Goal: Information Seeking & Learning: Get advice/opinions

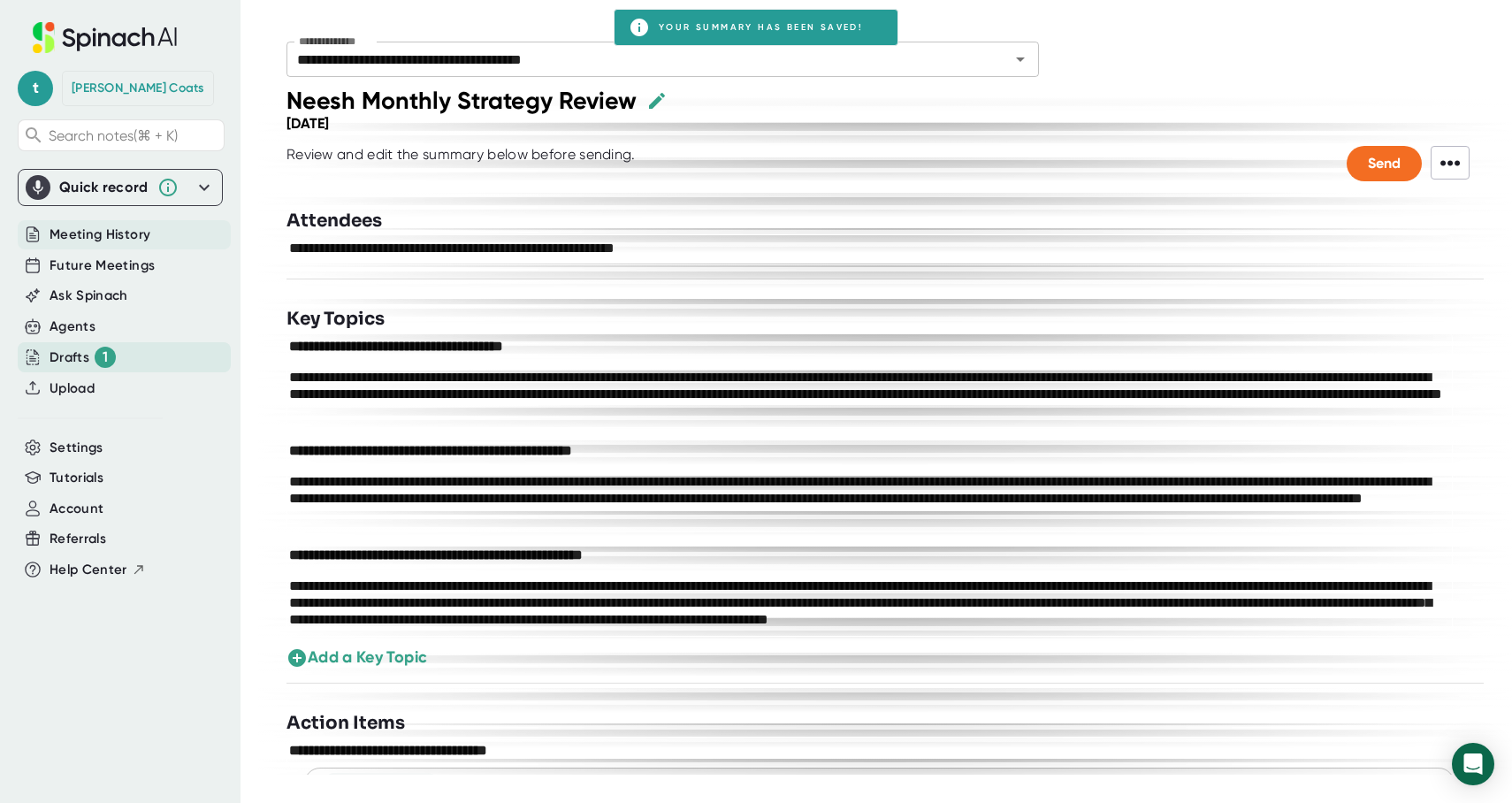
click at [103, 239] on span "Meeting History" at bounding box center [99, 234] width 101 height 20
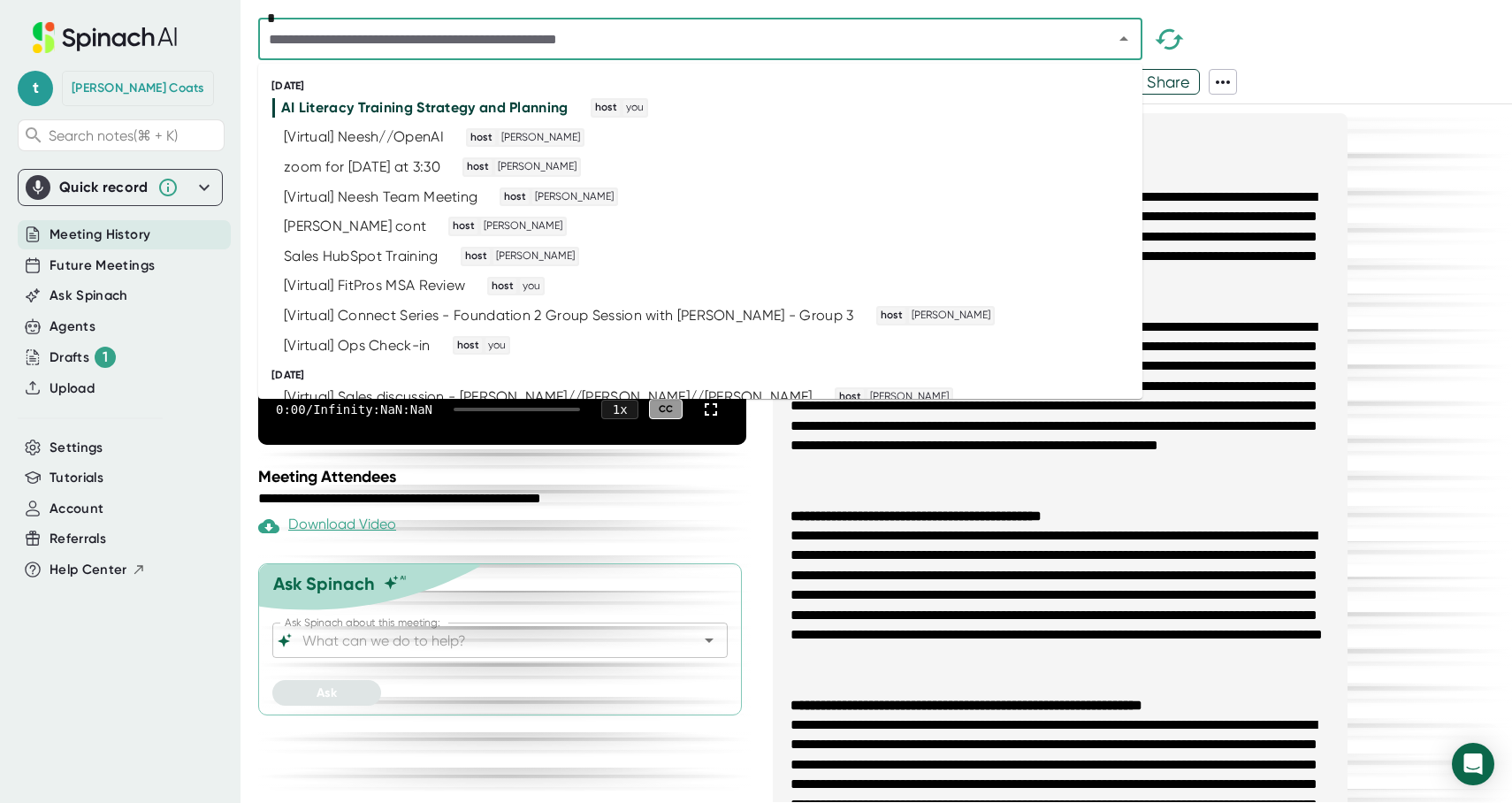
click at [402, 45] on input "text" at bounding box center [674, 39] width 821 height 25
click at [363, 204] on div "[Virtual] Neesh Team Meeting" at bounding box center [380, 197] width 194 height 17
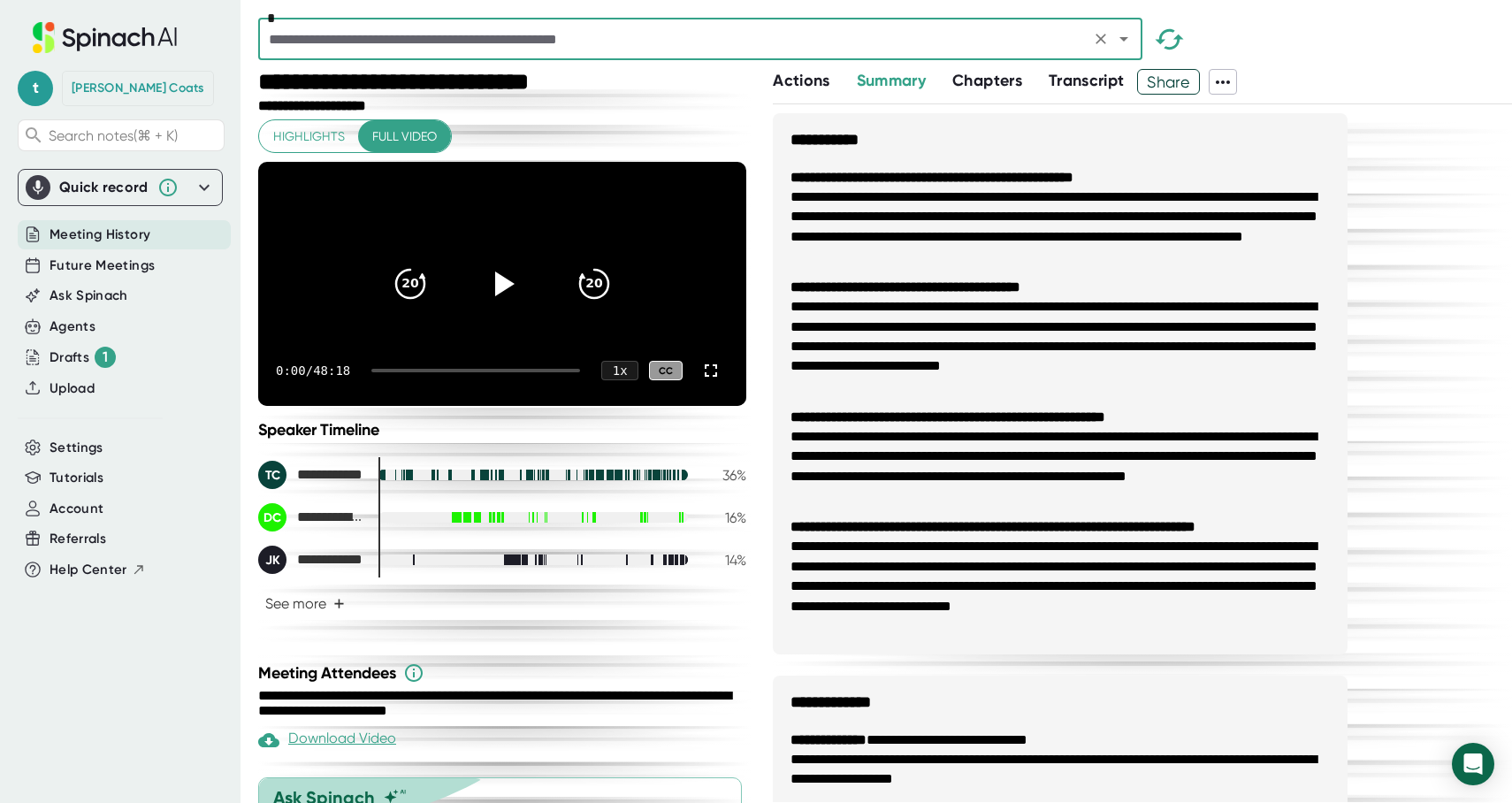
scroll to position [166, 0]
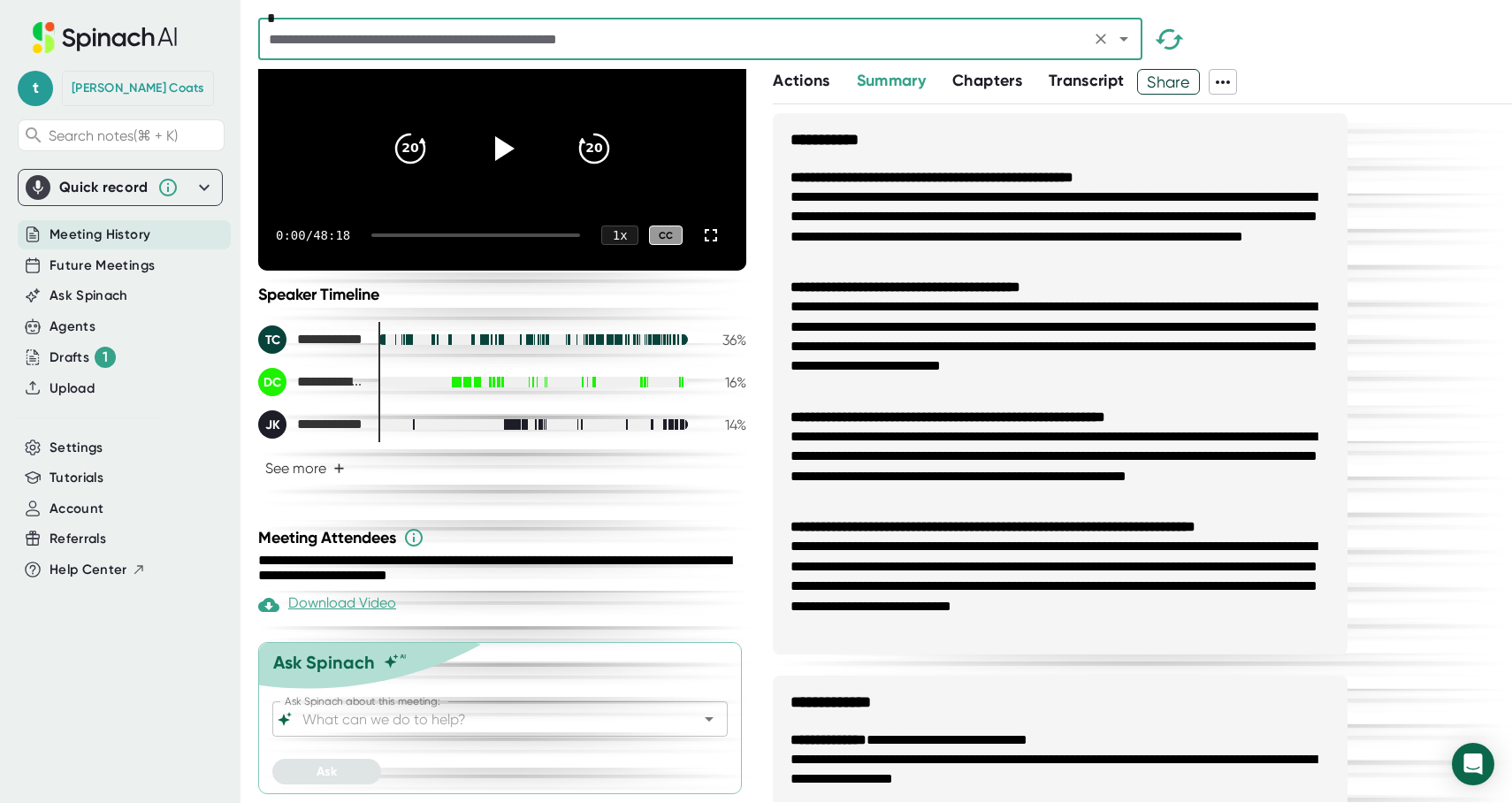
click at [326, 726] on input "Ask Spinach about this meeting:" at bounding box center [484, 719] width 372 height 25
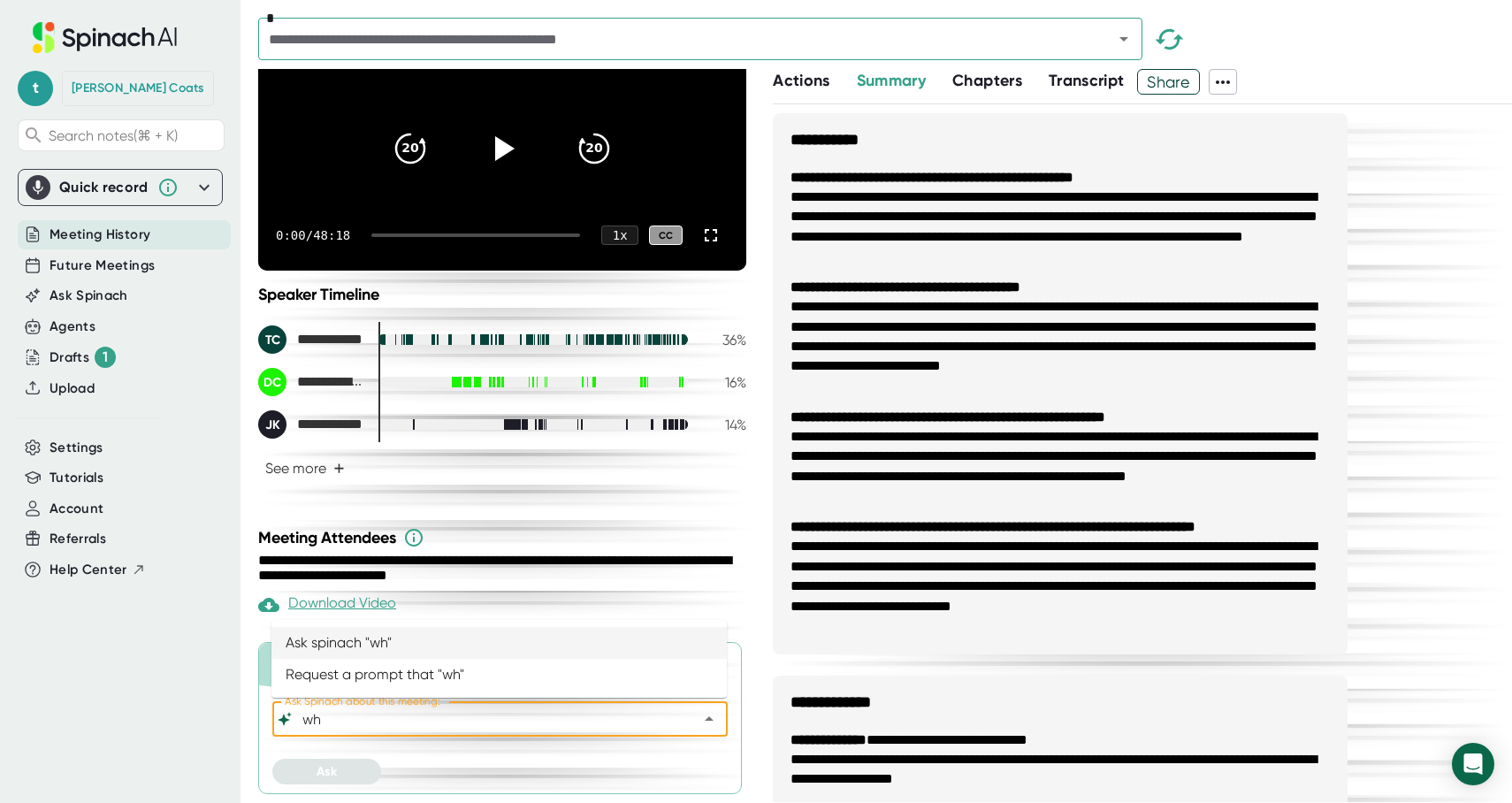
type input "w"
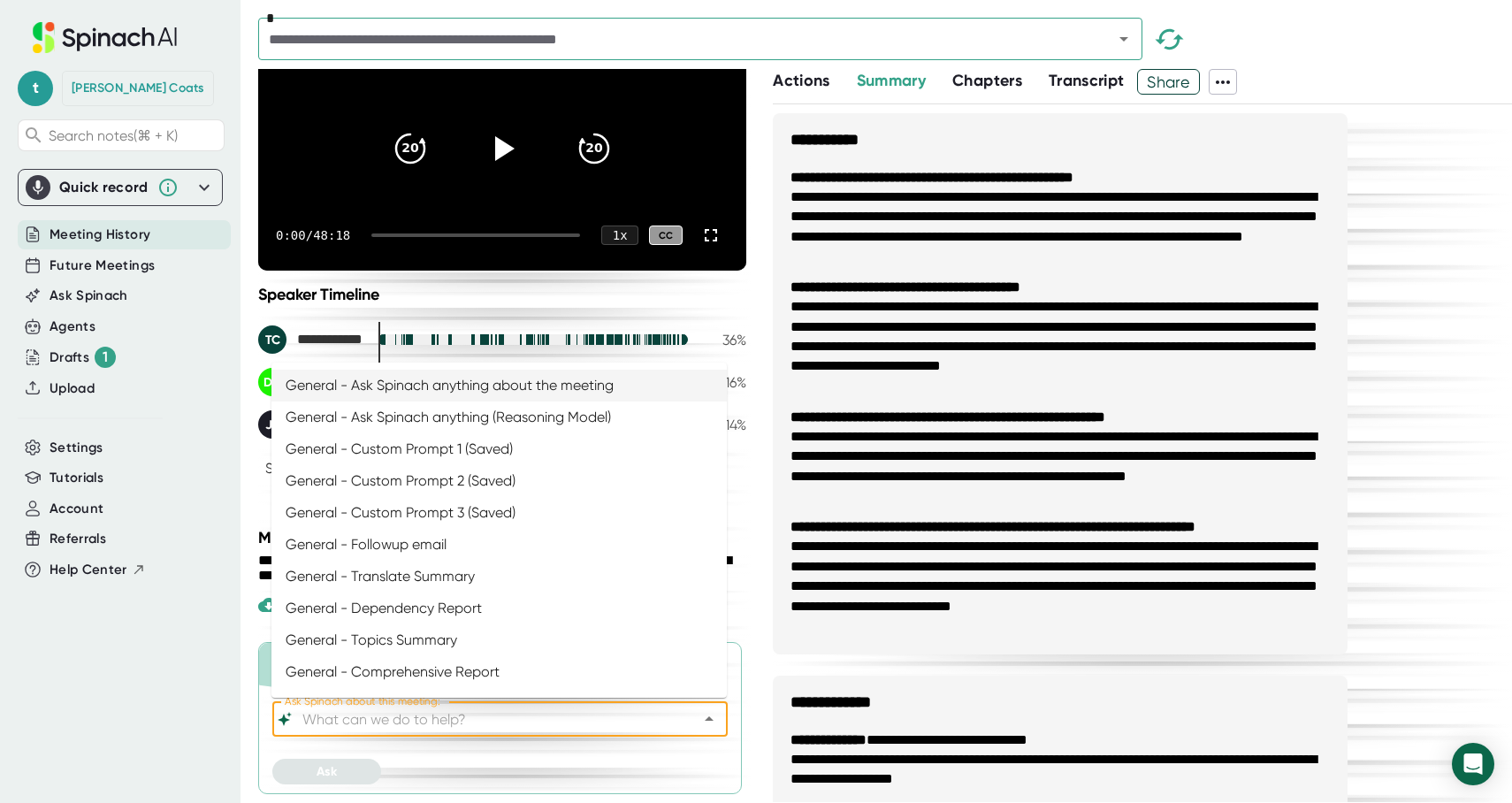
click at [398, 387] on li "General - Ask Spinach anything about the meeting" at bounding box center [499, 385] width 456 height 32
type input "General - Ask Spinach anything about the meeting"
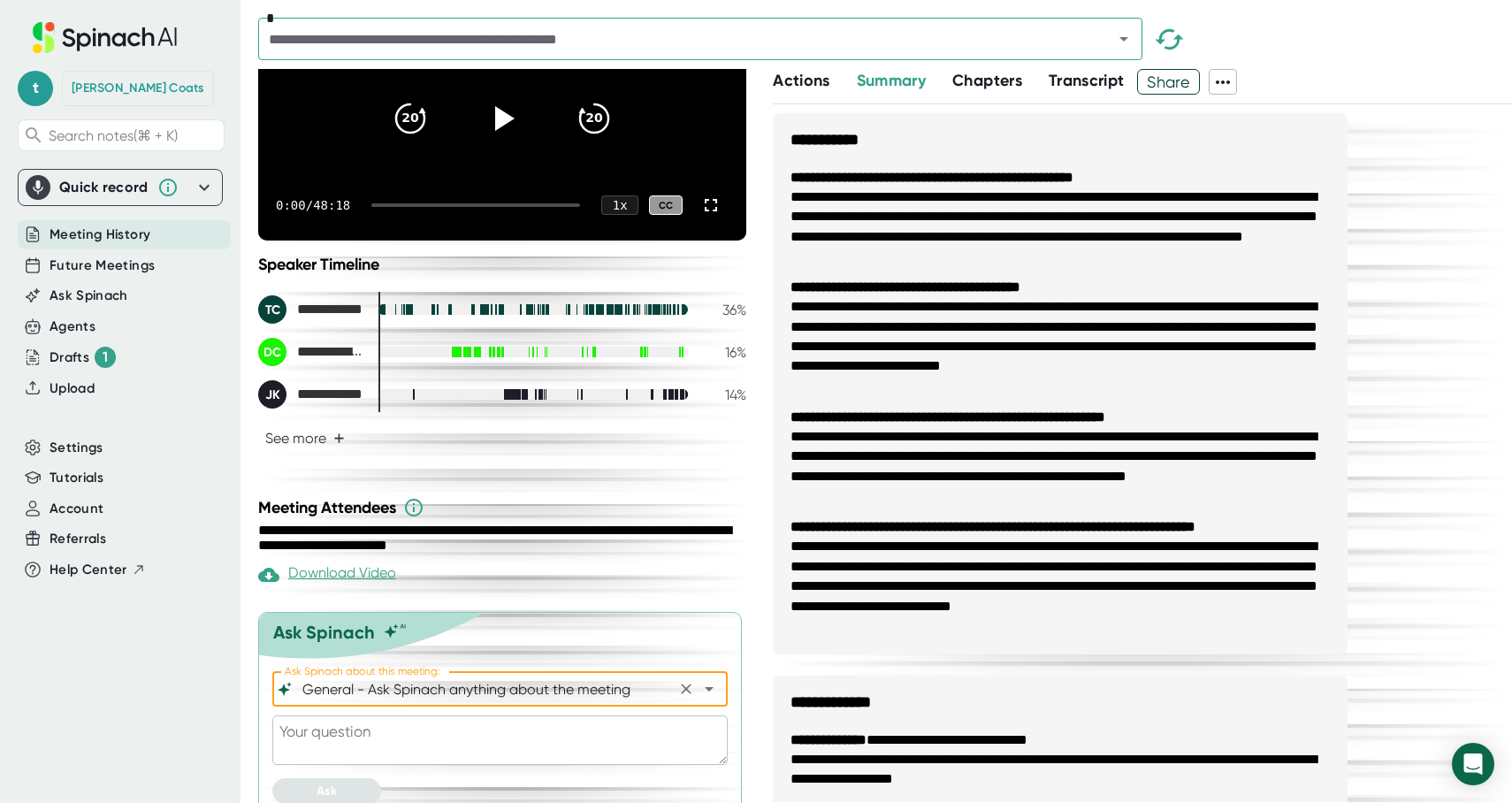
scroll to position [215, 0]
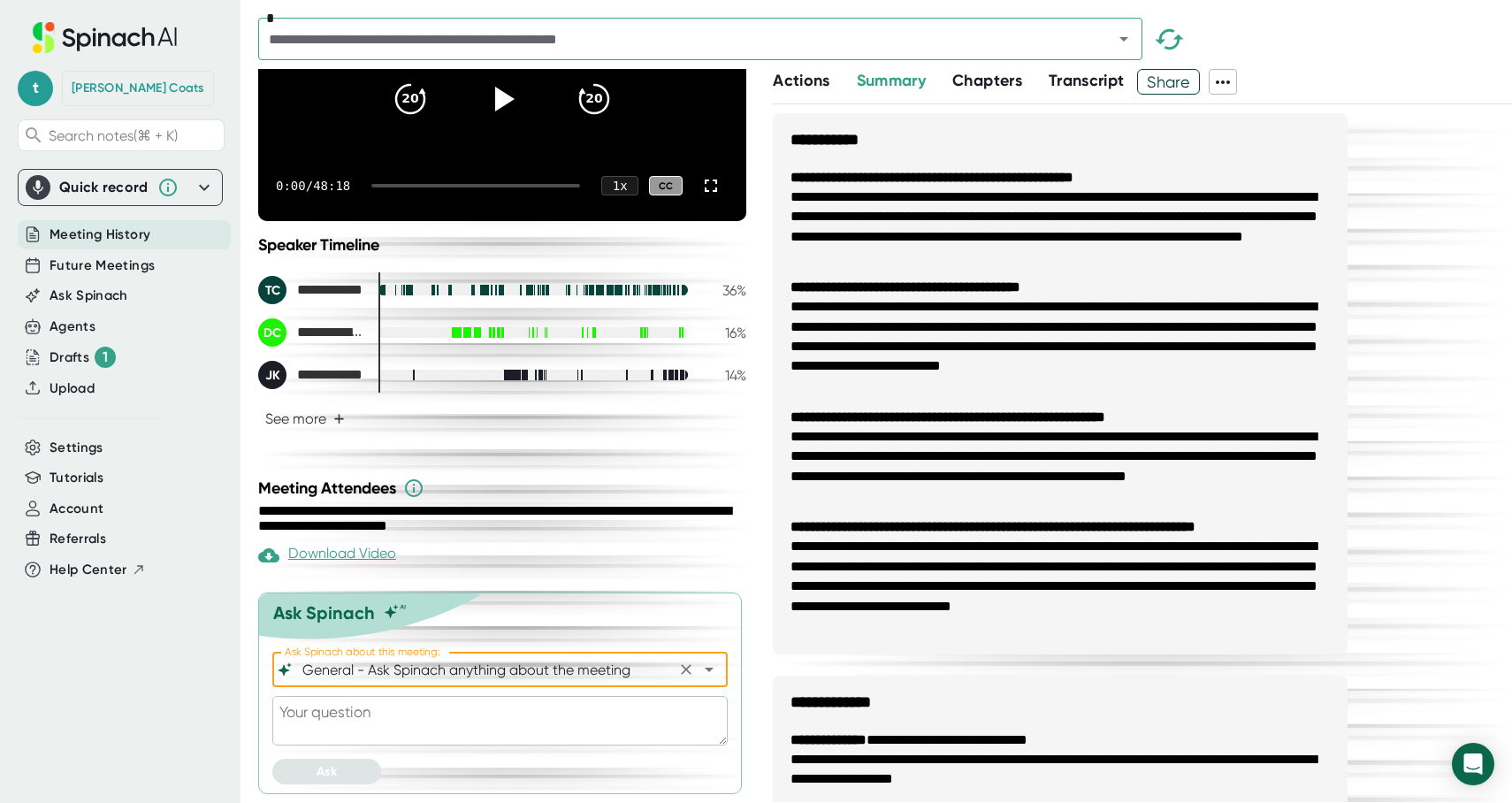
click at [328, 720] on textarea at bounding box center [500, 720] width 456 height 49
type textarea "w"
type textarea "x"
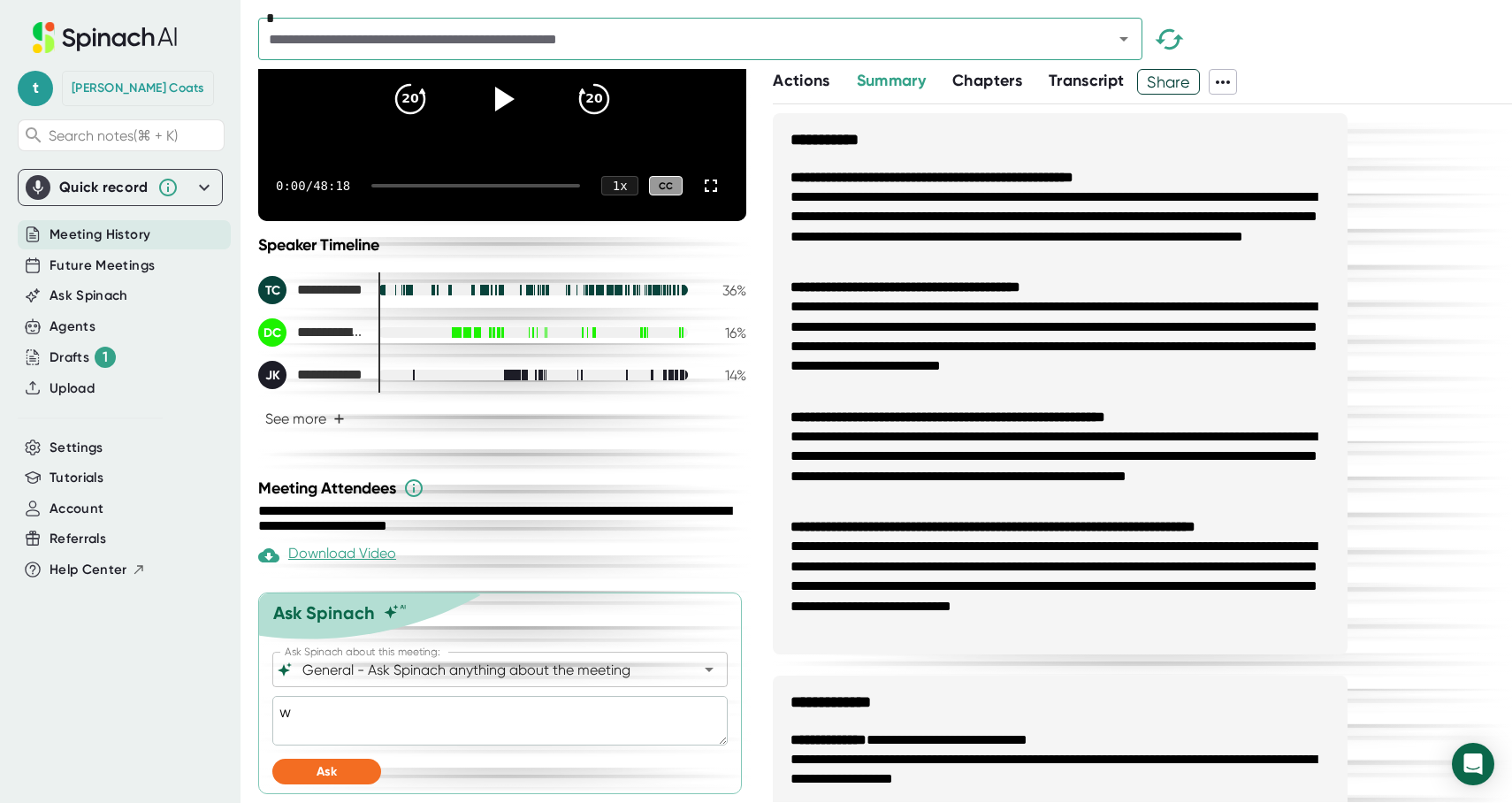
type textarea "wh"
type textarea "x"
type textarea "who"
type textarea "x"
type textarea "who"
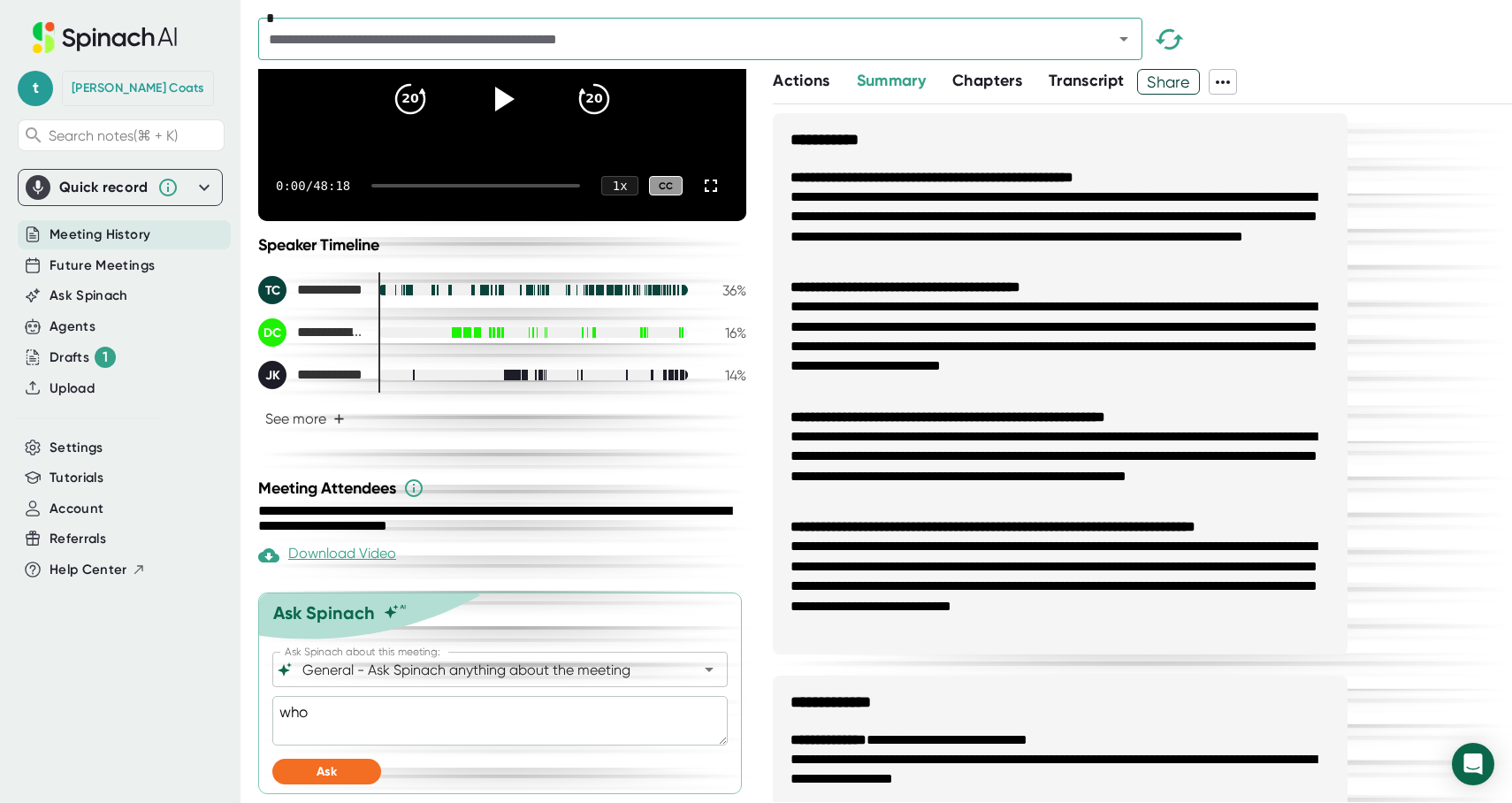
type textarea "x"
type textarea "who w"
type textarea "x"
type textarea "who wa"
type textarea "x"
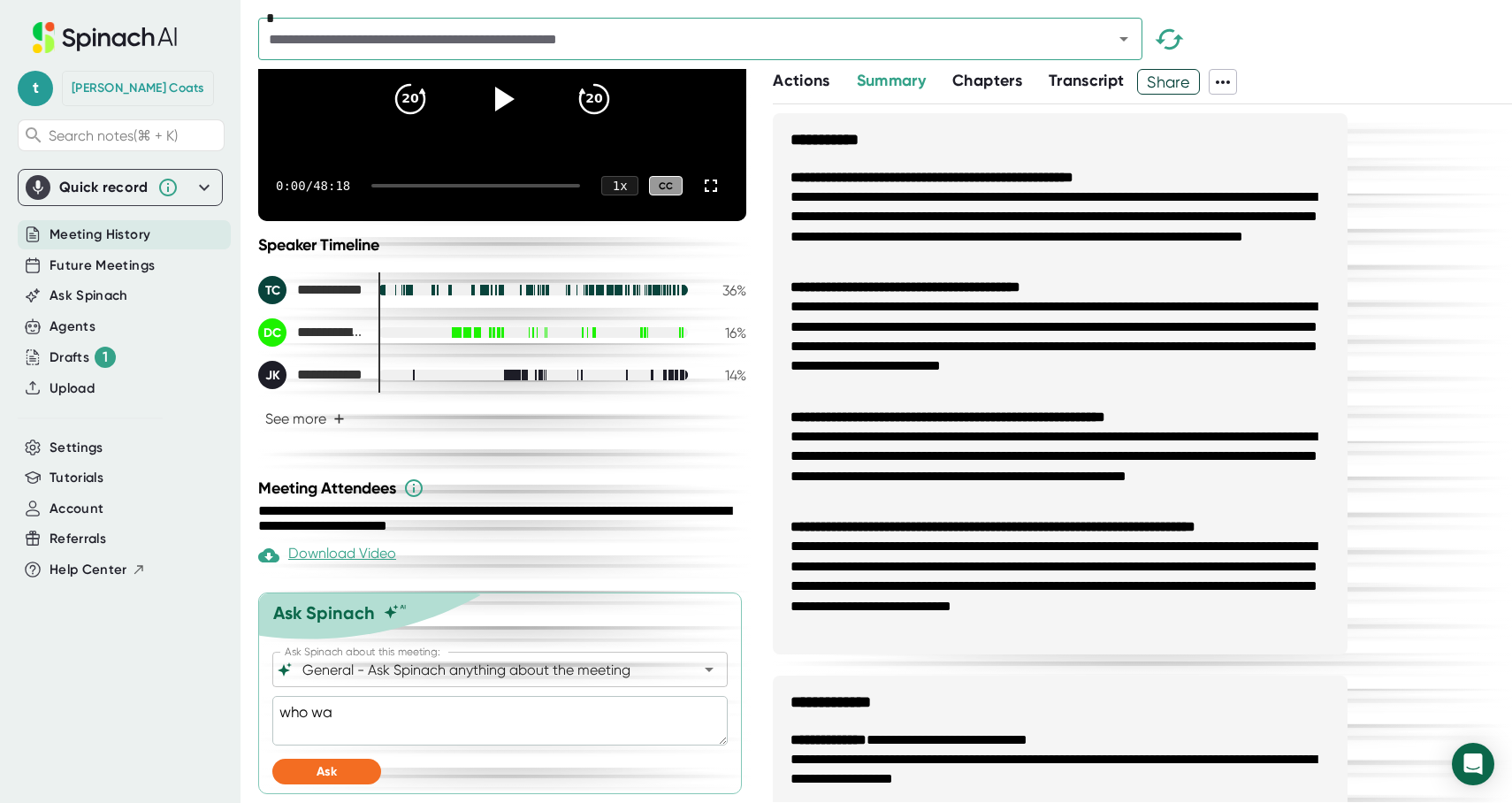
type textarea "who was"
type textarea "x"
type textarea "who was"
type textarea "x"
type textarea "who was s"
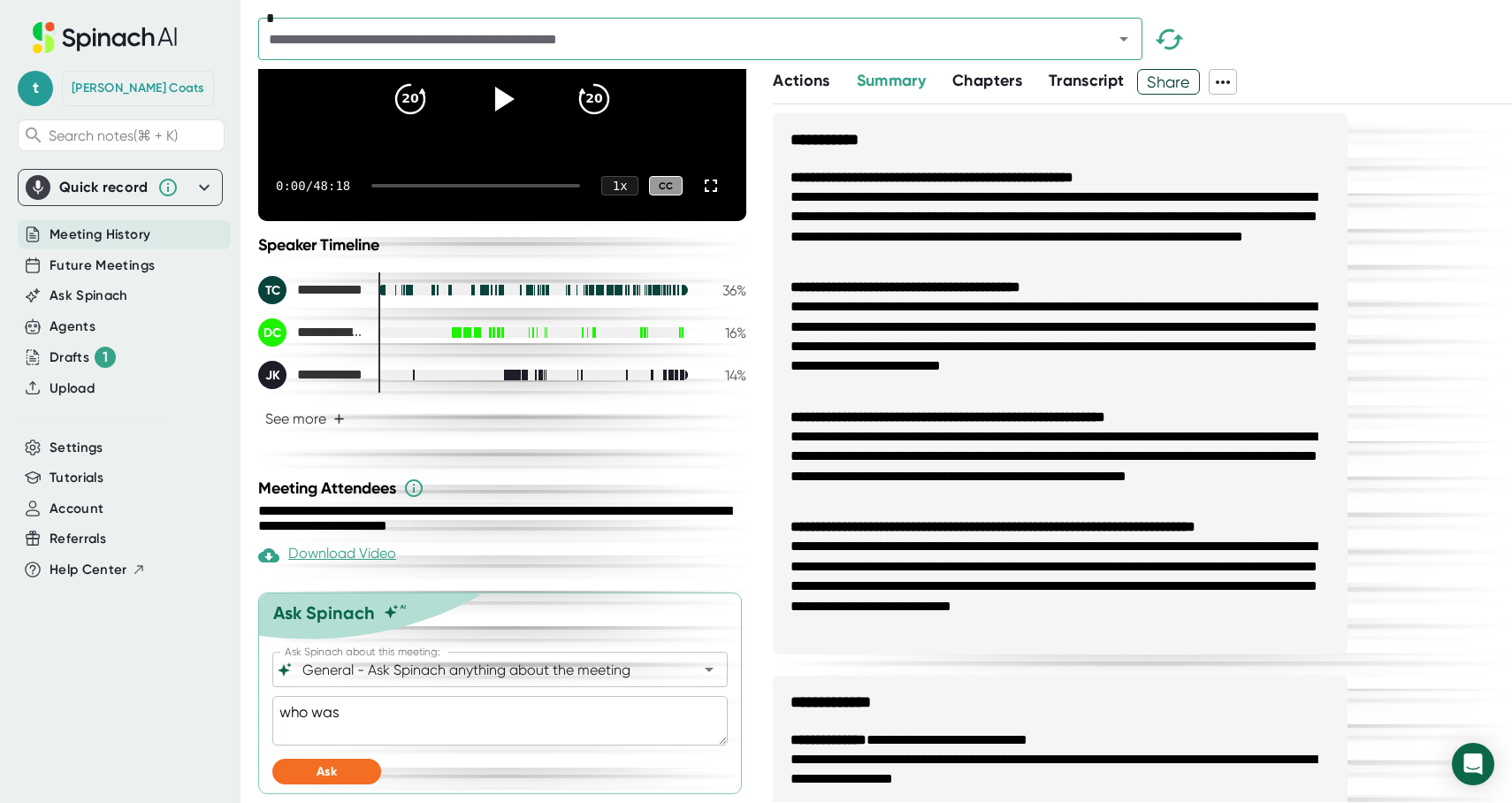
type textarea "x"
type textarea "who was su"
type textarea "x"
type textarea "who was sup"
type textarea "x"
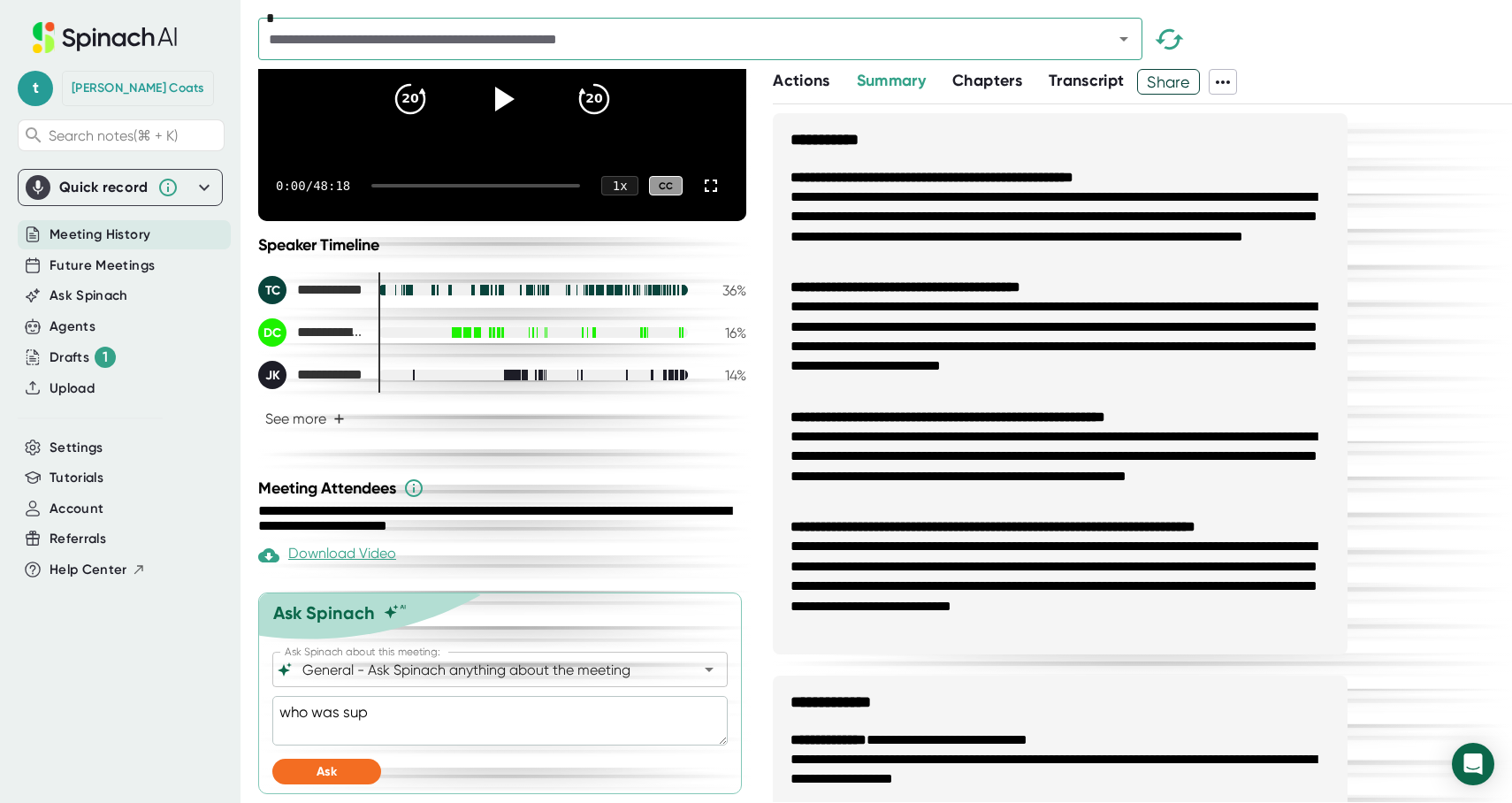
type textarea "who was supp"
type textarea "x"
type textarea "who was supps"
type textarea "x"
type textarea "who was suppso"
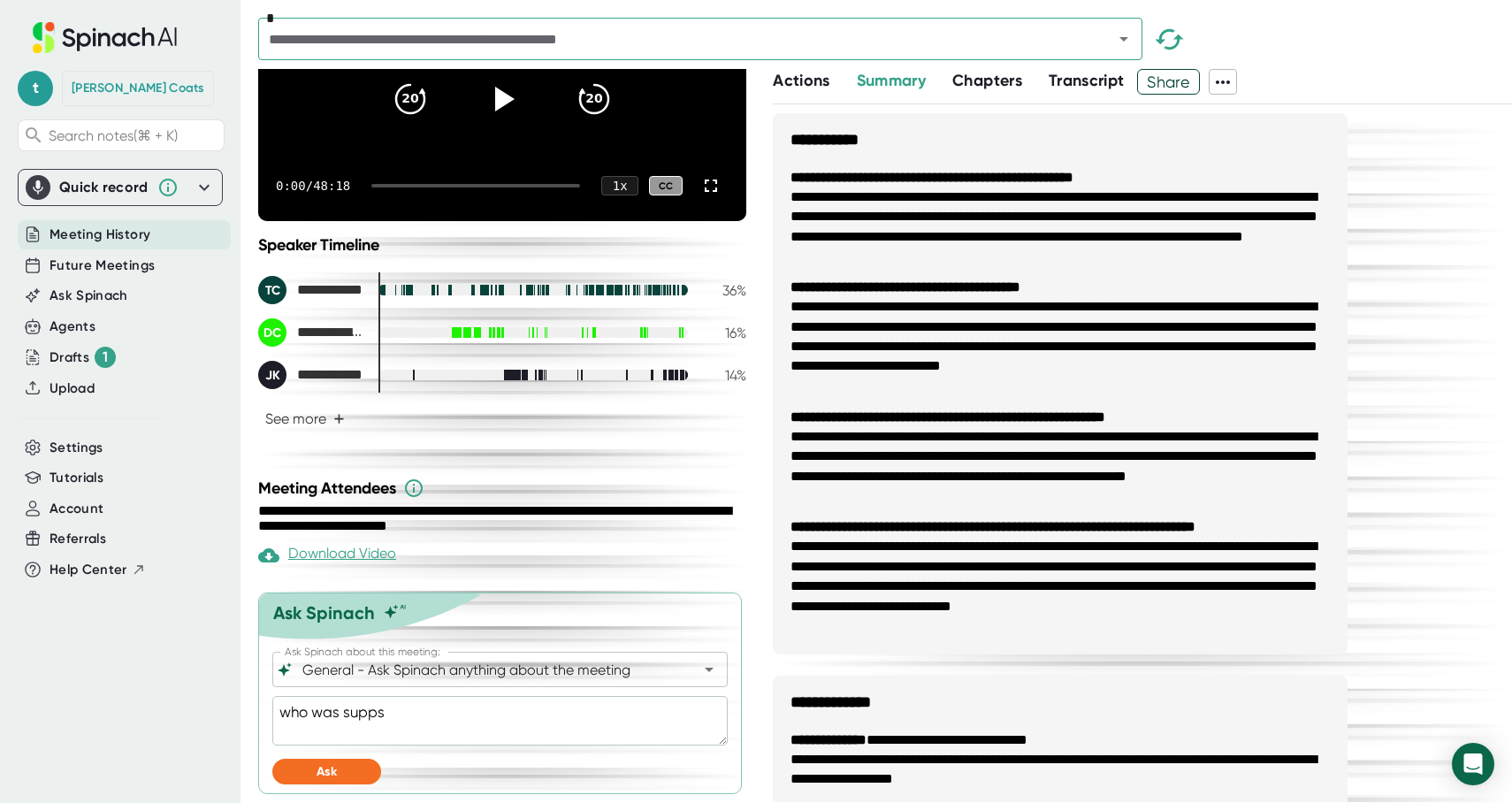
type textarea "x"
type textarea "who was suppsoe"
type textarea "x"
type textarea "who was suppsoed"
type textarea "x"
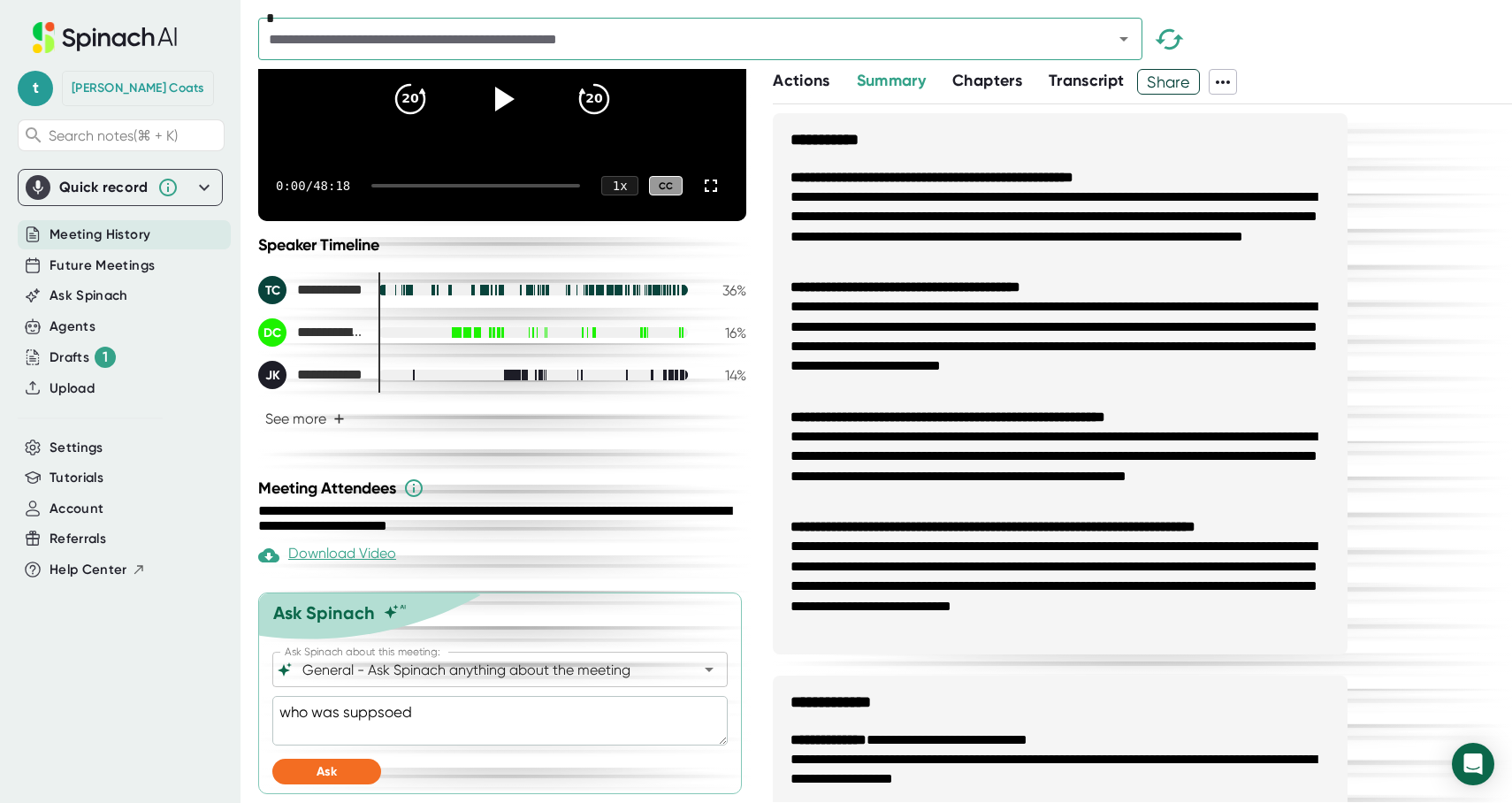
type textarea "who was suppsoed"
type textarea "x"
type textarea "who was suppsoed t"
type textarea "x"
type textarea "who was suppsoed to"
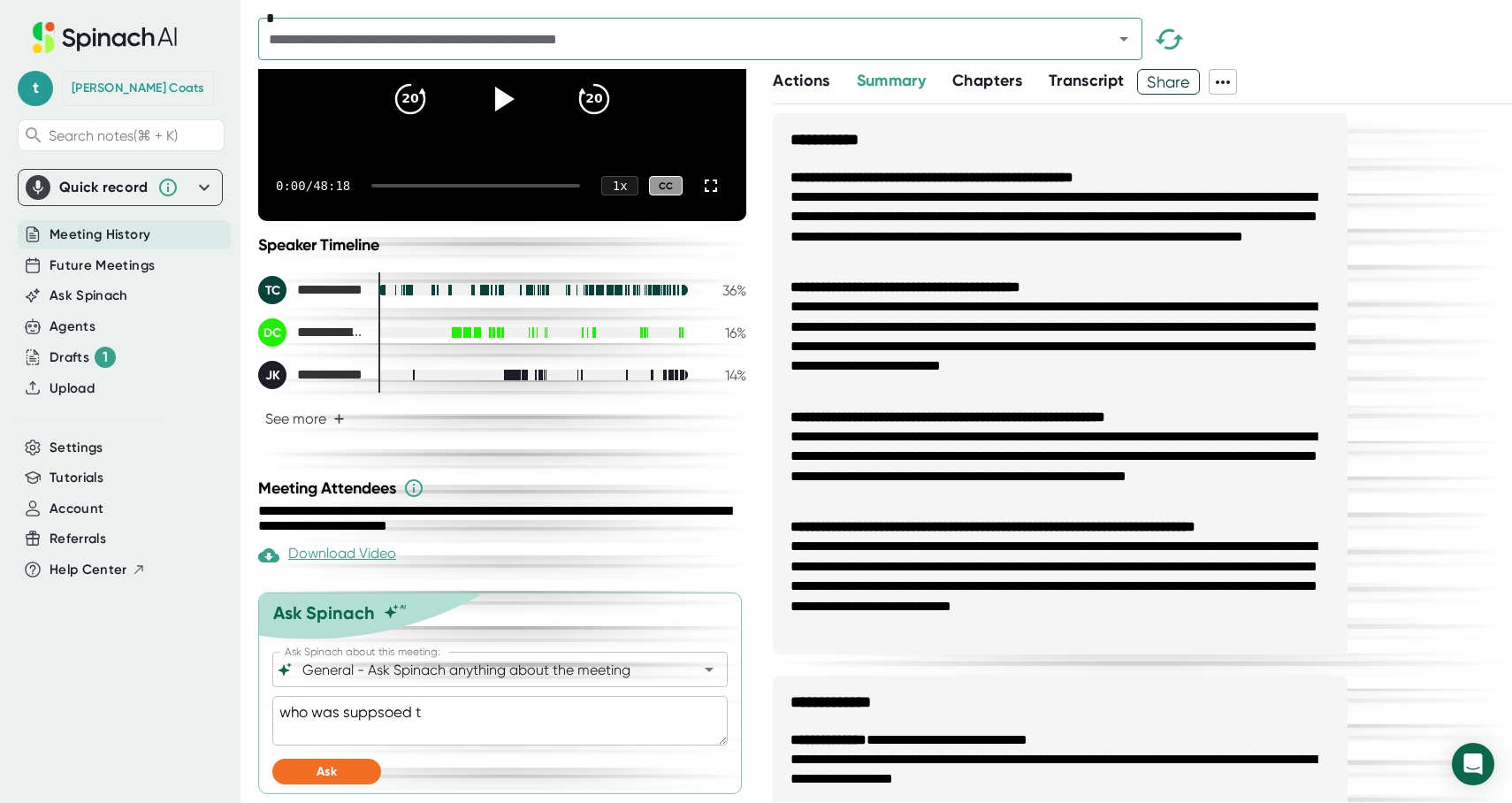
type textarea "x"
type textarea "who was suppsoed to"
type textarea "x"
type textarea "who was suppsoed to o"
type textarea "x"
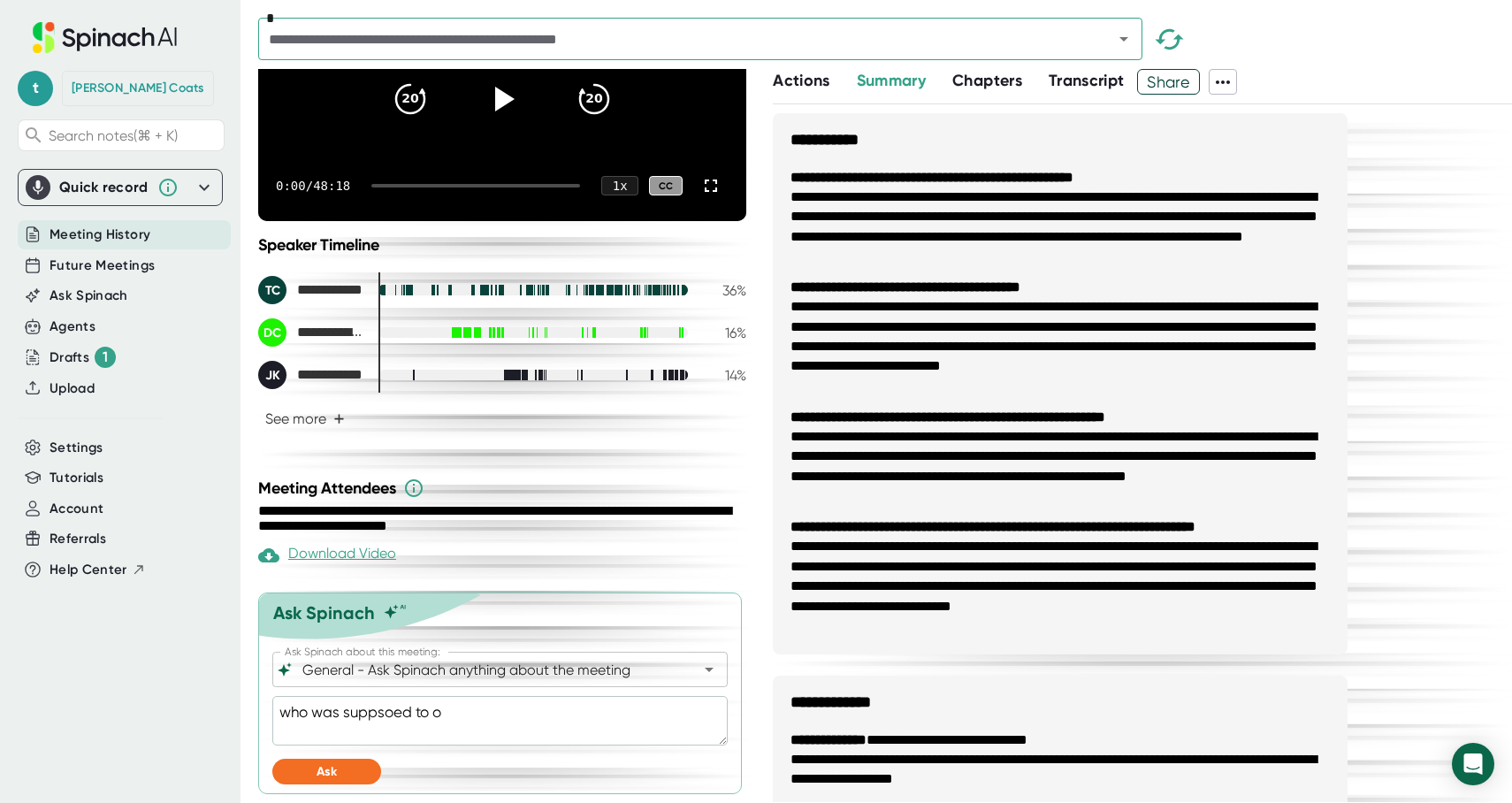
type textarea "who was suppsoed to ow"
type textarea "x"
type textarea "who was suppsoed to own"
type textarea "x"
type textarea "who was suppsoed to own"
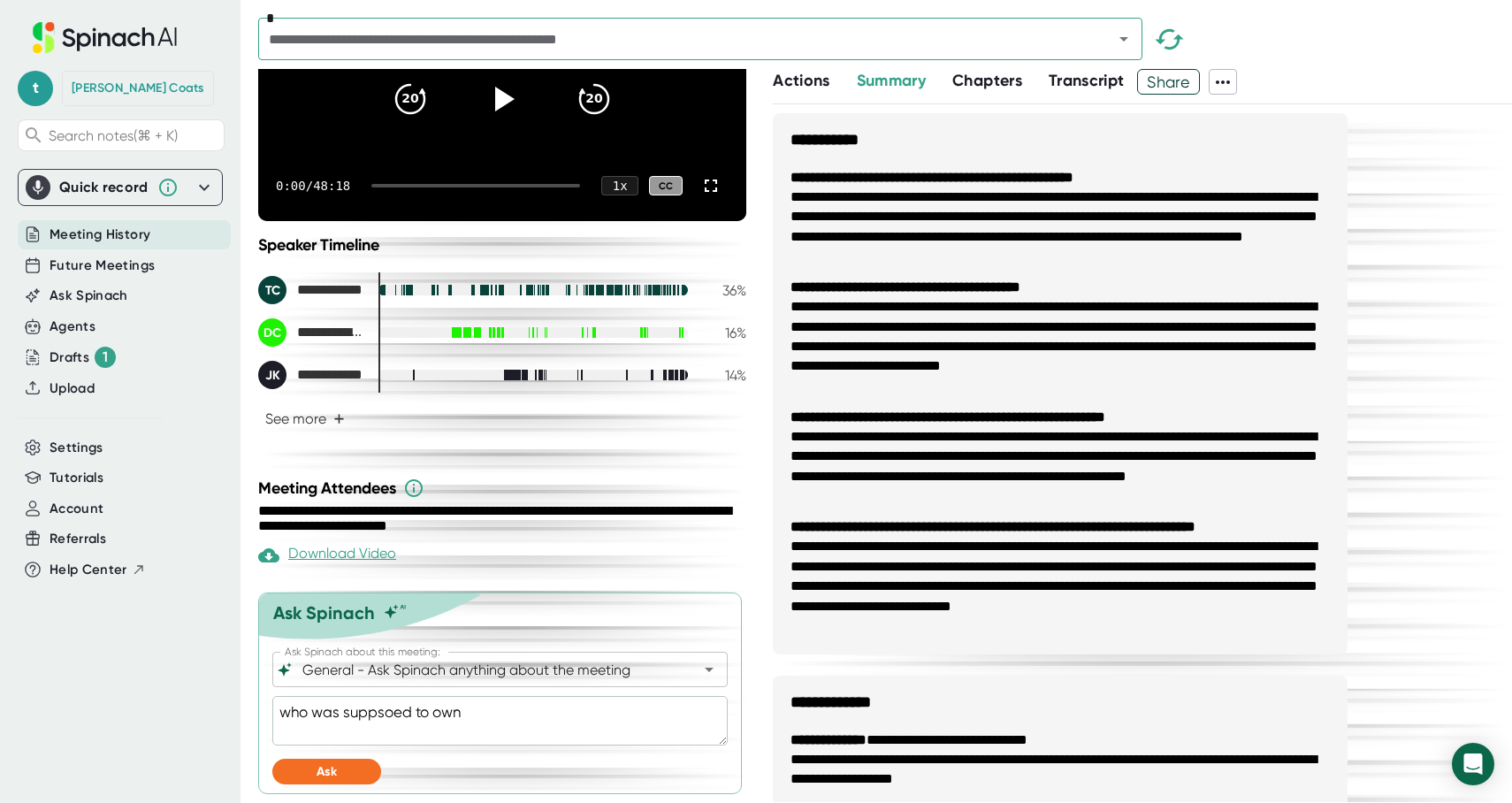
type textarea "x"
type textarea "who was suppsoed to own S"
type textarea "x"
type textarea "who was suppsoed to own SO"
type textarea "x"
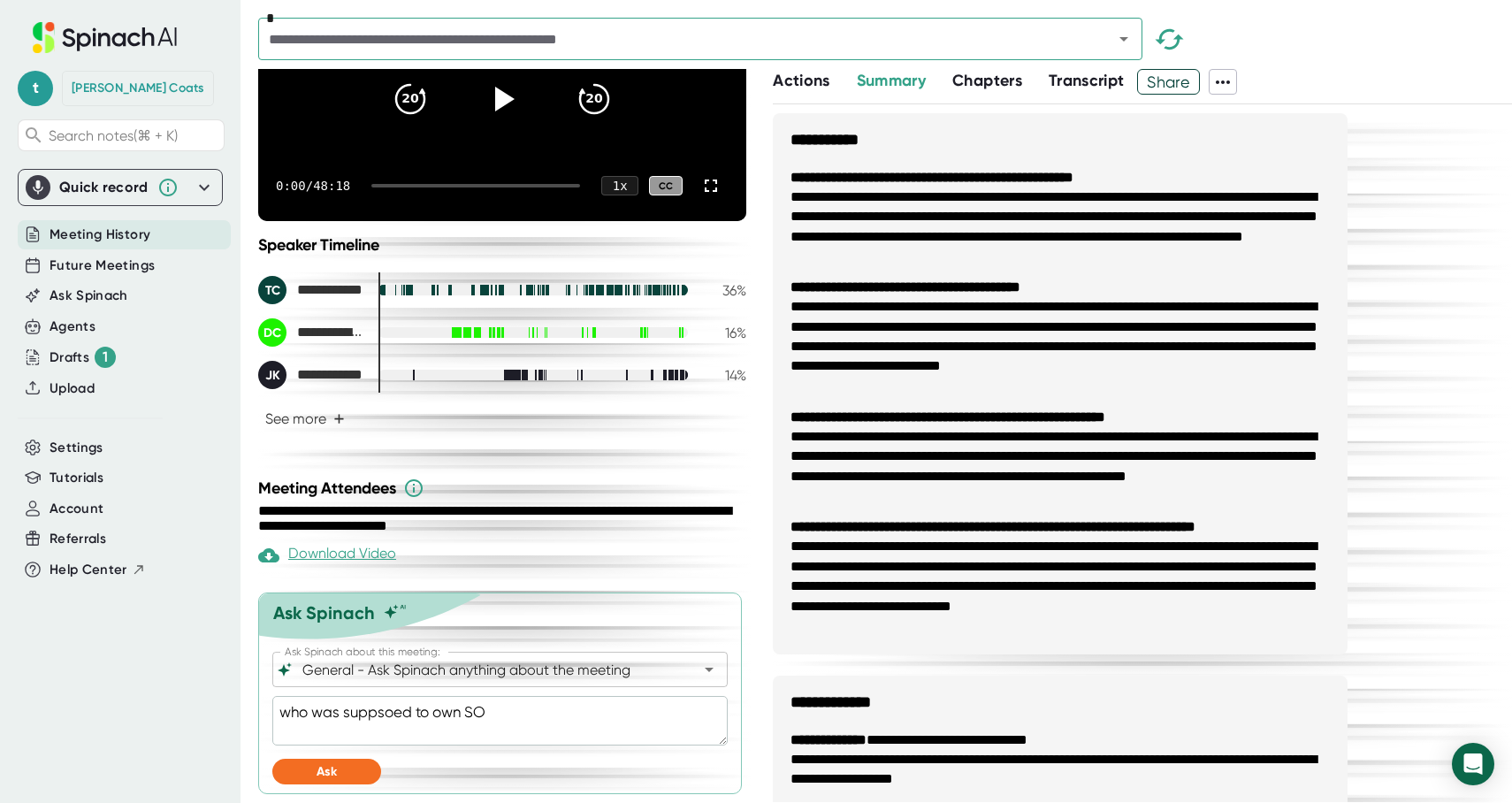
type textarea "who was suppsoed to own SOW"
type textarea "x"
type textarea "who was suppsoed to own SOW"
type textarea "x"
type textarea "who was suppsoed to own SOW c"
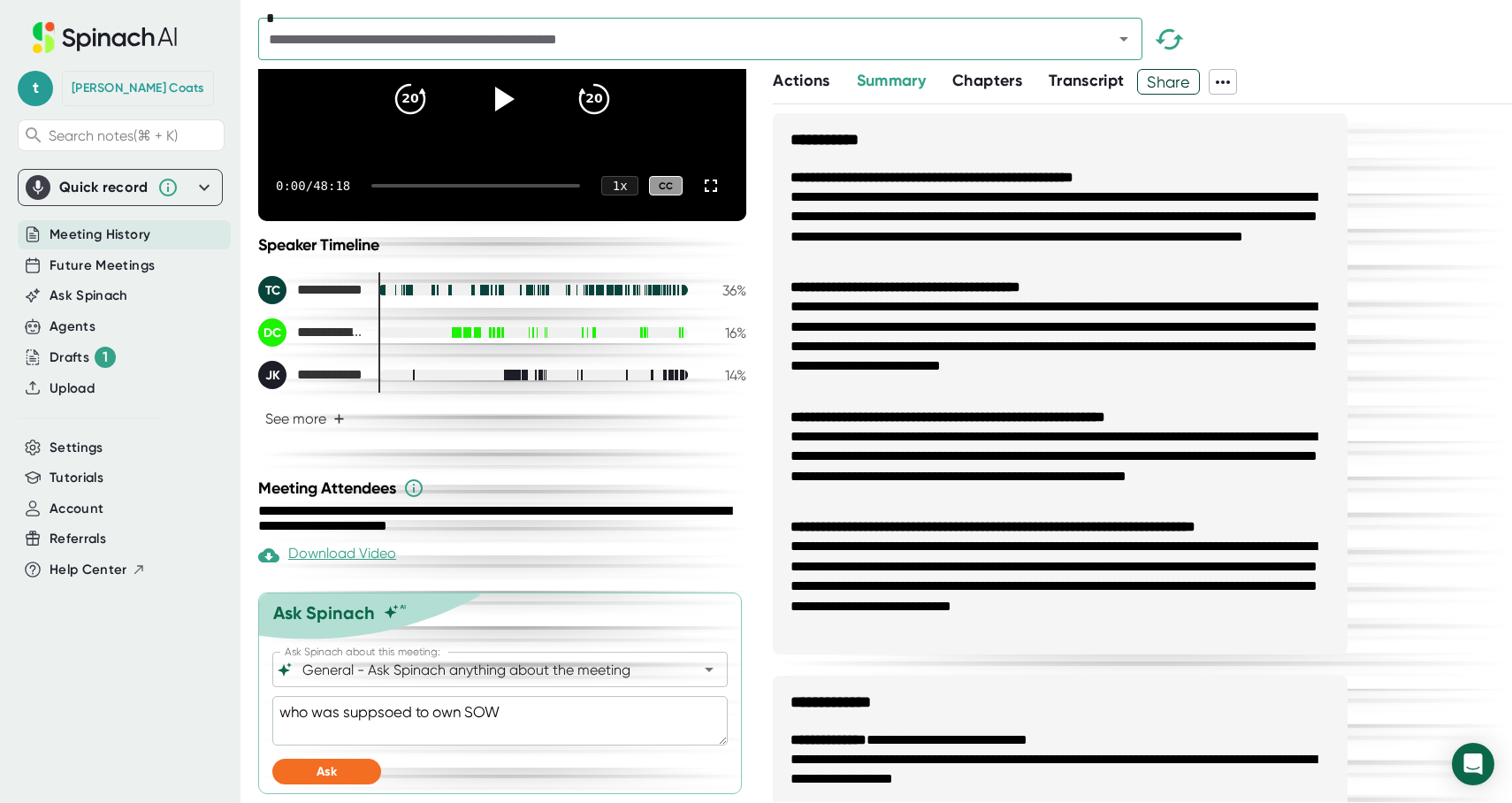
type textarea "x"
type textarea "who was suppsoed to own SOW cr"
type textarea "x"
type textarea "who was suppsoed to own SOW cre"
type textarea "x"
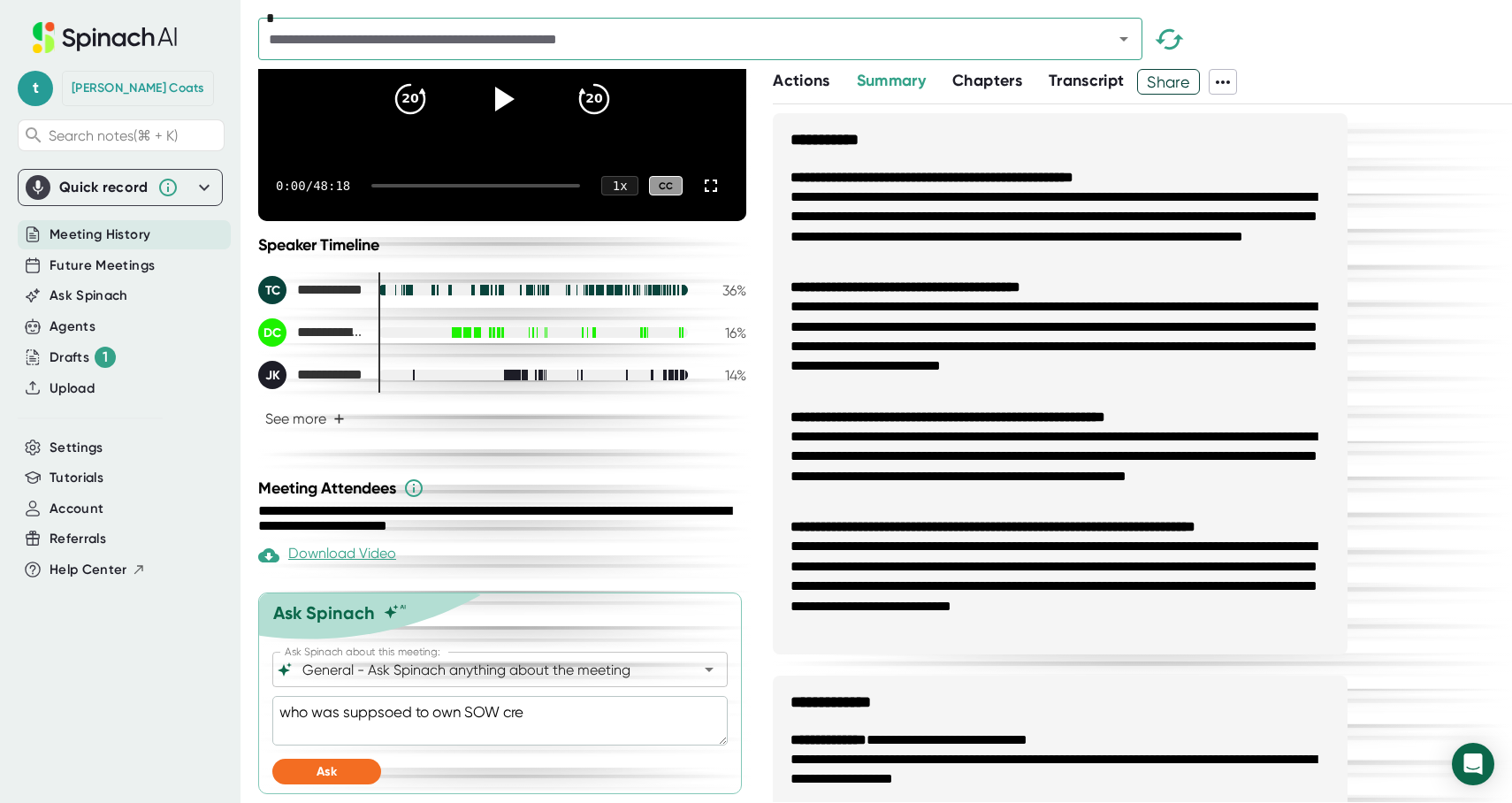
type textarea "who was suppsoed to own SOW crea"
type textarea "x"
type textarea "who was suppsoed to own SOW creat"
type textarea "x"
type textarea "who was suppsoed to own SOW creati"
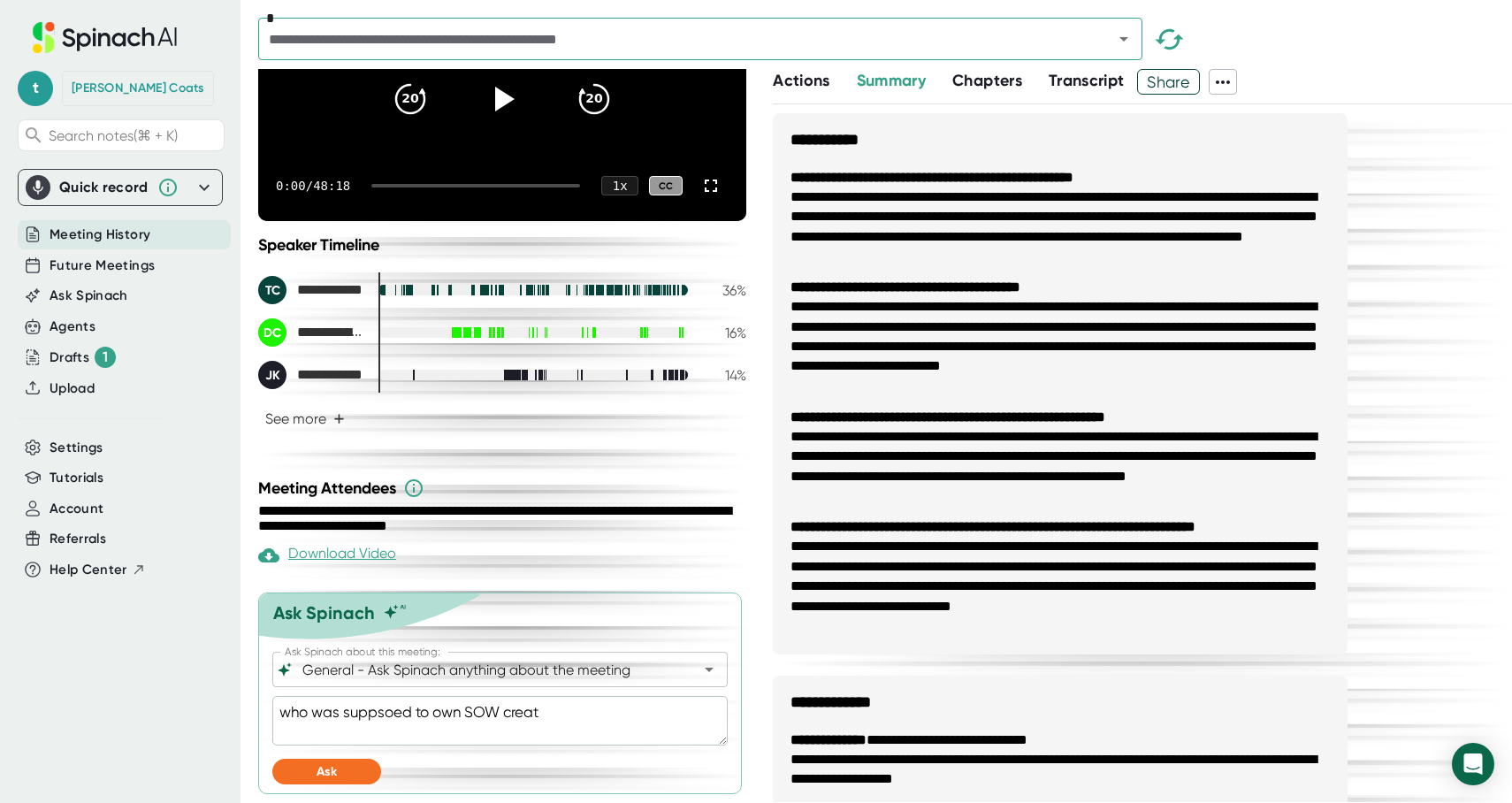
type textarea "x"
type textarea "who was suppsoed to own SOW creatin"
type textarea "x"
type textarea "who was suppsoed to own SOW creati"
type textarea "x"
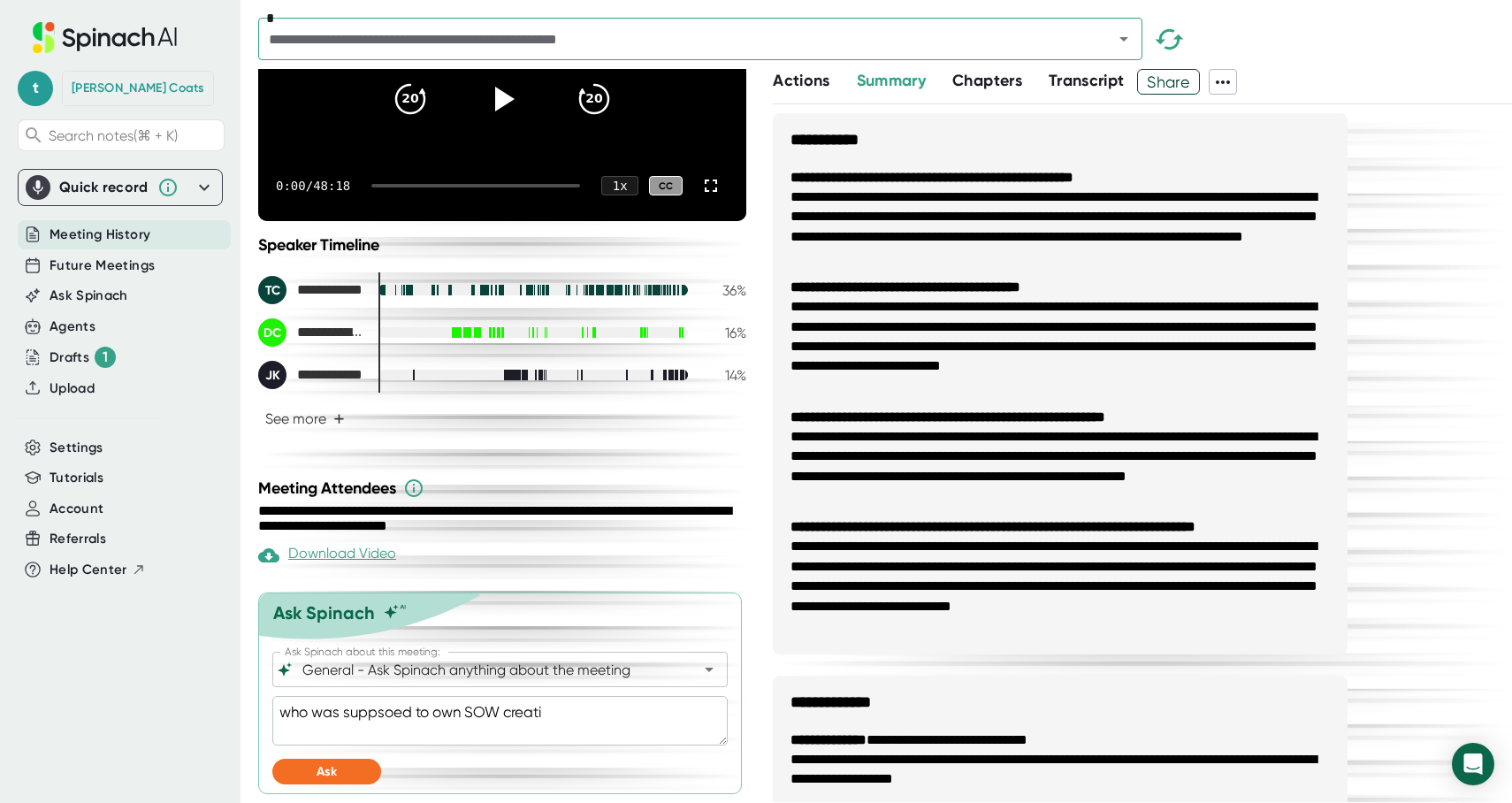
type textarea "who was suppsoed to own SOW creatio"
type textarea "x"
type textarea "who was suppsoed to own SOW creation"
type textarea "x"
type textarea "who was suppsoed to own SOW creation"
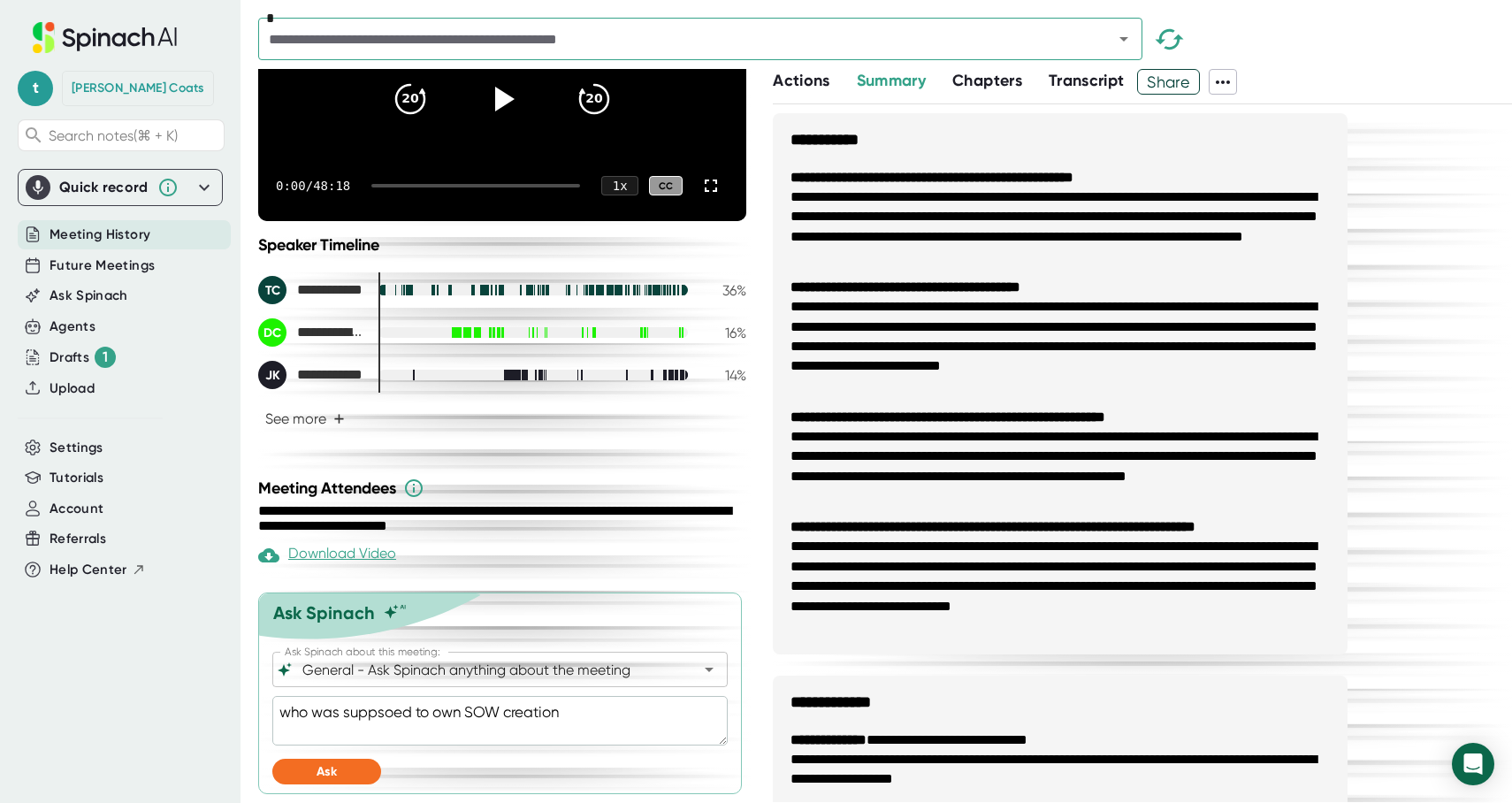
type textarea "x"
type textarea "who was suppsoed to own SOW creation f"
type textarea "x"
type textarea "who was suppsoed to own SOW creation fo"
type textarea "x"
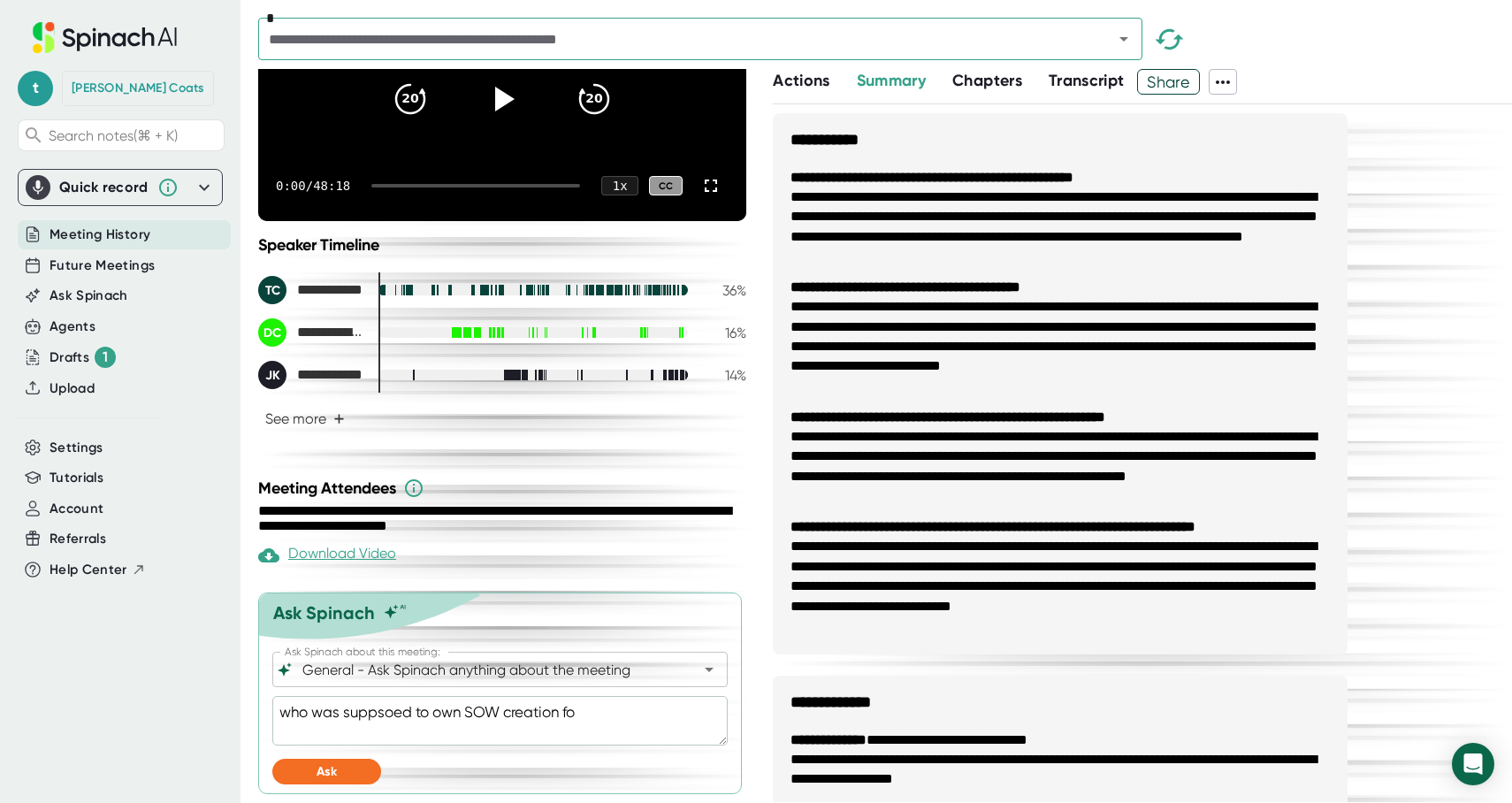
type textarea "who was suppsoed to own SOW creation for"
type textarea "x"
type textarea "who was suppsoed to own SOW creation for"
type textarea "x"
type textarea "who was suppsoed to own SOW creation for t"
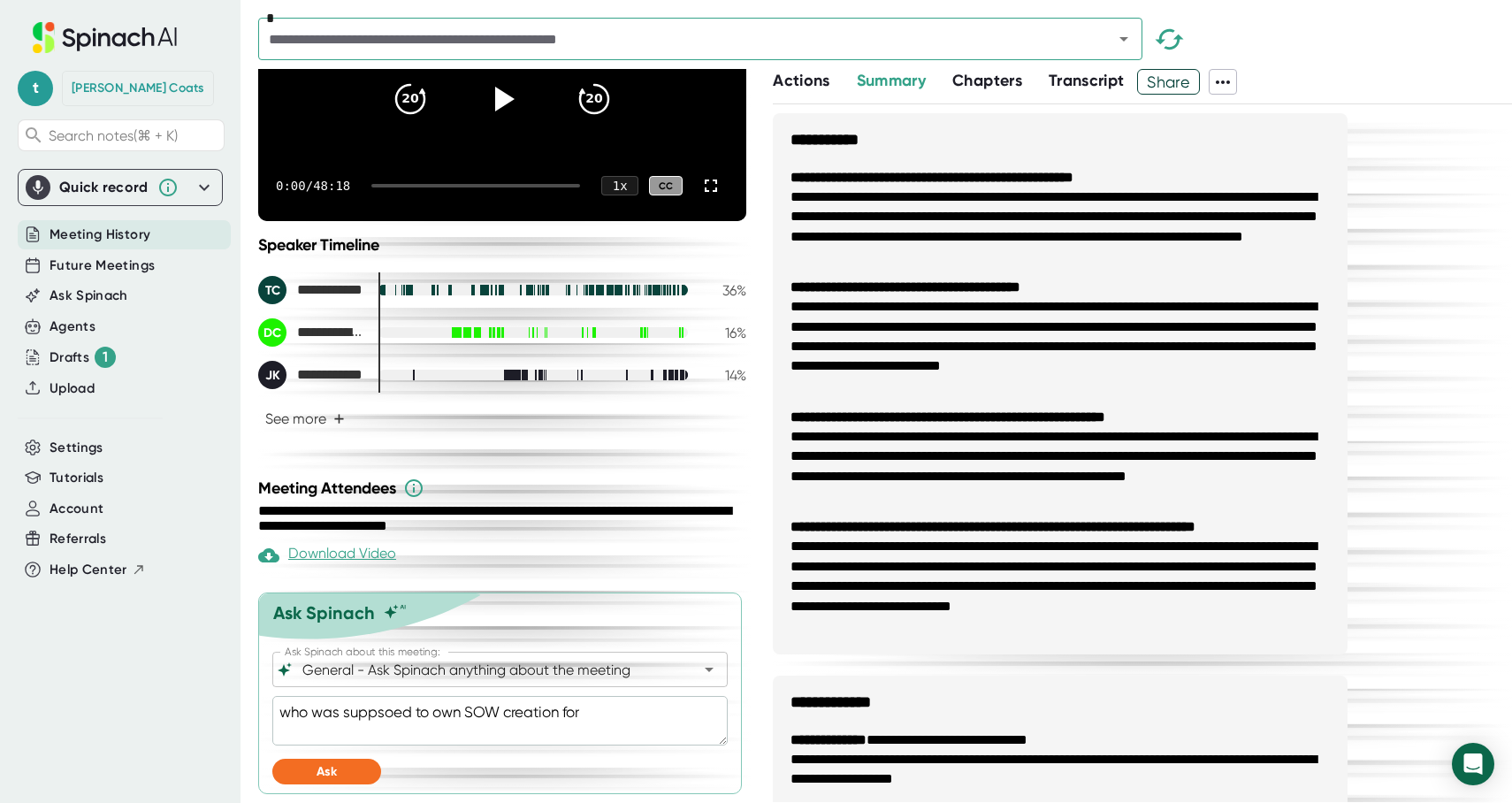
type textarea "x"
type textarea "who was suppsoed to own SOW creation for th"
type textarea "x"
type textarea "who was suppsoed to own SOW creation for the"
type textarea "x"
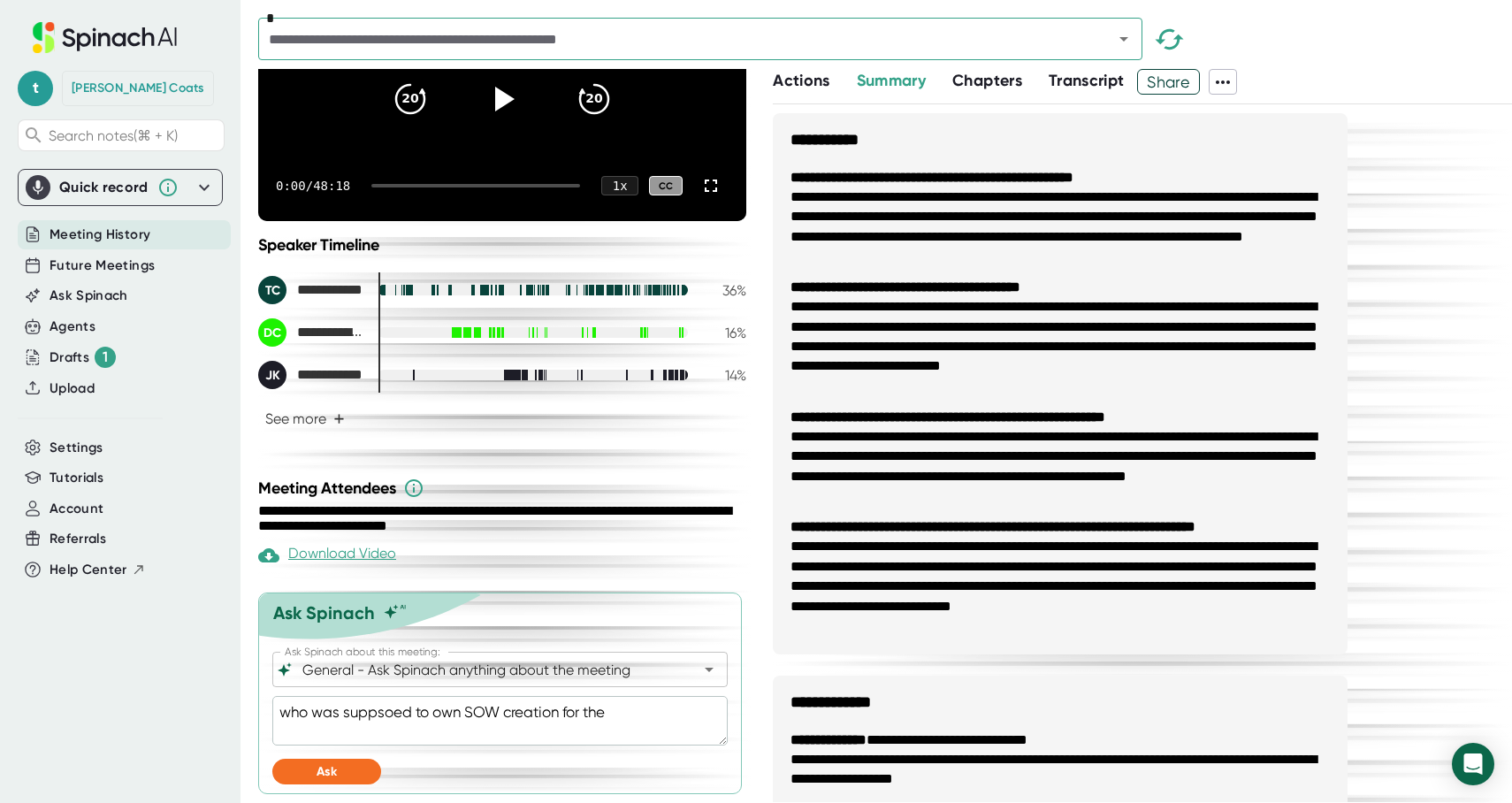
type textarea "who was suppsoed to own SOW creation for the"
type textarea "x"
type textarea "who was suppsoed to own SOW creation for the 1"
type textarea "x"
type textarea "who was suppsoed to own SOW creation for the 10"
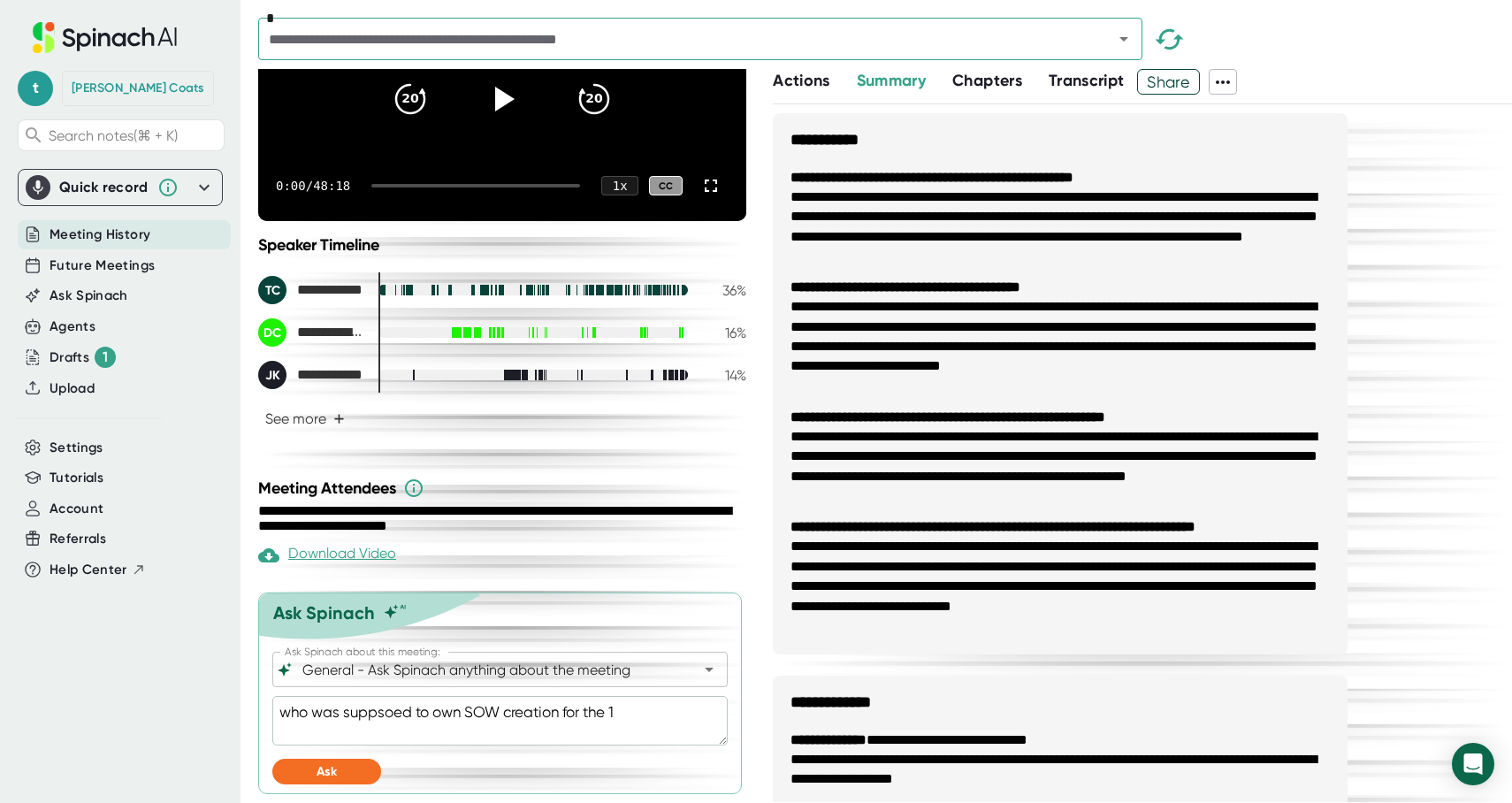
type textarea "x"
type textarea "who was suppsoed to own SOW creation for the 10x"
type textarea "x"
type textarea "who was suppsoed to own SOW creation for the 10x"
type textarea "x"
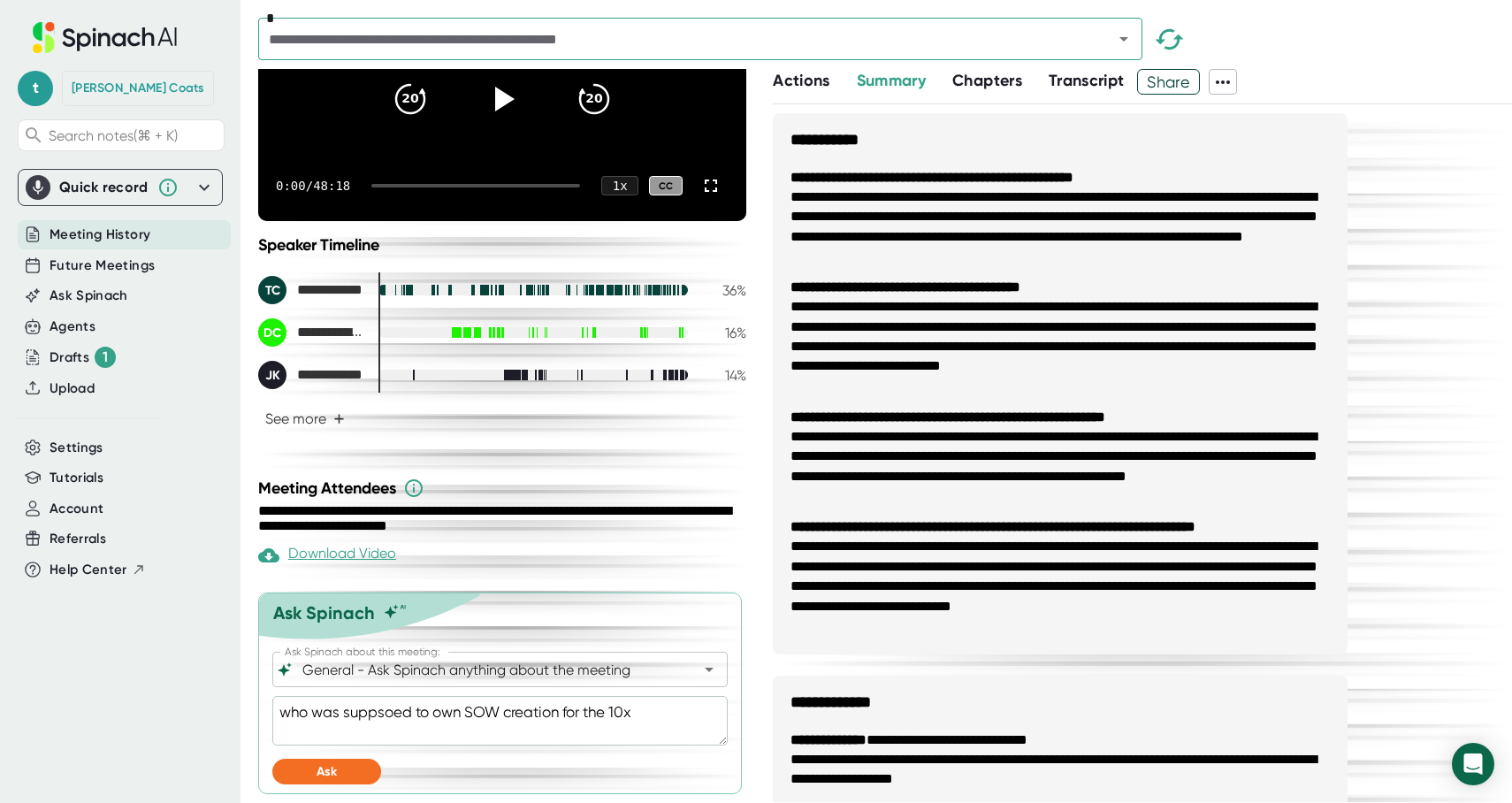
type textarea "who was suppsoed to own SOW creation for the 10x c"
type textarea "x"
type textarea "who was suppsoed to own SOW creation for the 10x co"
type textarea "x"
type textarea "who was suppsoed to own SOW creation for the 10x coh"
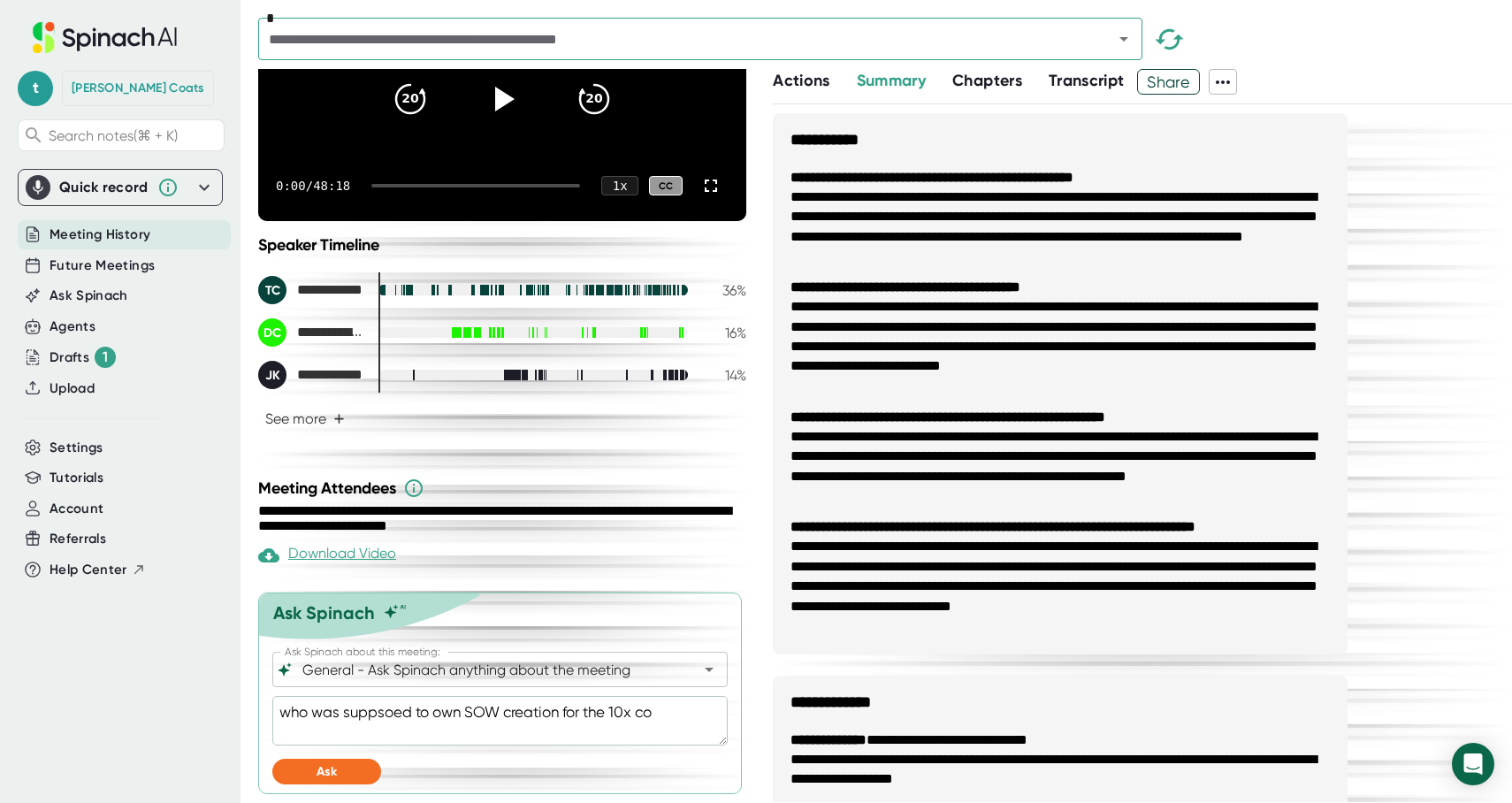
type textarea "x"
type textarea "who was suppsoed to own SOW creation for the 10x coho"
type textarea "x"
type textarea "who was suppsoed to own SOW creation for the 10x cohor"
type textarea "x"
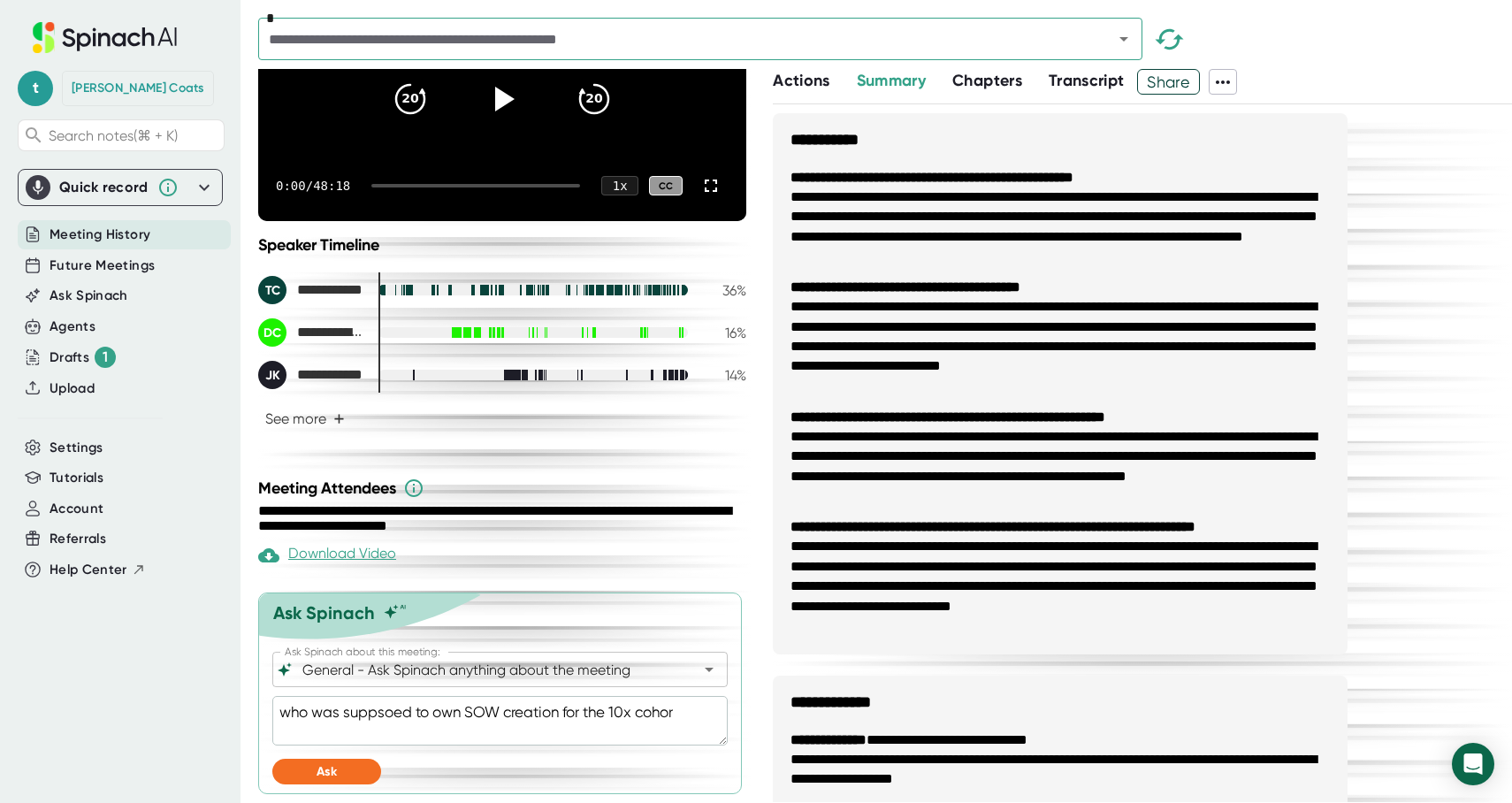
type textarea "who was suppsoed to own SOW creation for the 10x cohort"
type textarea "x"
type textarea "who was suppsoed to own SOW creation for the 10x cohorts"
type textarea "x"
type textarea "who was supposed to own SOW creation for the 10x cohorts"
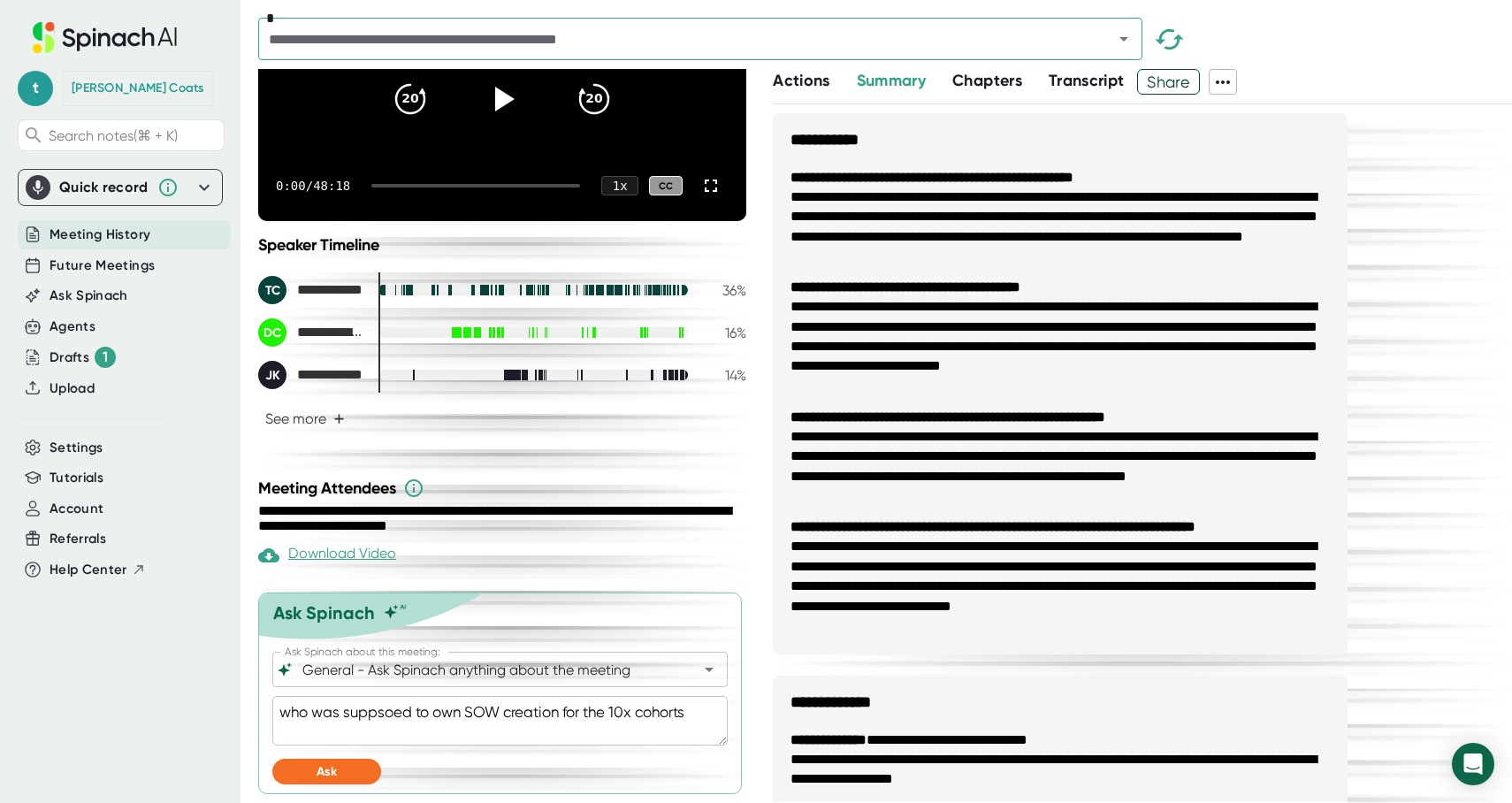
type textarea "x"
type textarea "who was supposed to own SOW creation for the 10x cohorts"
click at [338, 765] on button "Ask" at bounding box center [326, 771] width 109 height 26
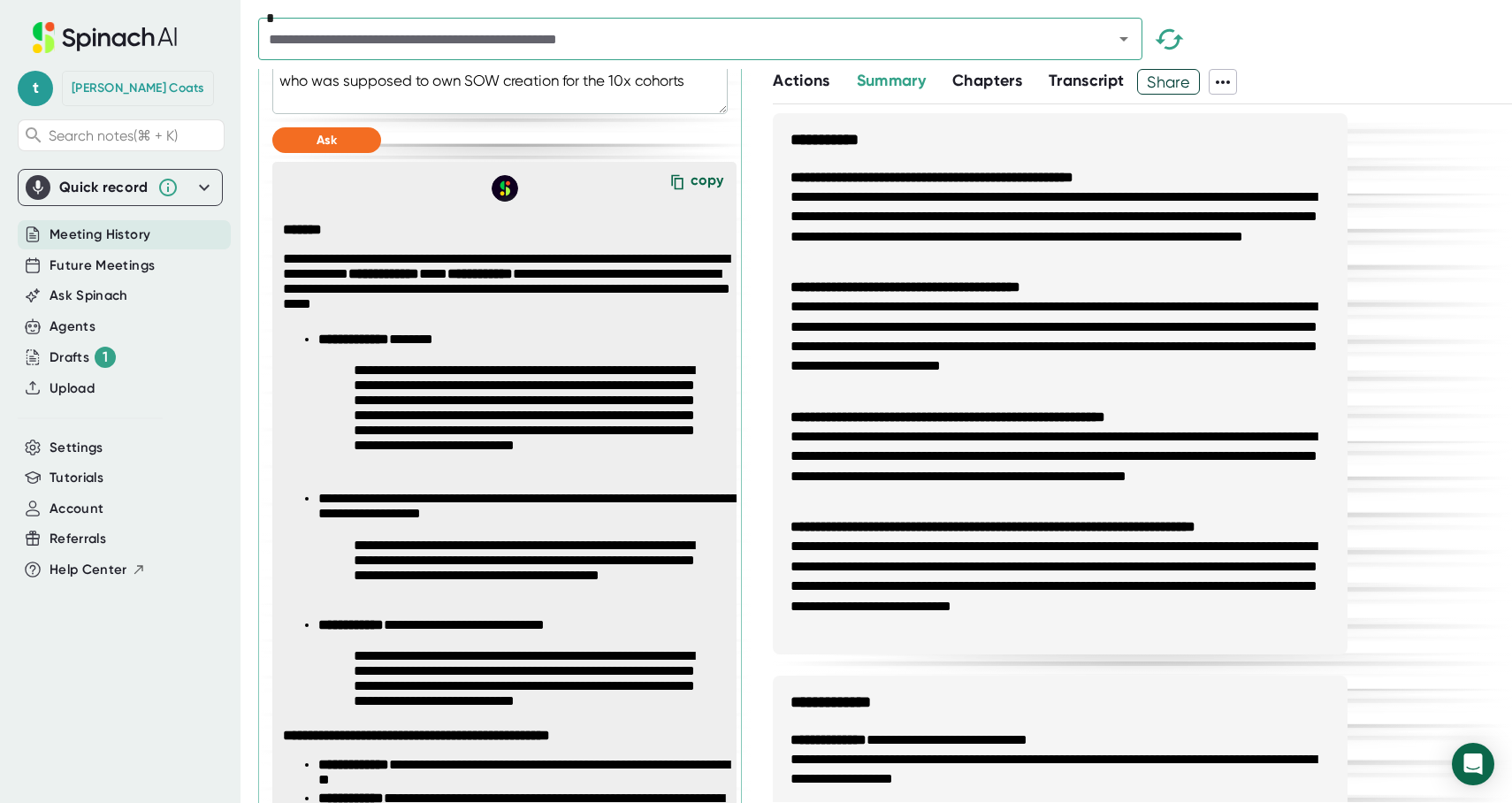
scroll to position [844, 0]
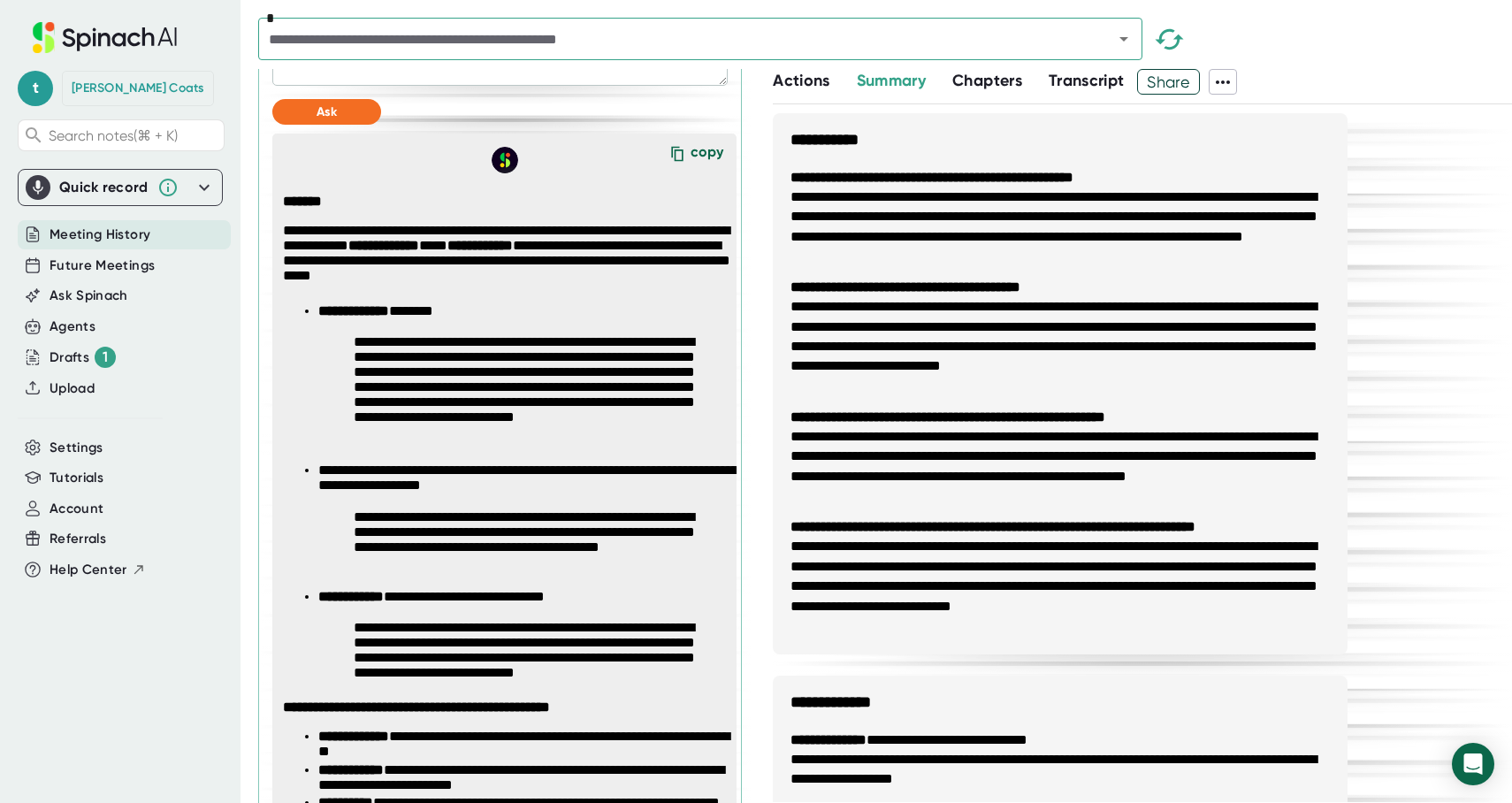
click at [708, 168] on div "copy" at bounding box center [707, 155] width 33 height 24
type textarea "x"
click at [359, 39] on input "text" at bounding box center [674, 39] width 821 height 25
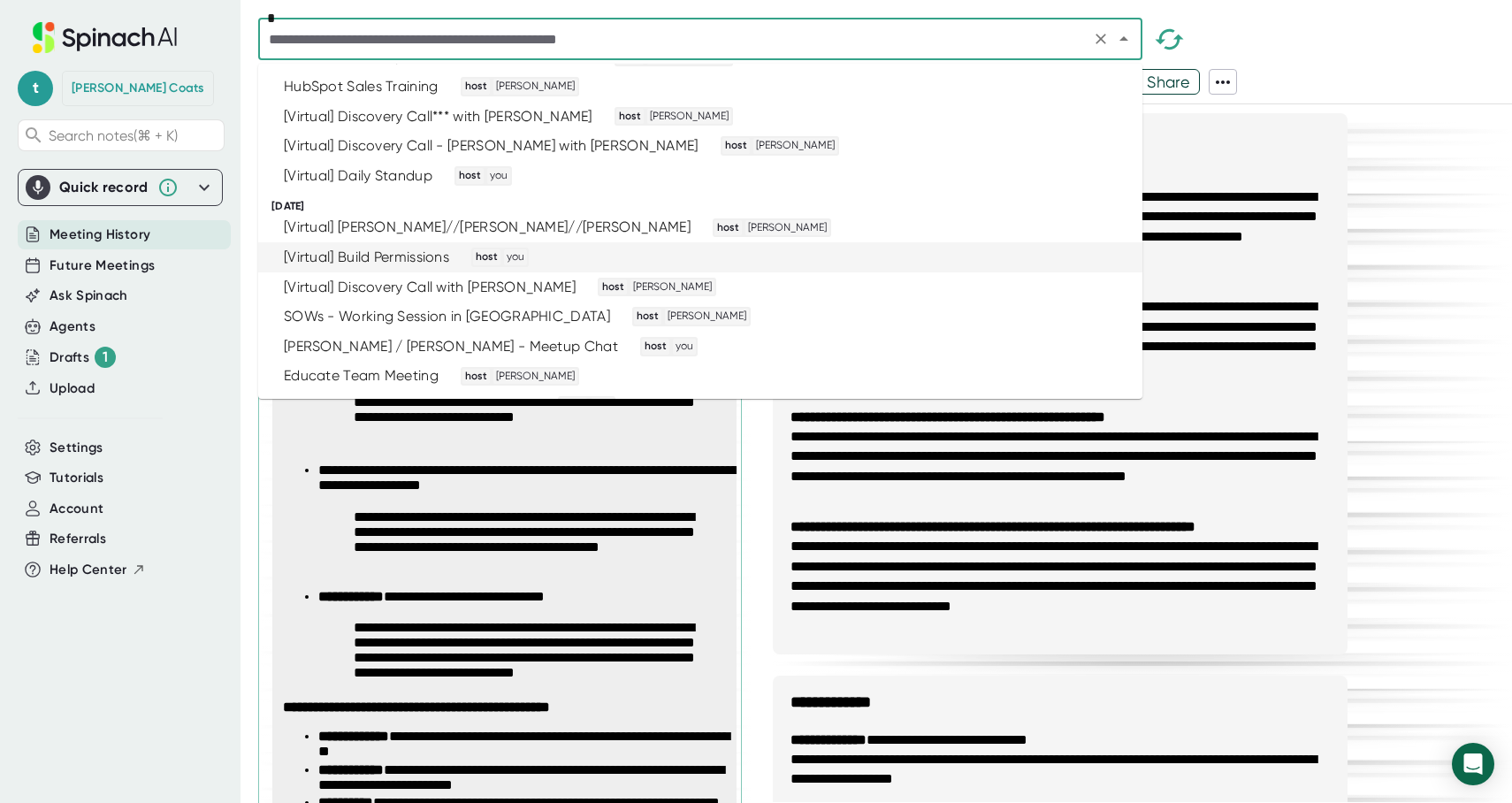
scroll to position [950, 0]
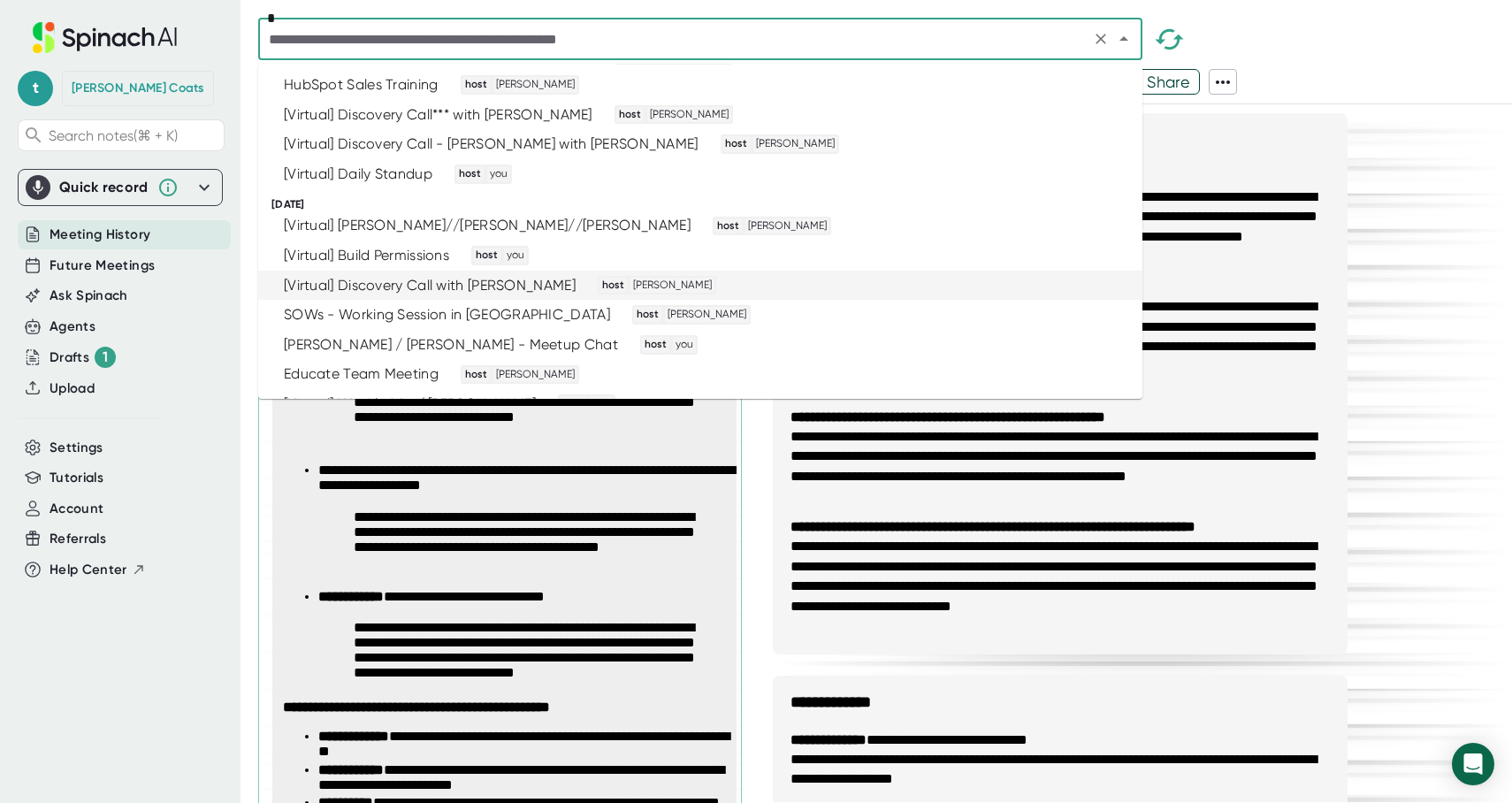
click at [435, 280] on div "[Virtual] Discovery Call with [PERSON_NAME]" at bounding box center [430, 285] width 292 height 17
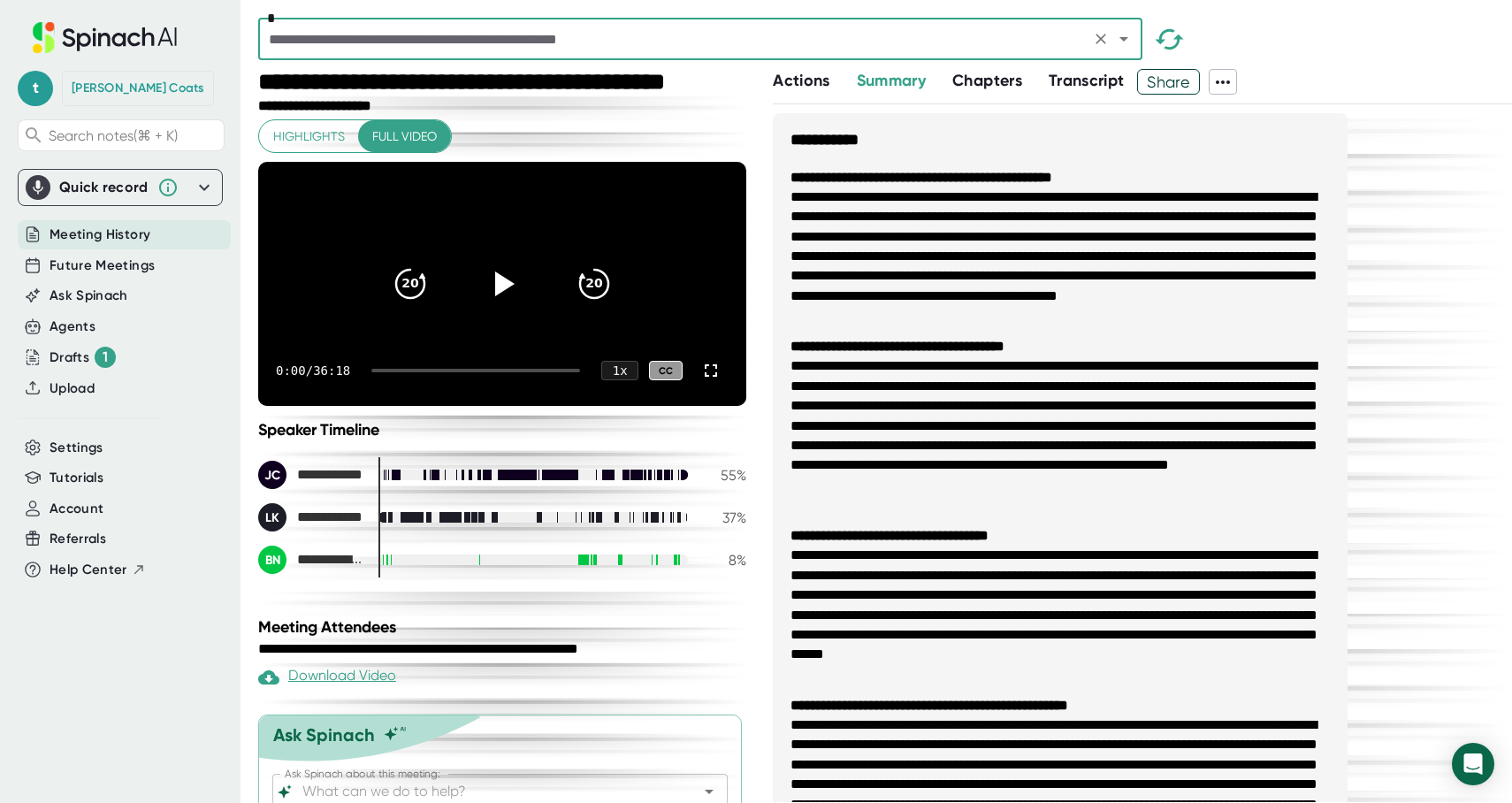
click at [298, 38] on input "text" at bounding box center [674, 39] width 821 height 25
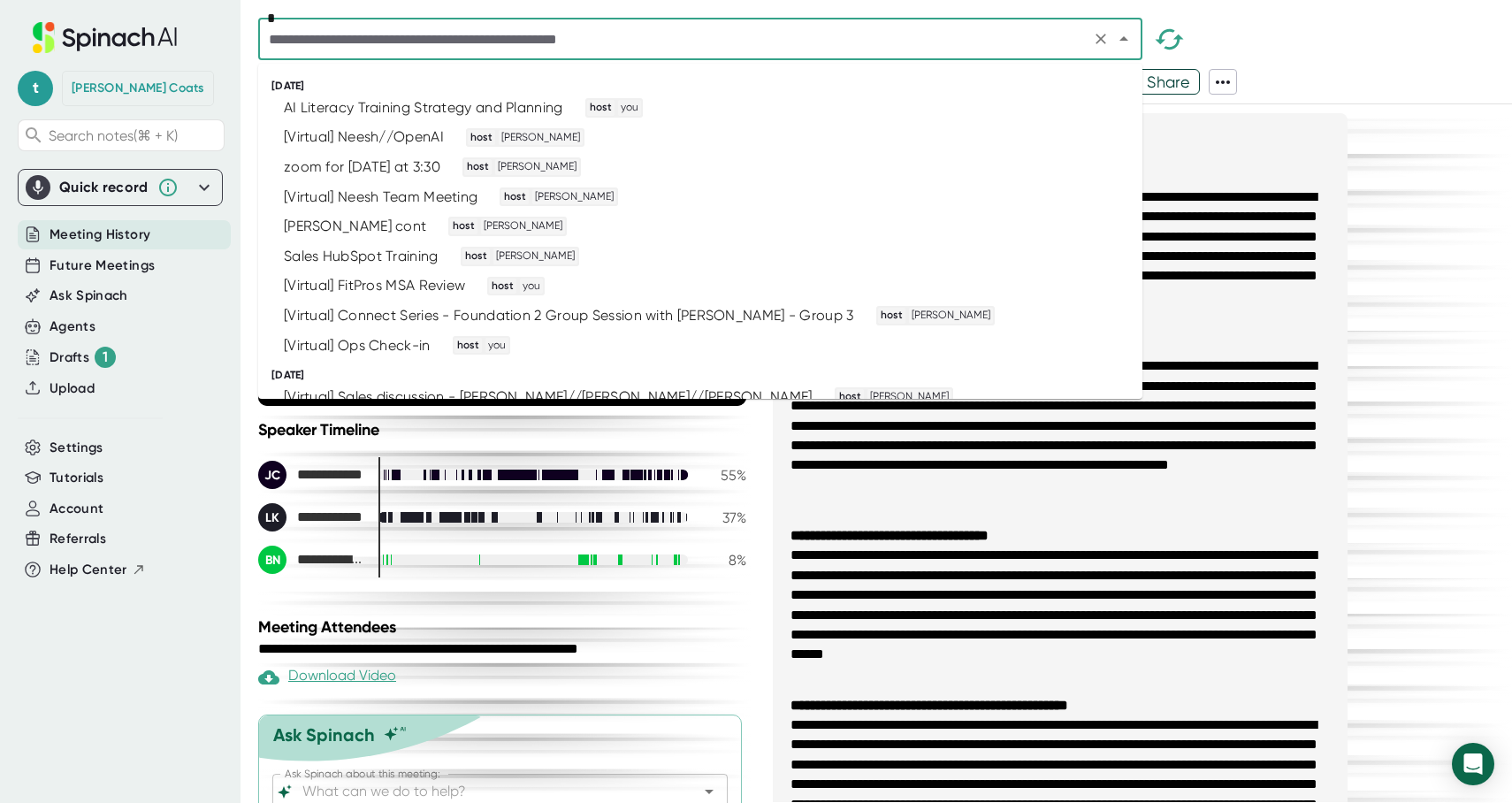
click at [92, 234] on span "Meeting History" at bounding box center [99, 234] width 101 height 20
click at [406, 38] on input "text" at bounding box center [674, 39] width 821 height 25
click at [836, 67] on ul "[DATE] AI Literacy Training Strategy and Planning host you [Virtual] Neesh//Ope…" at bounding box center [700, 231] width 884 height 335
click at [374, 165] on div "zoom for [DATE] at 3:30" at bounding box center [362, 167] width 157 height 17
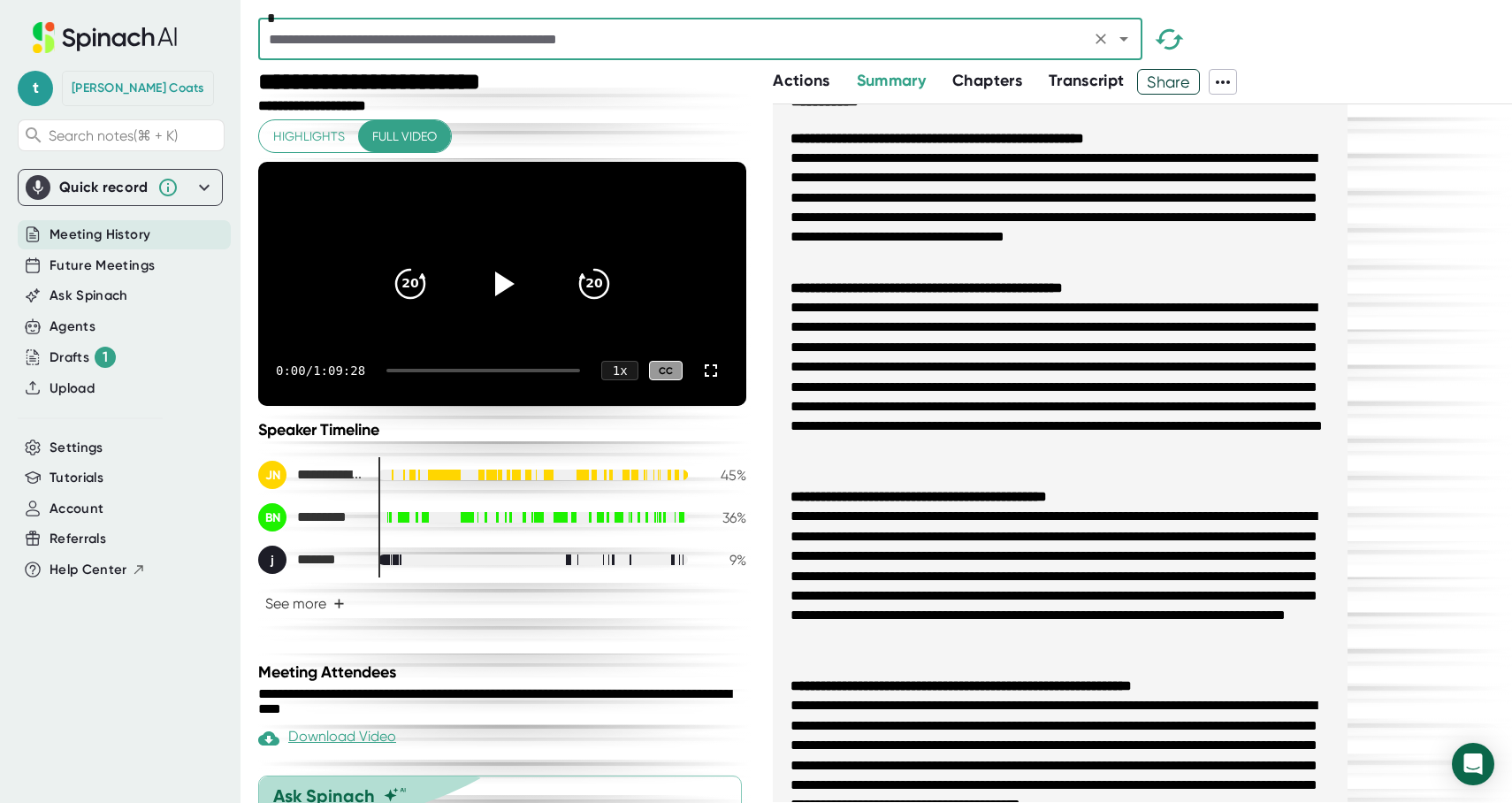
scroll to position [163, 0]
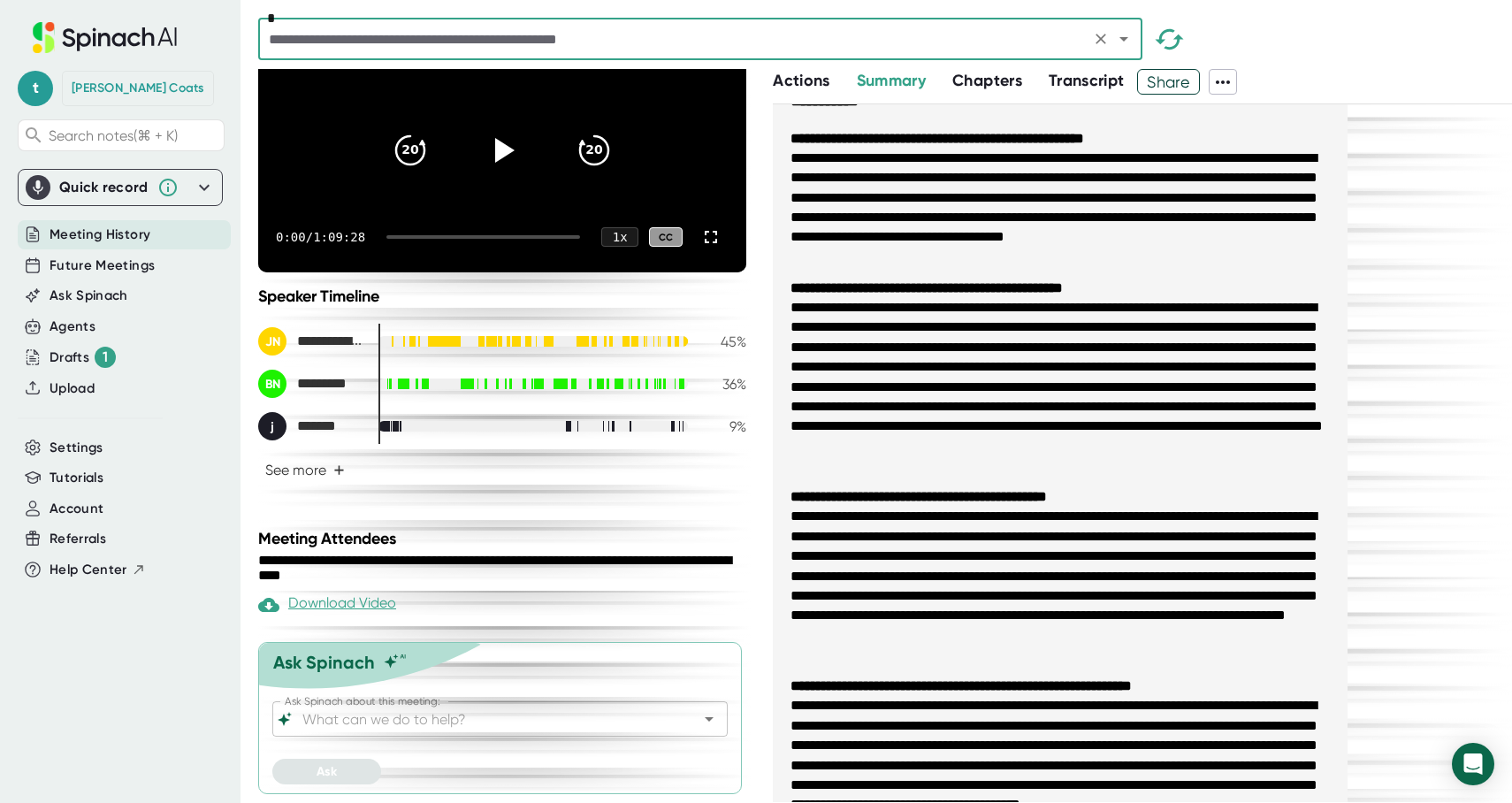
click at [319, 717] on input "Ask Spinach about this meeting:" at bounding box center [484, 719] width 372 height 25
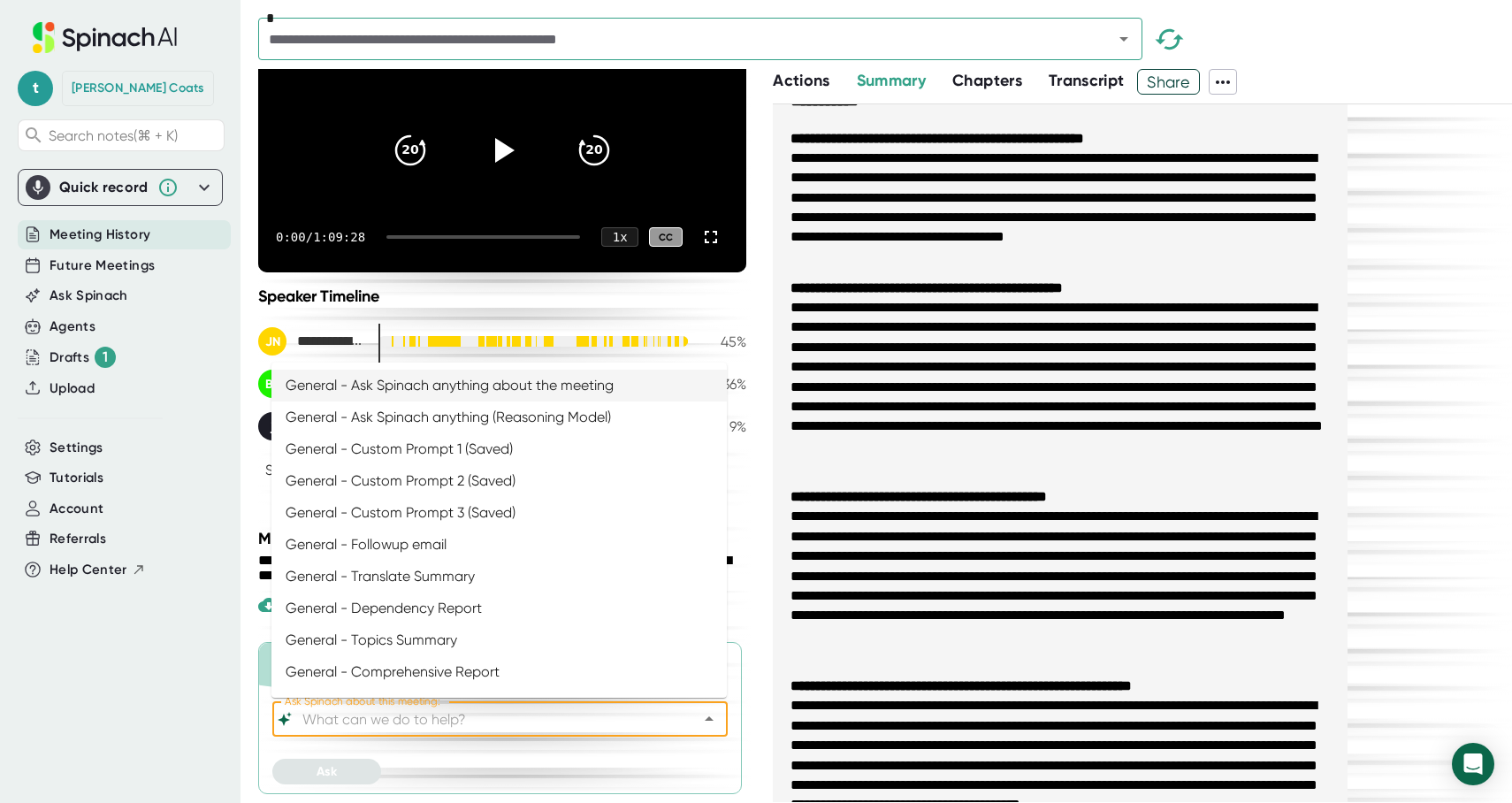
click at [371, 385] on li "General - Ask Spinach anything about the meeting" at bounding box center [499, 385] width 456 height 32
type input "General - Ask Spinach anything about the meeting"
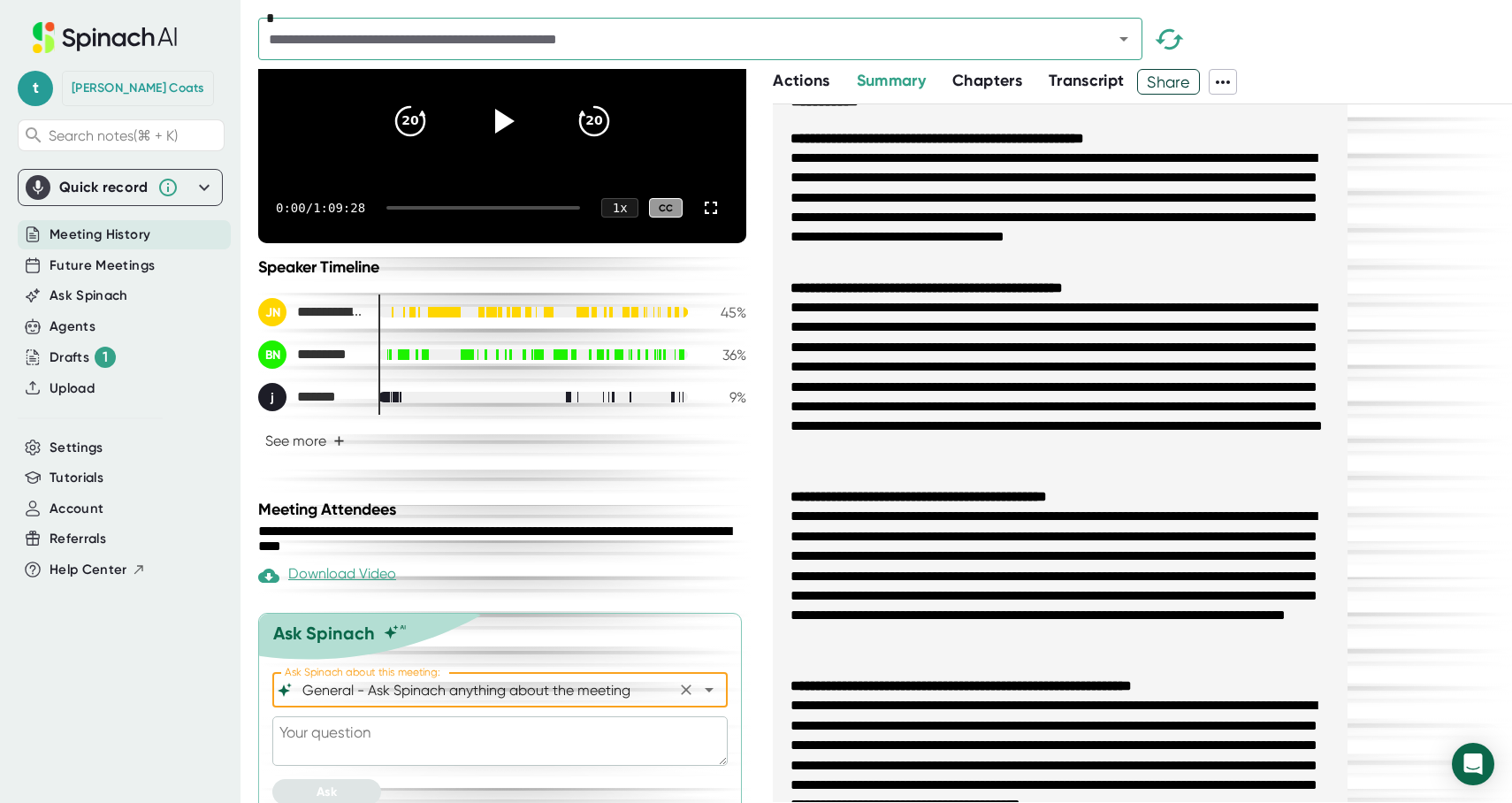
scroll to position [212, 0]
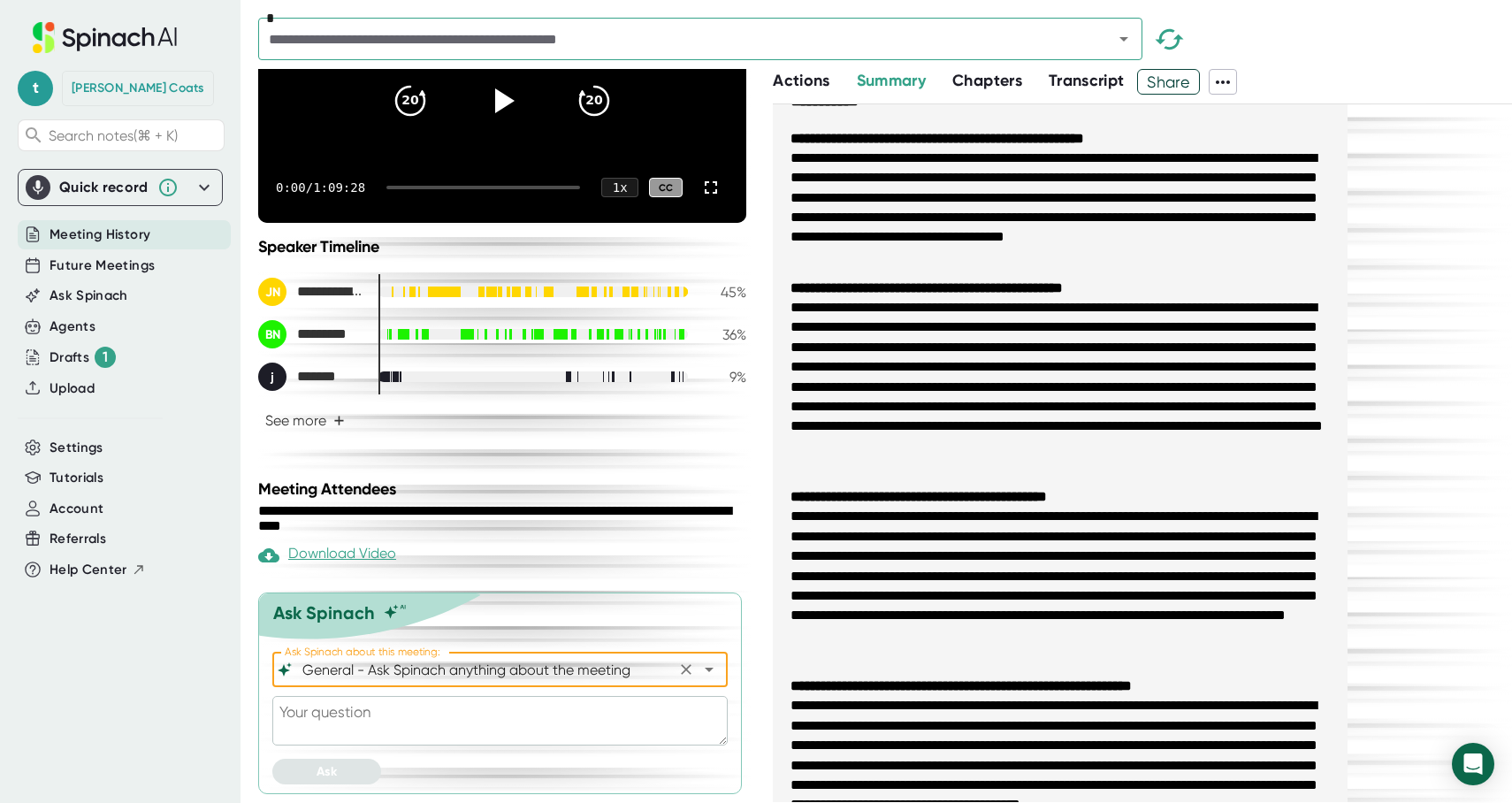
click at [337, 711] on textarea at bounding box center [500, 720] width 456 height 49
type textarea "P"
type textarea "x"
type textarea "Pl"
type textarea "x"
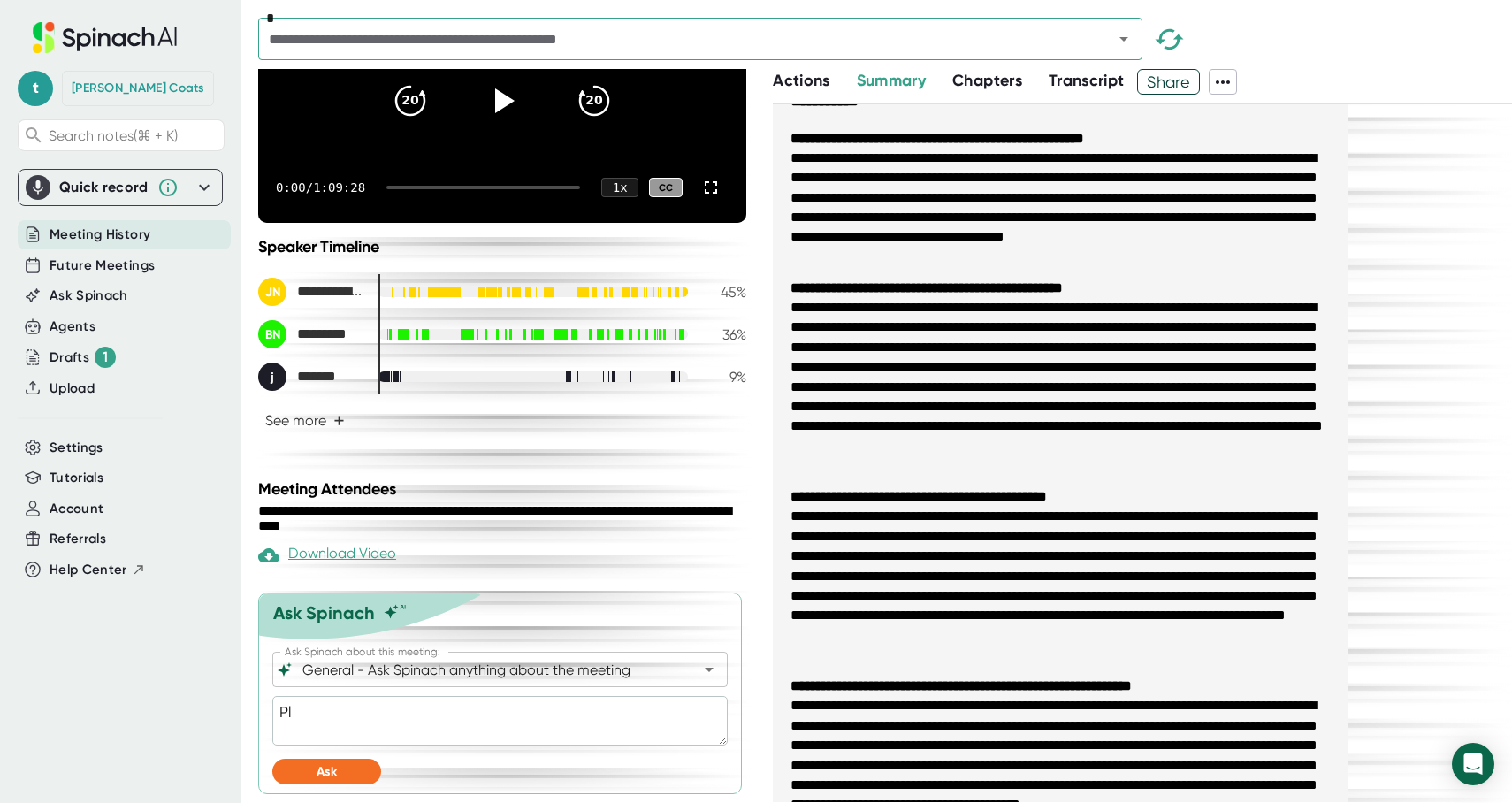
type textarea "Ple"
type textarea "x"
type textarea "Plea"
type textarea "x"
type textarea "Pleas"
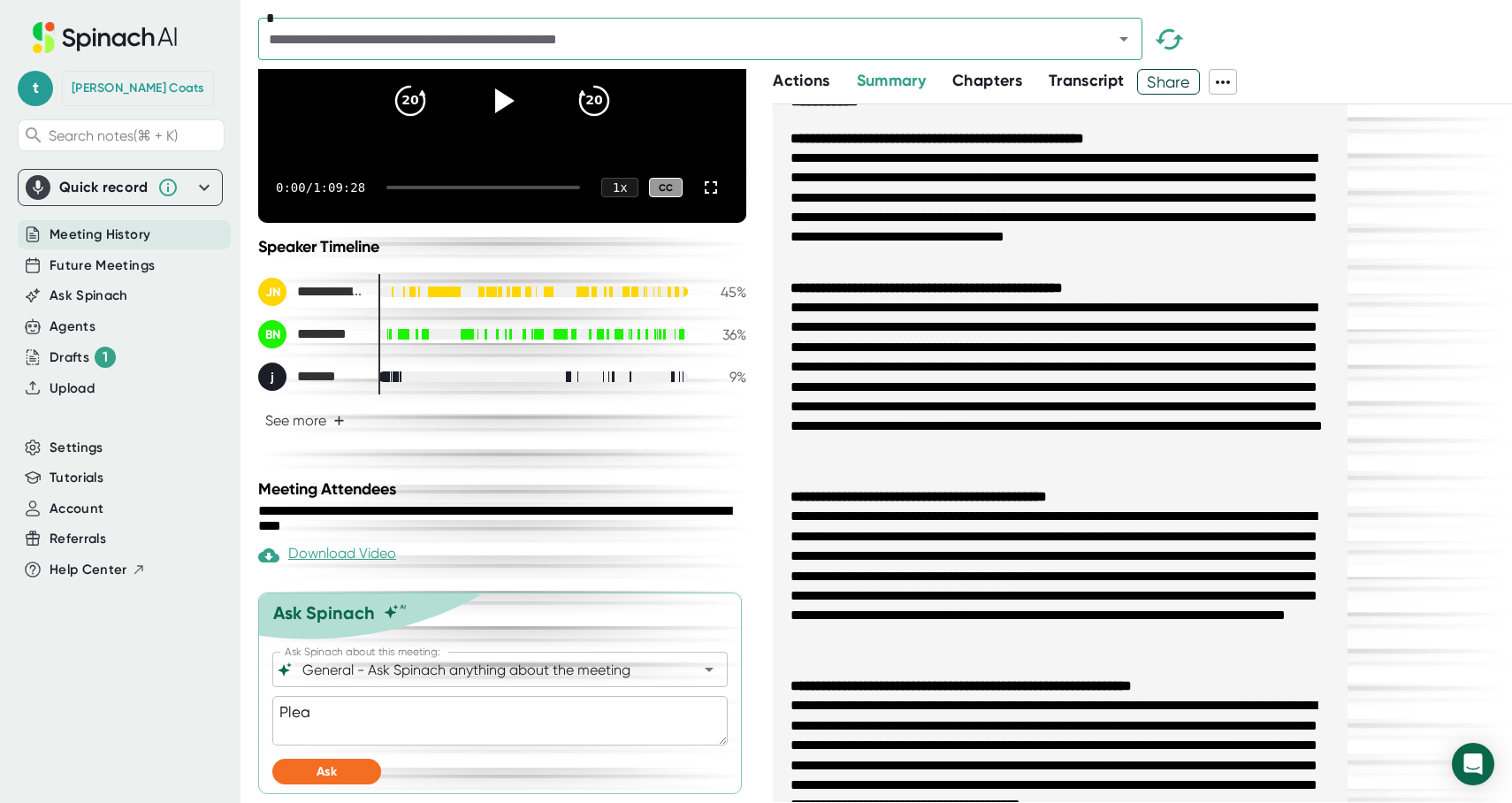
type textarea "x"
type textarea "Please"
type textarea "x"
type textarea "Please"
type textarea "x"
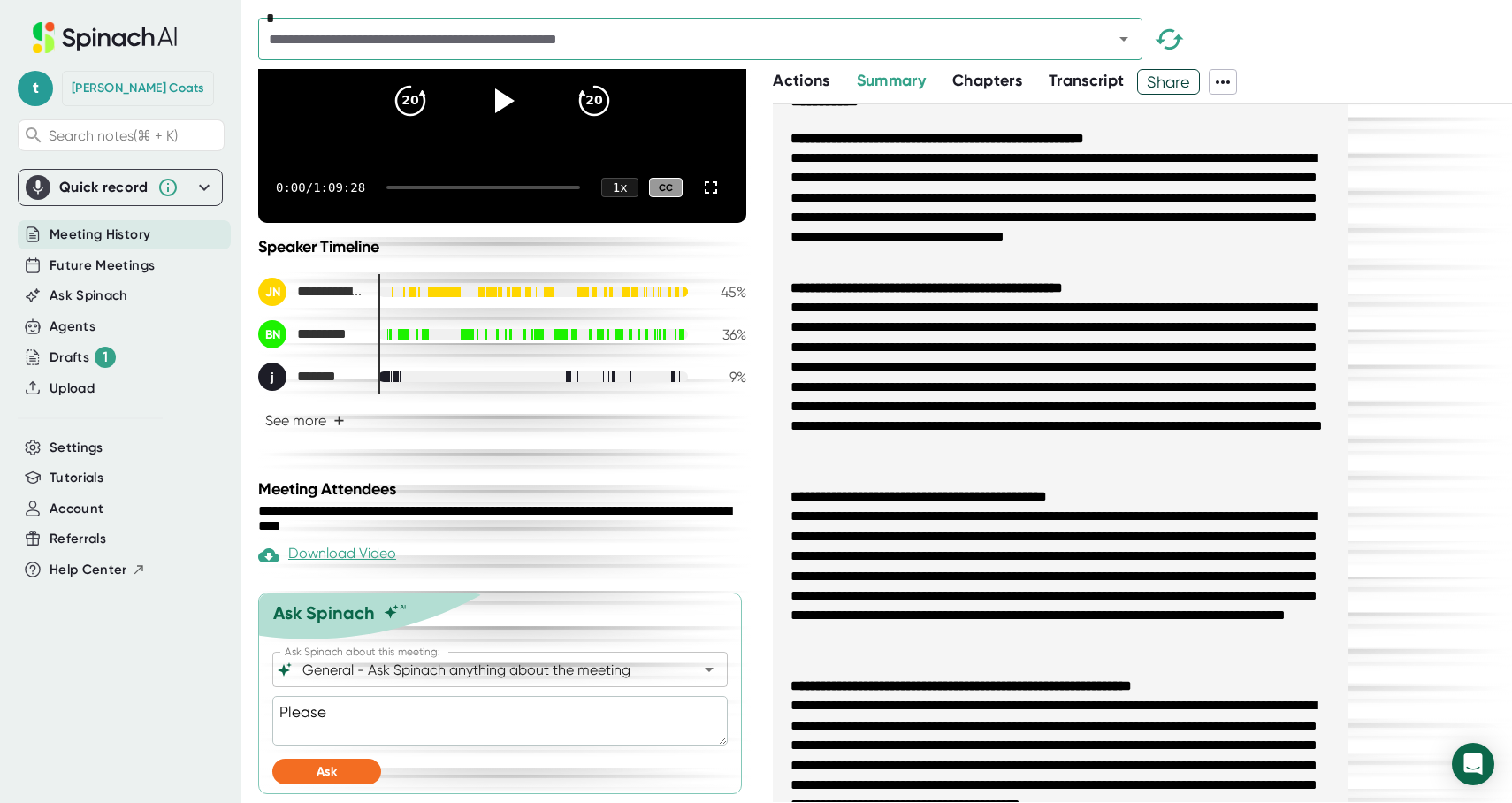
type textarea "Please c"
type textarea "x"
type textarea "Please cr"
type textarea "x"
type textarea "Please cre"
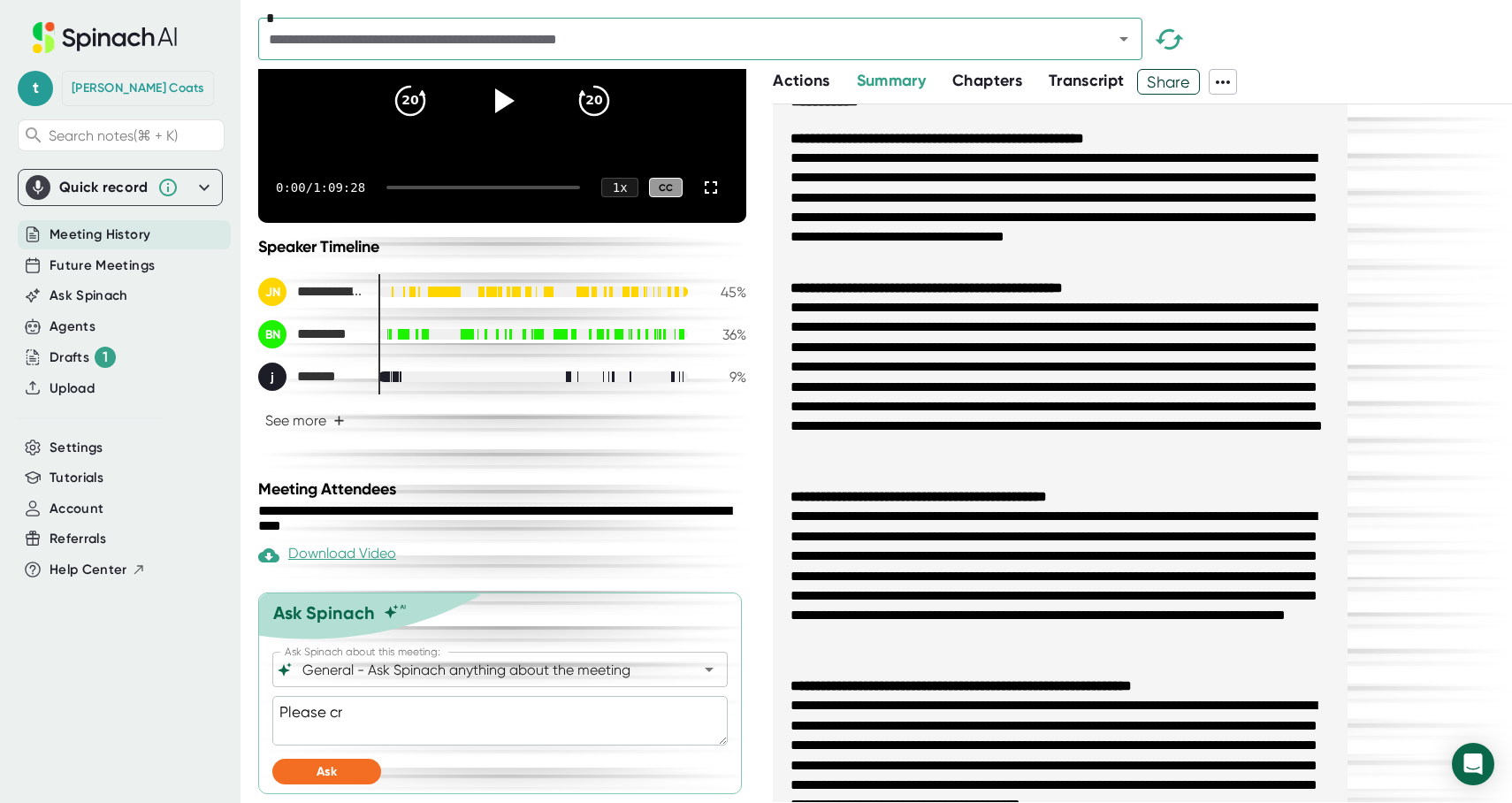
type textarea "x"
type textarea "Please crea"
type textarea "x"
type textarea "Please creat"
type textarea "x"
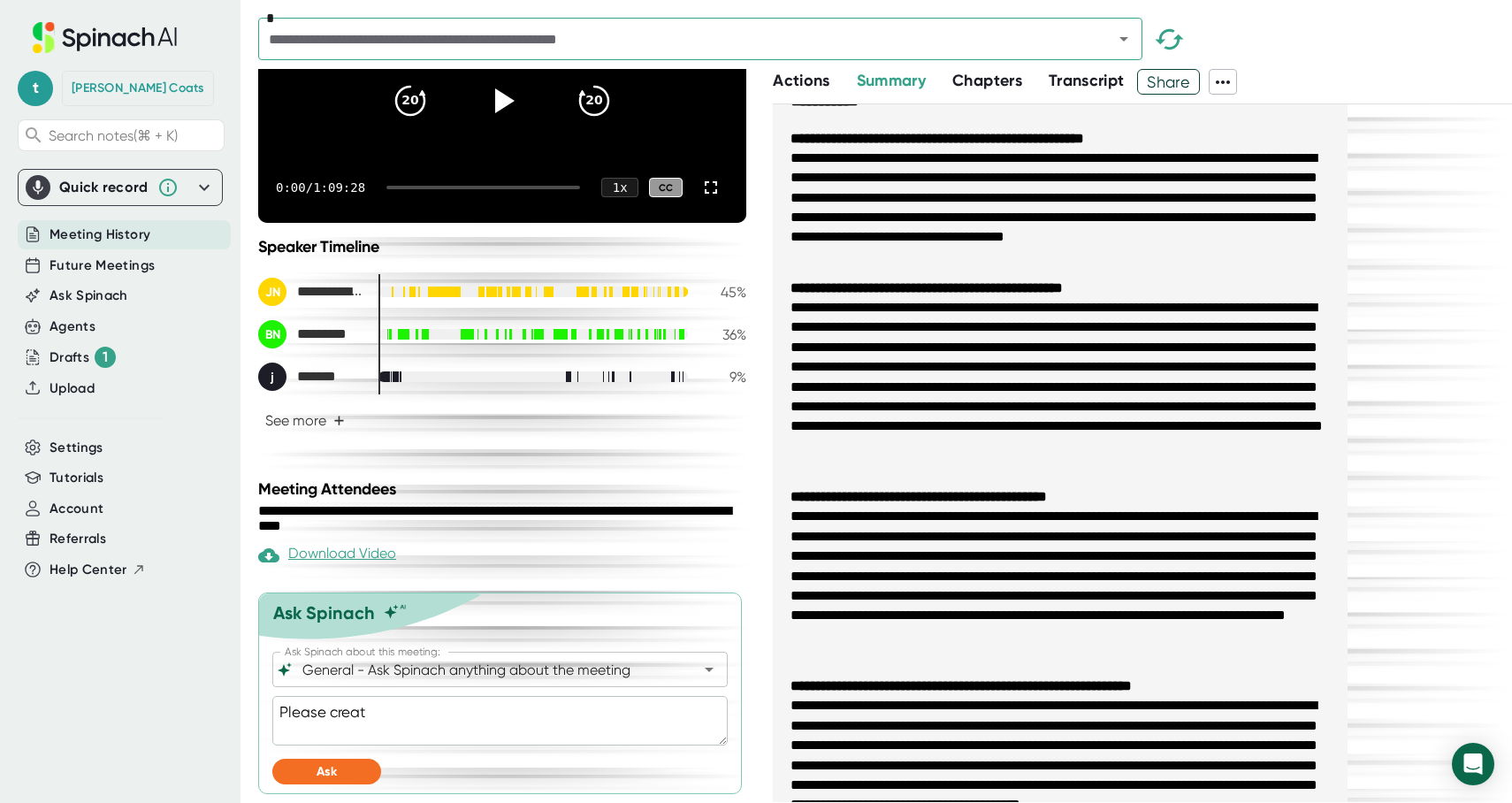
type textarea "Please create"
type textarea "x"
type textarea "Please create"
type textarea "x"
type textarea "Please create a"
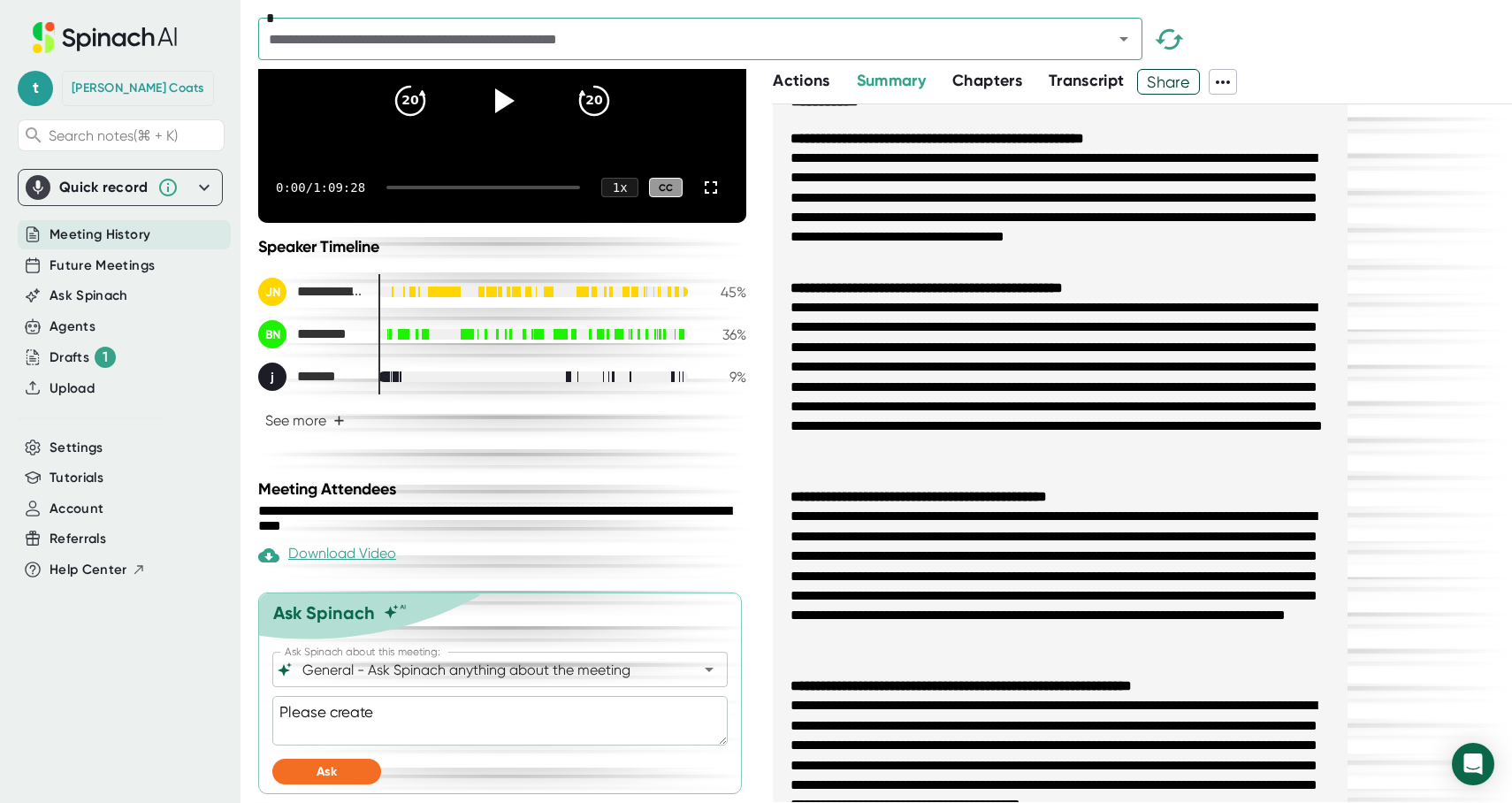
type textarea "x"
type textarea "Please create a"
type textarea "x"
type textarea "Please create a p"
type textarea "x"
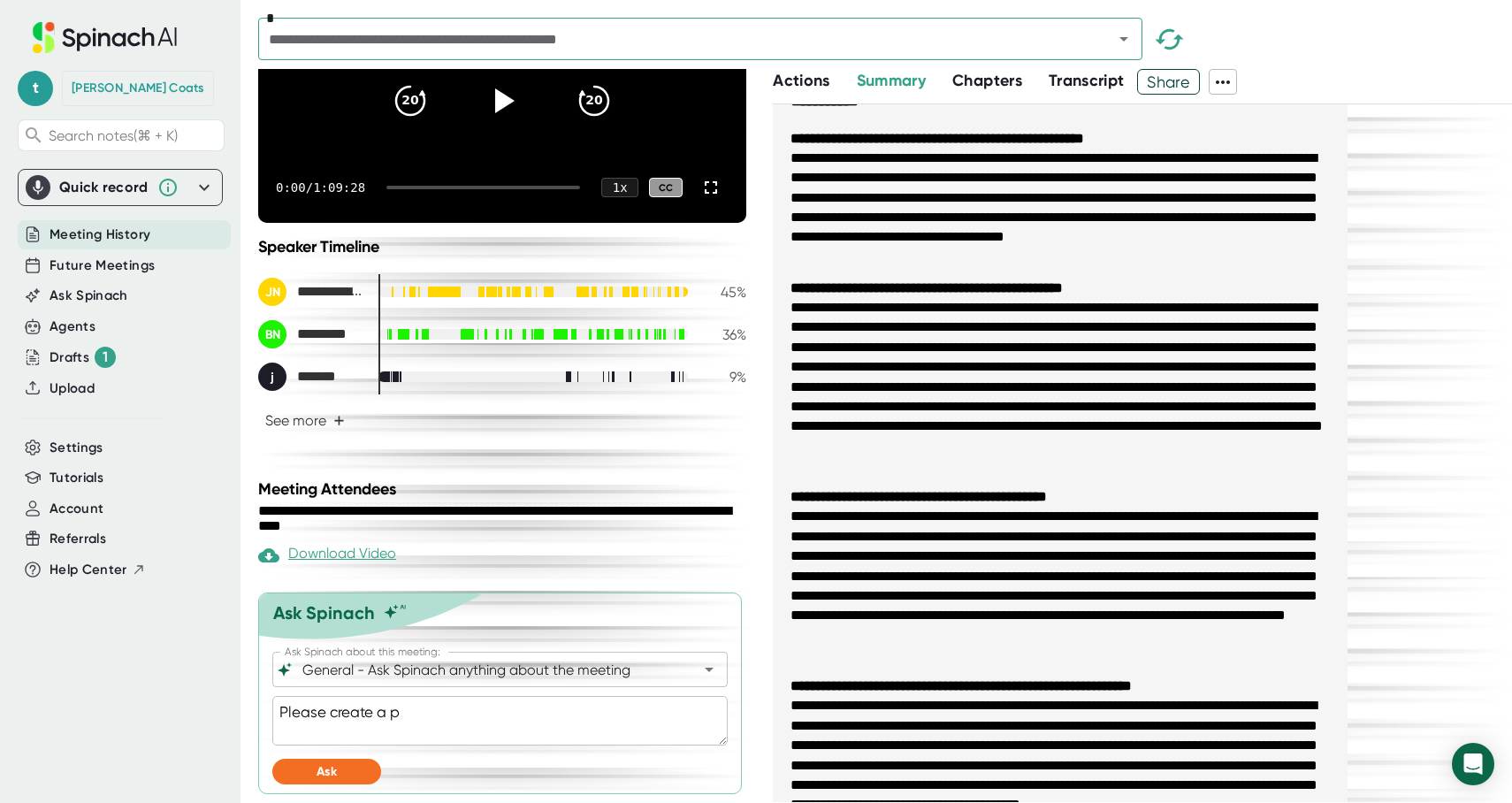
type textarea "Please create a pr"
type textarea "x"
type textarea "Please create a pro"
type textarea "x"
type textarea "Please create a prop"
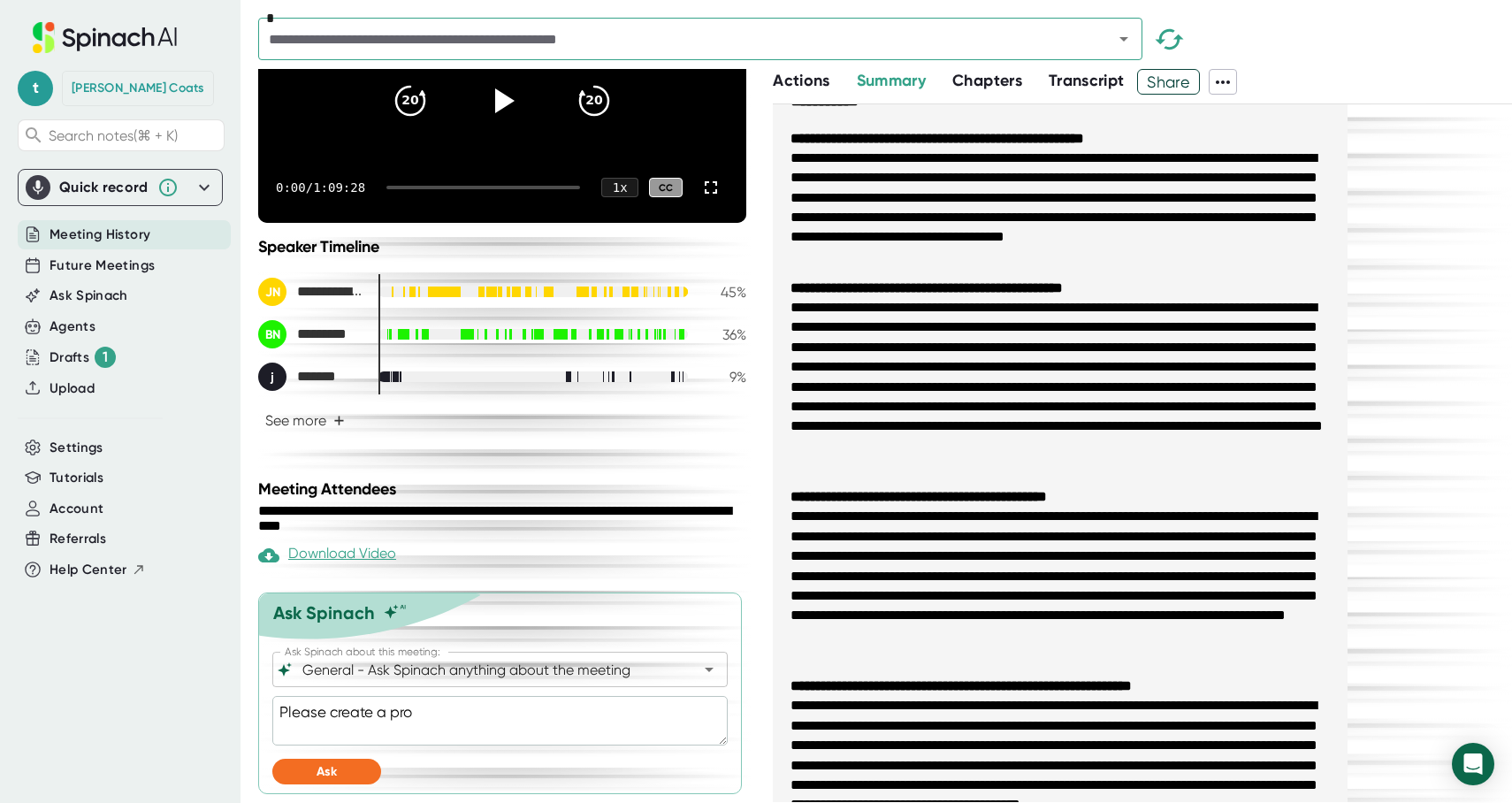
type textarea "x"
type textarea "Please create a propo"
type textarea "x"
type textarea "Please create a propos"
type textarea "x"
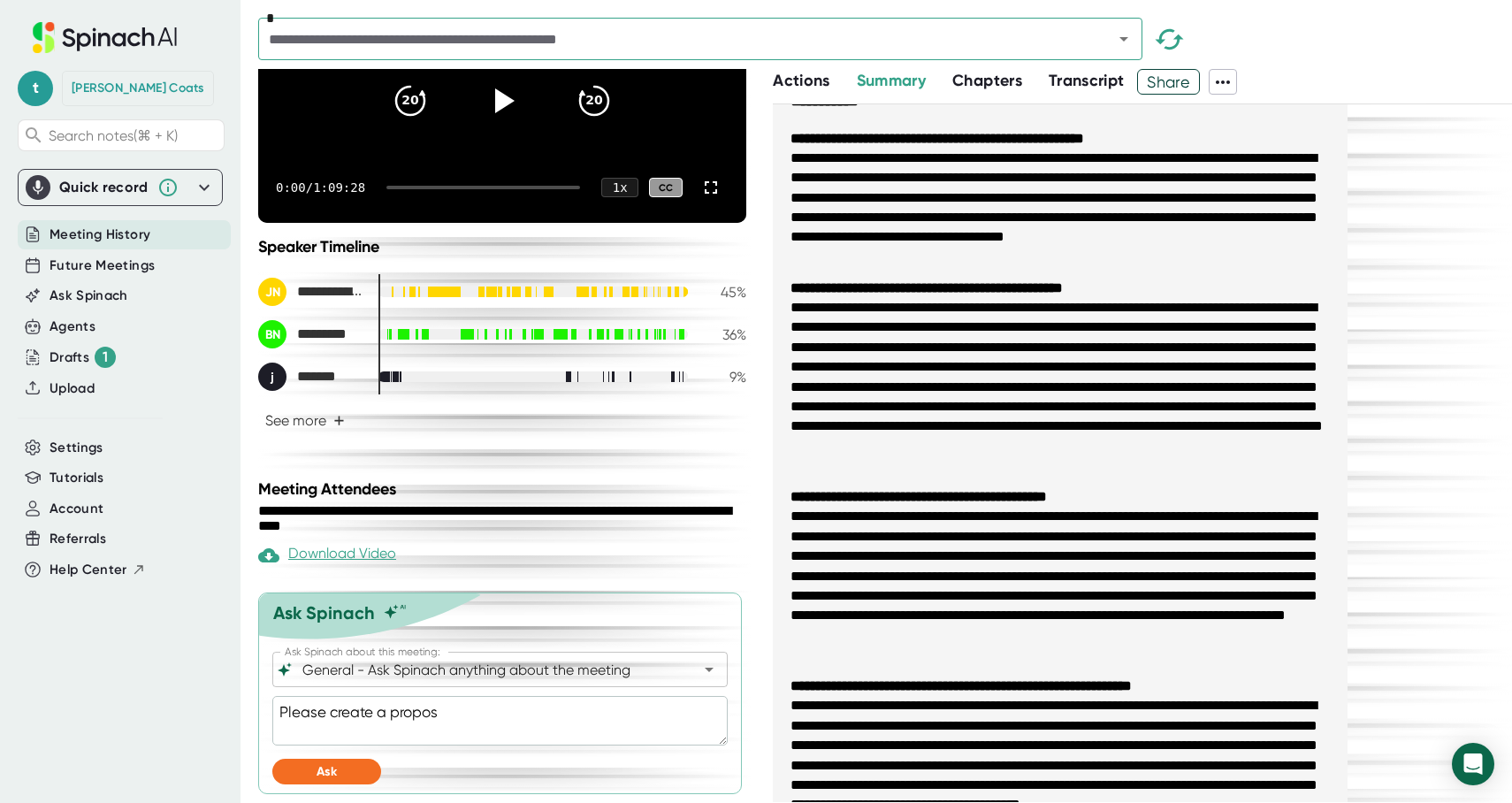
type textarea "Please create a proposa"
type textarea "x"
type textarea "Please create a proposal"
type textarea "x"
type textarea "Please create a proposal"
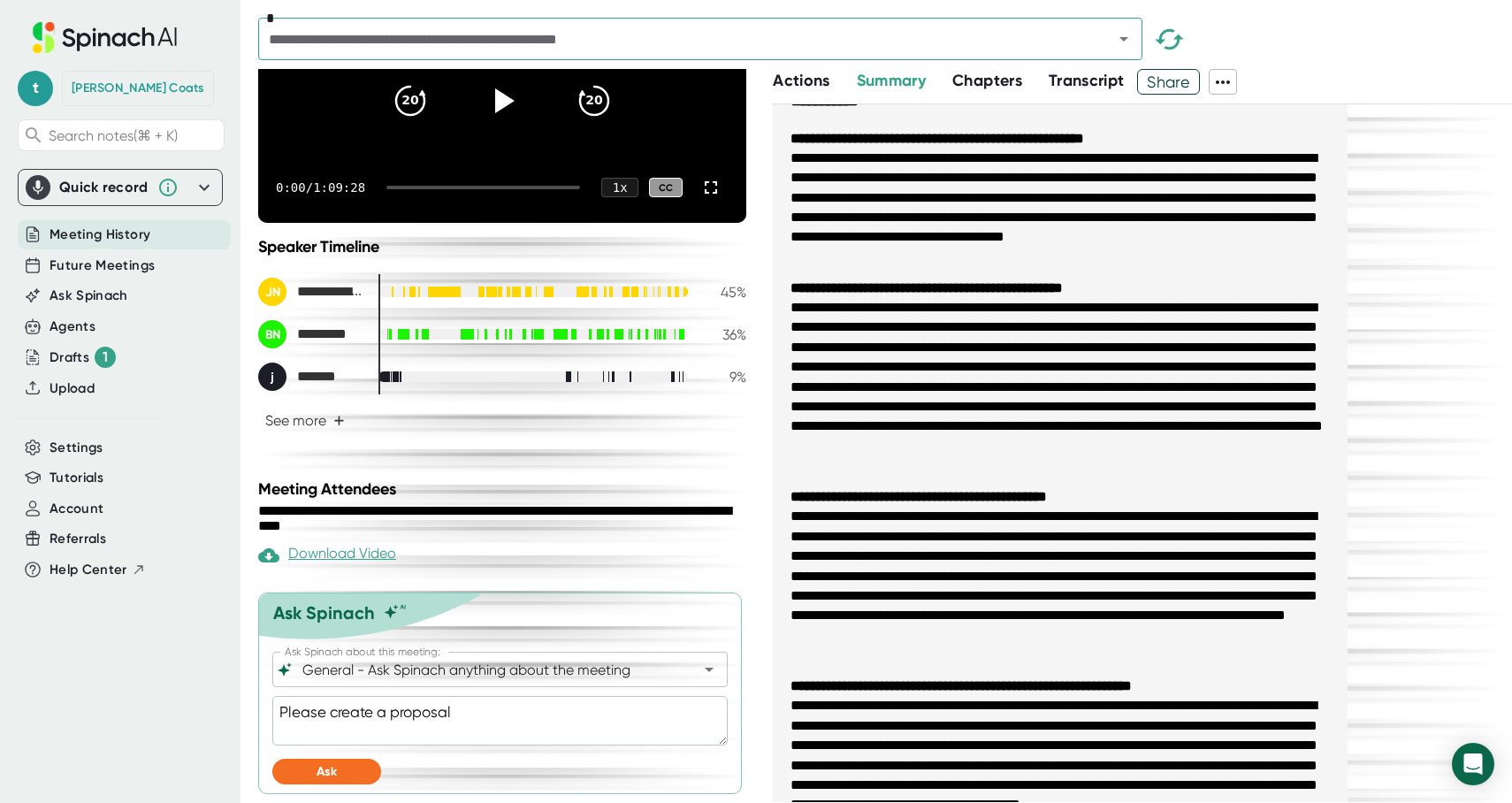
type textarea "x"
type textarea "Please create a proposal o"
type textarea "x"
type textarea "Please create a proposal of"
type textarea "x"
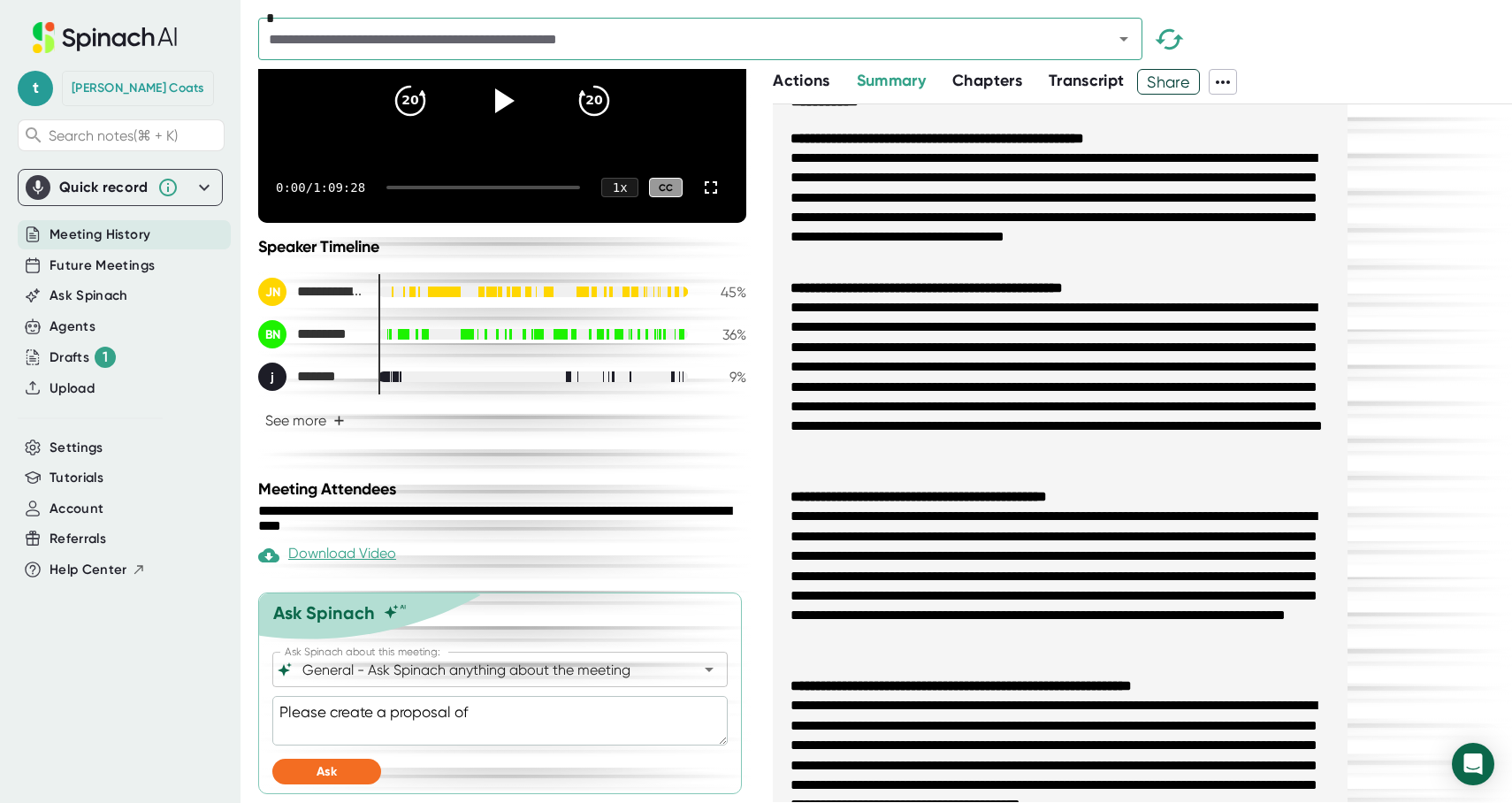
type textarea "Please create a proposal of"
type textarea "x"
type textarea "Please create a proposal of w"
type textarea "x"
type textarea "Please create a proposal of wo"
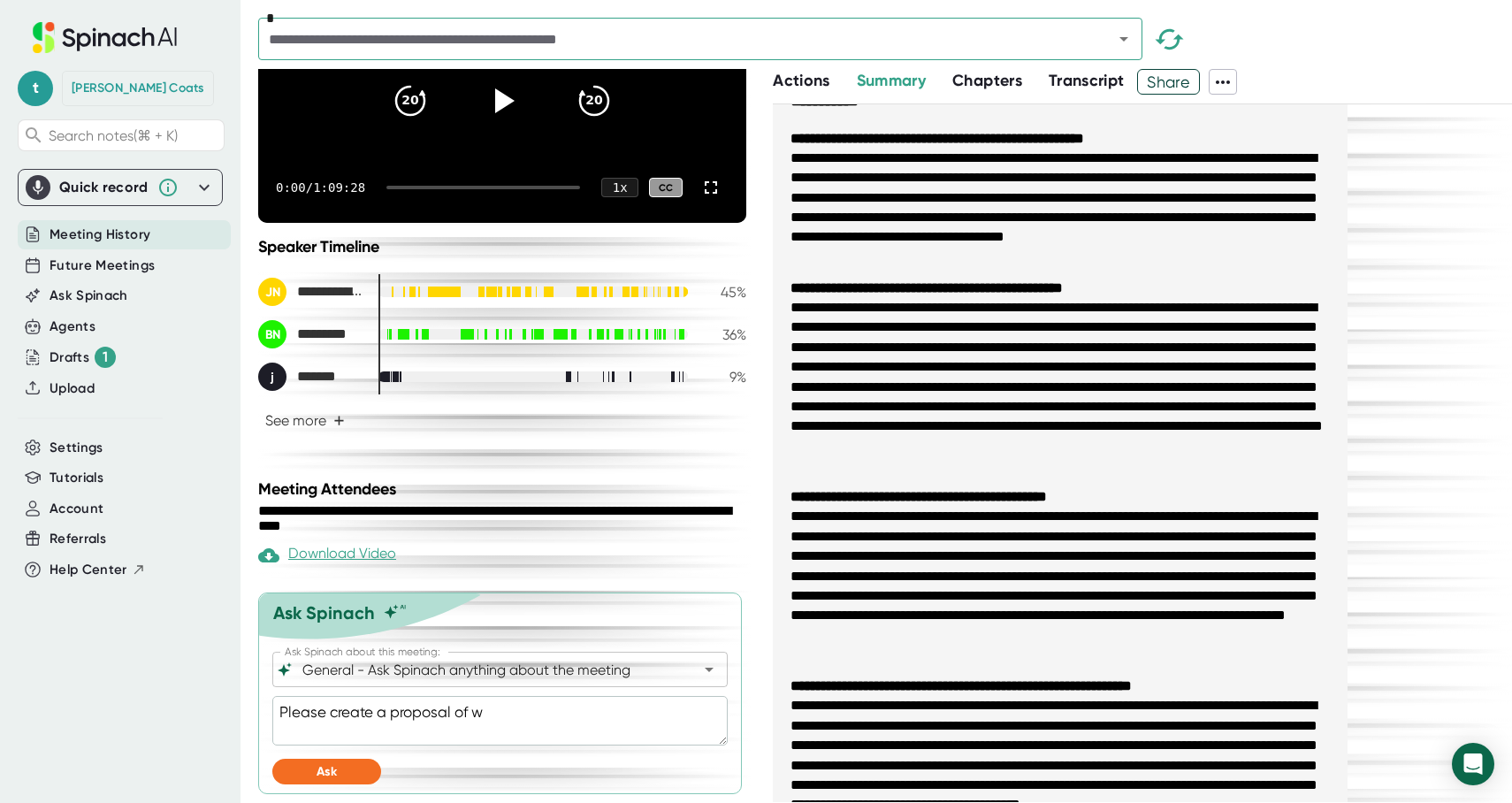
type textarea "x"
type textarea "Please create a proposal of wor"
type textarea "x"
type textarea "Please create a proposal of work"
type textarea "x"
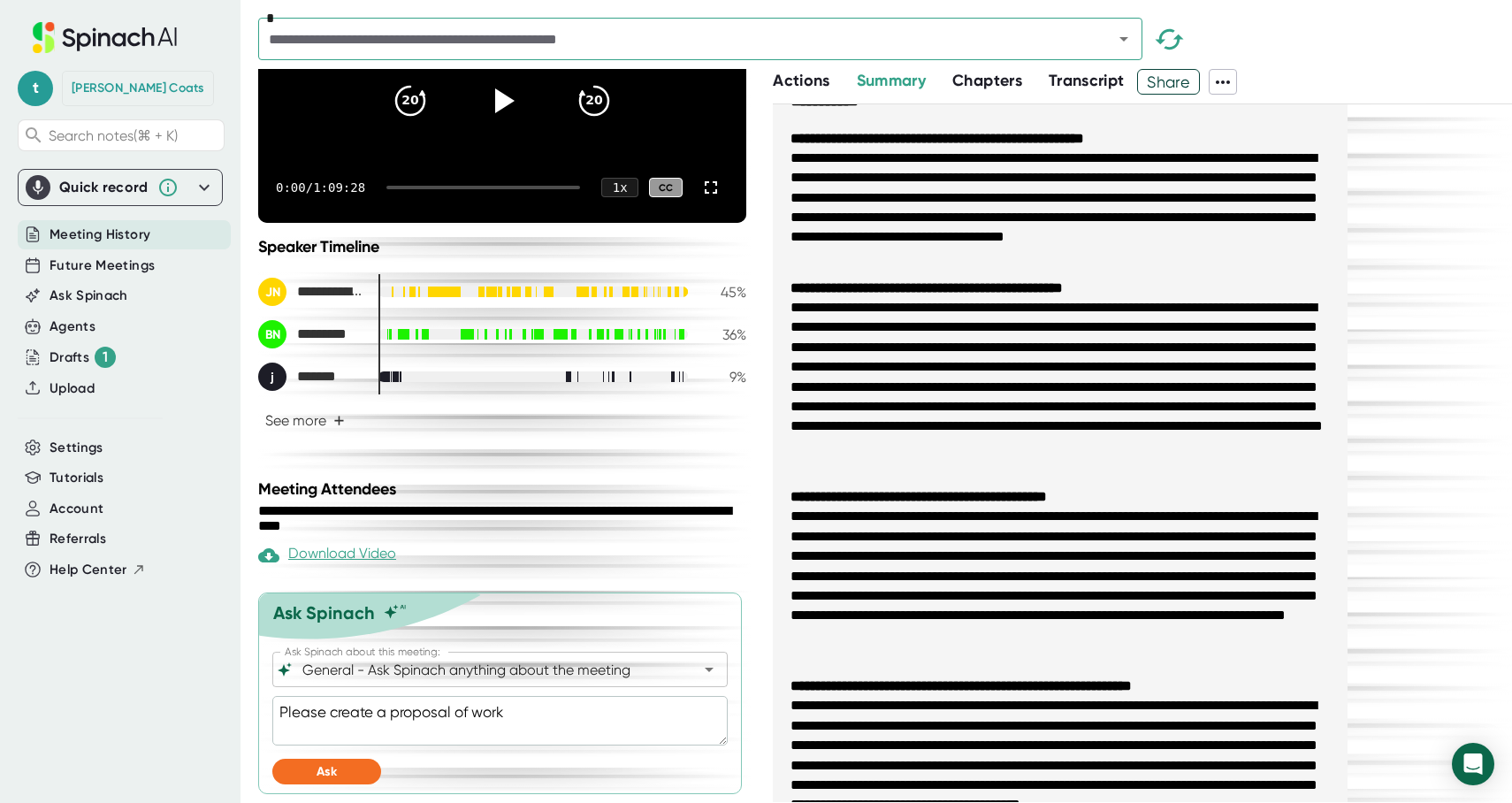
type textarea "Please create a proposal of work"
type textarea "x"
type textarea "Please create a proposal of work f"
type textarea "x"
type textarea "Please create a proposal of work fo"
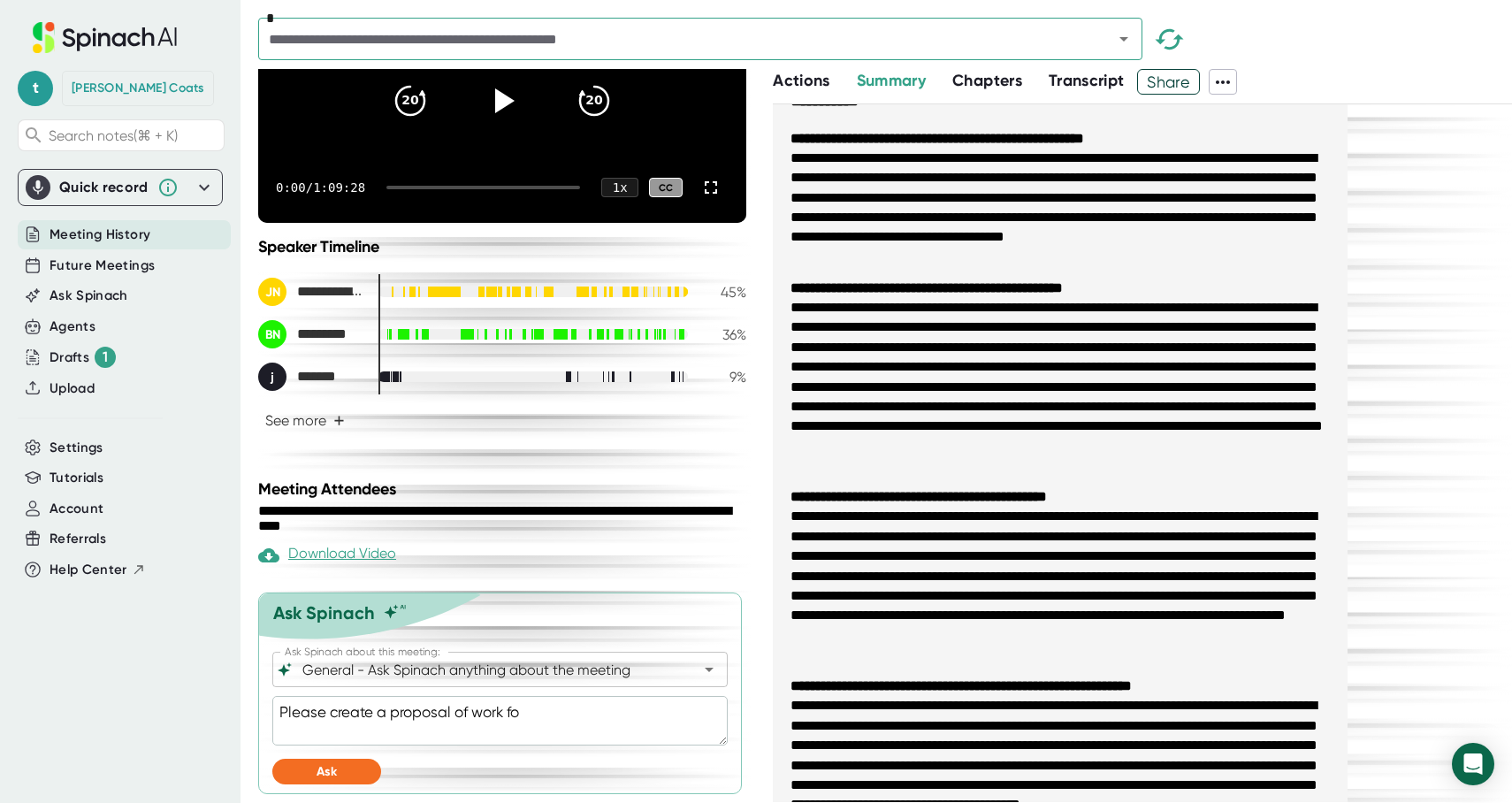
type textarea "x"
type textarea "Please create a proposal of work for"
type textarea "x"
type textarea "Please create a proposal of work for"
type textarea "x"
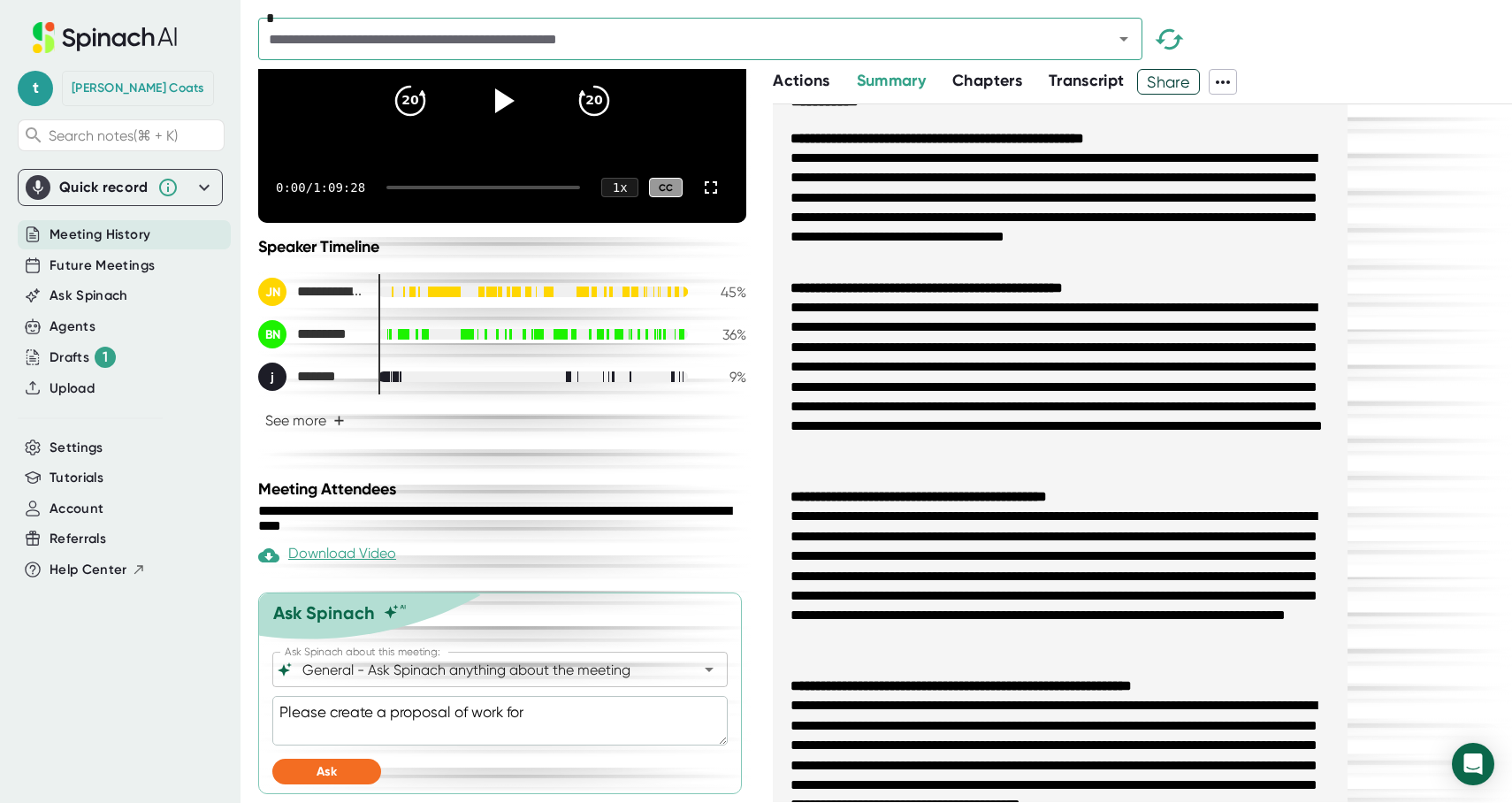
type textarea "Please create a proposal of work for t"
type textarea "x"
type textarea "Please create a proposal of work for th"
click at [323, 769] on span "Ask" at bounding box center [326, 771] width 20 height 15
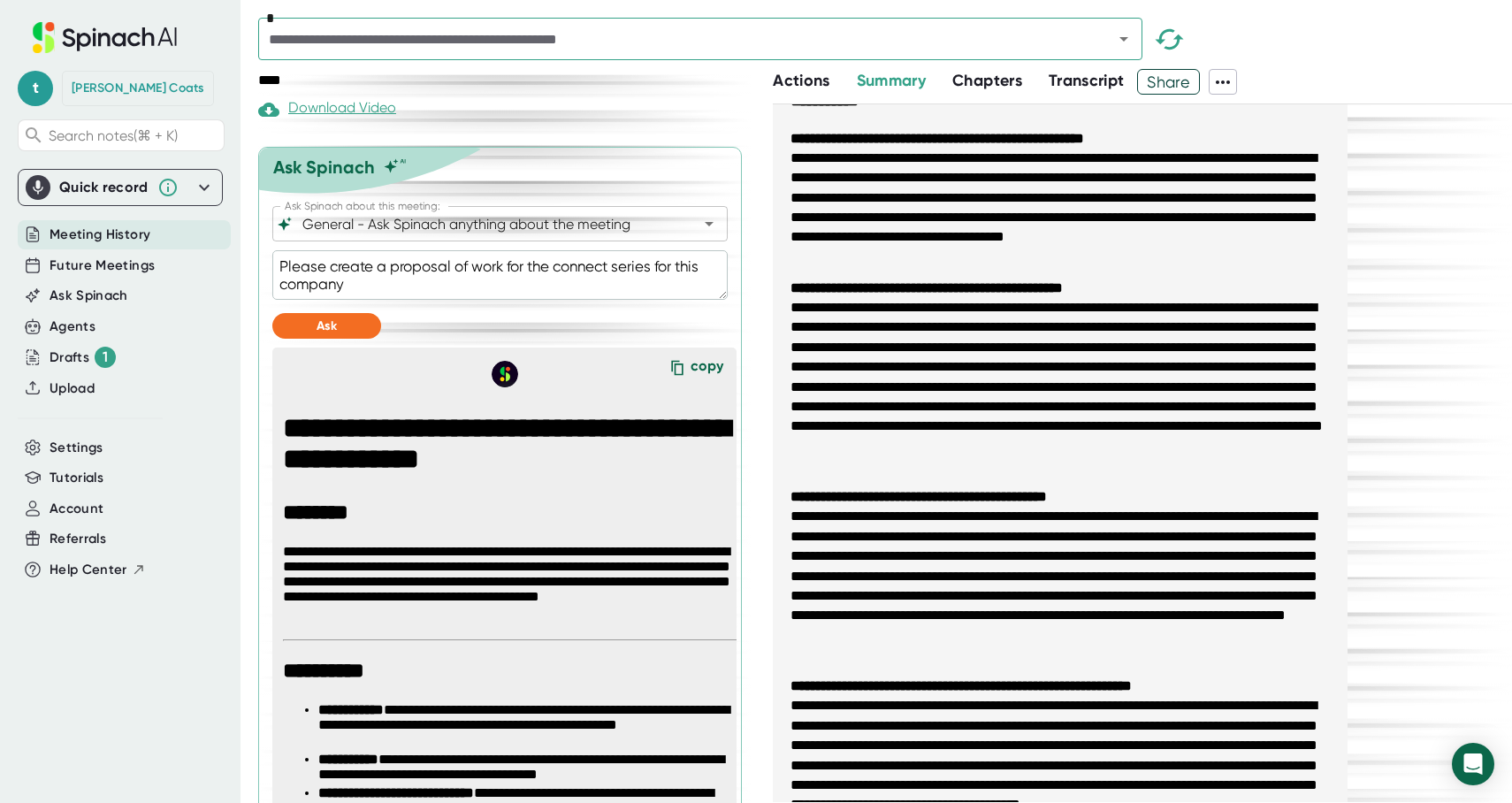
scroll to position [634, 0]
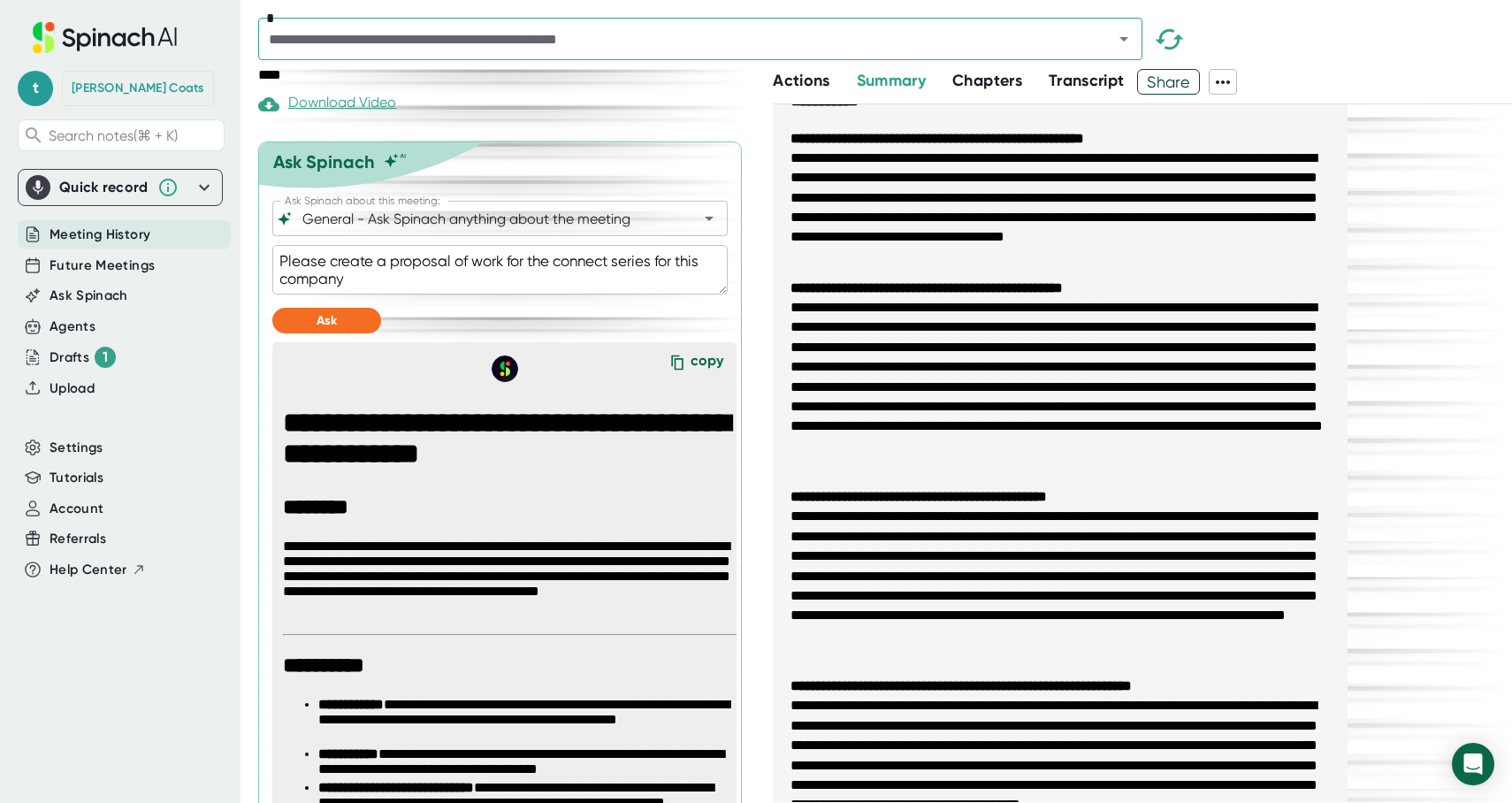
click at [703, 376] on div "copy" at bounding box center [707, 363] width 33 height 24
